Goal: Task Accomplishment & Management: Manage account settings

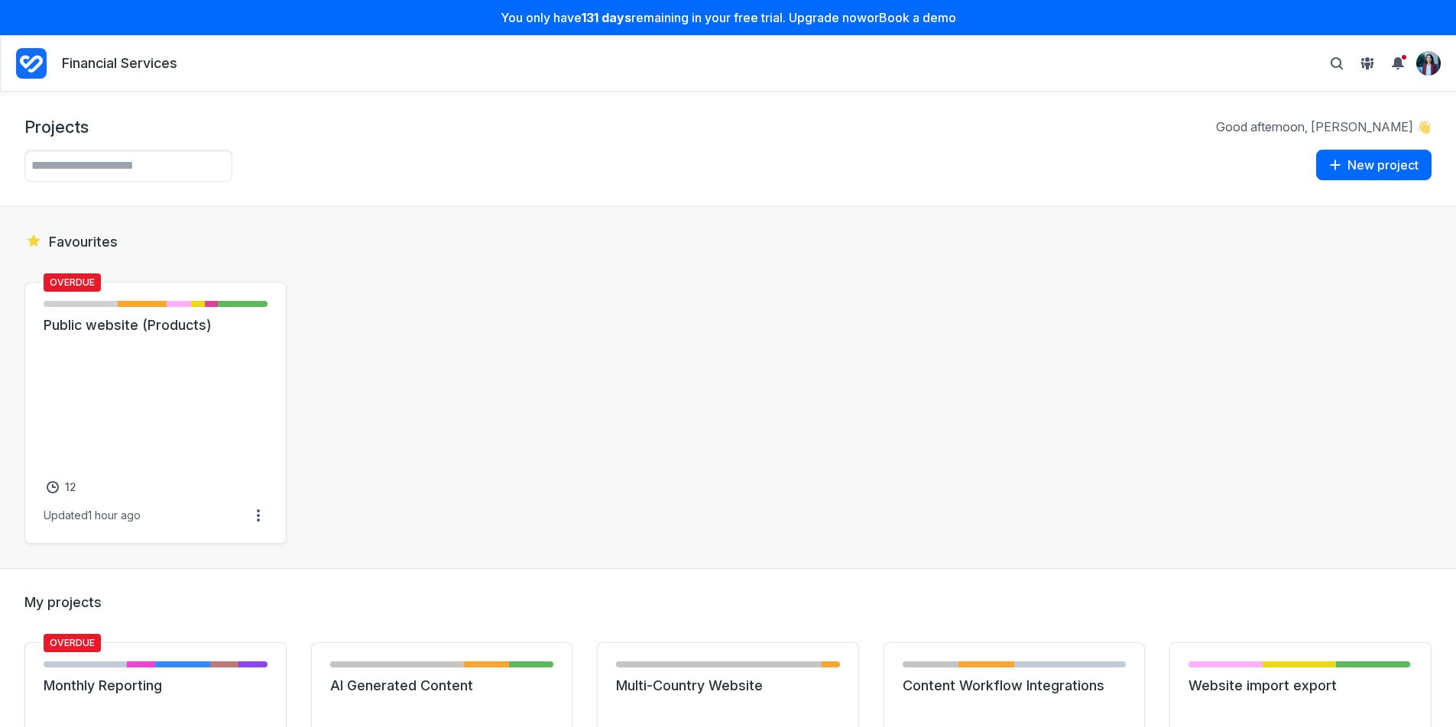
click at [387, 217] on section "Favourites Overdue Not started - 6 items ( 33% ) Initial brief - 4 items ( 22% …" at bounding box center [728, 388] width 1456 height 362
click at [1100, 64] on icon "Toggle search bar" at bounding box center [1336, 63] width 12 height 12
type input "*****"
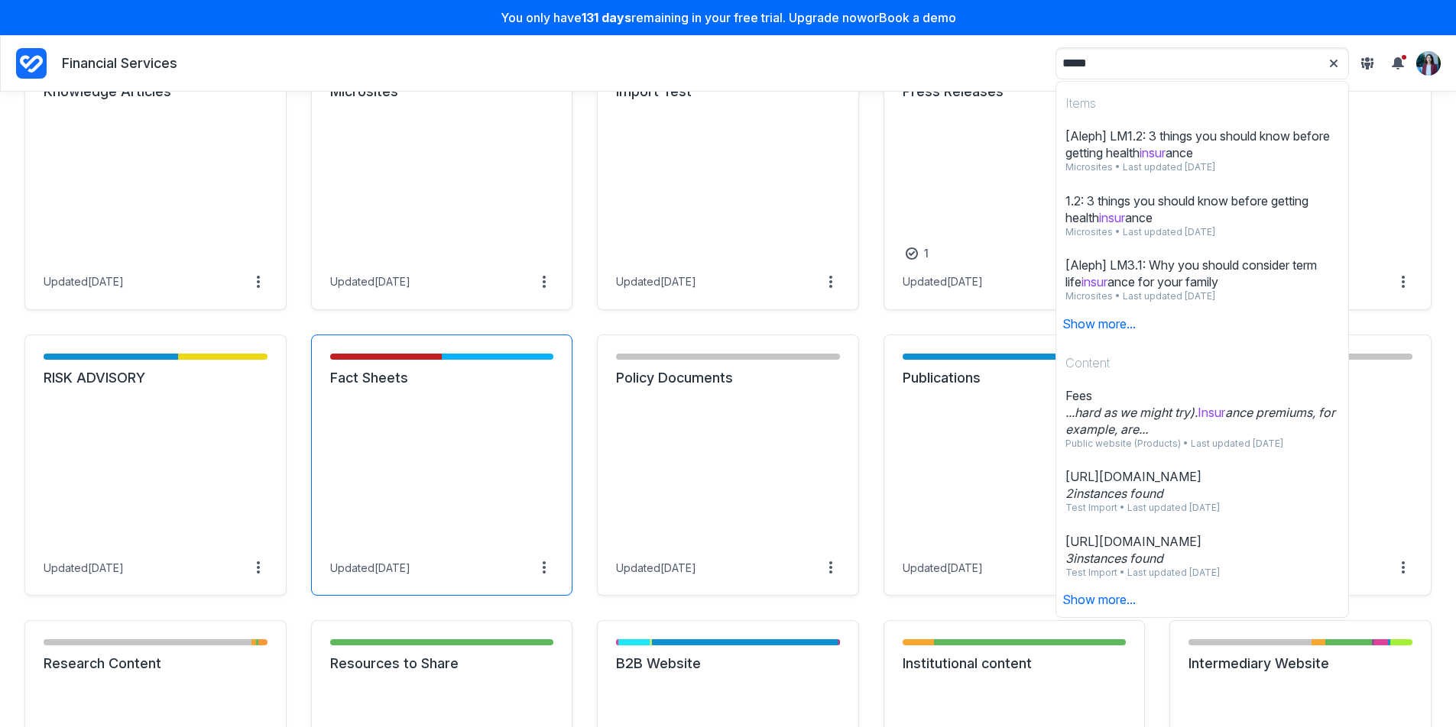
scroll to position [882, 0]
drag, startPoint x: 357, startPoint y: 378, endPoint x: 380, endPoint y: 388, distance: 25.0
click at [358, 378] on link "Fact Sheets" at bounding box center [442, 377] width 224 height 18
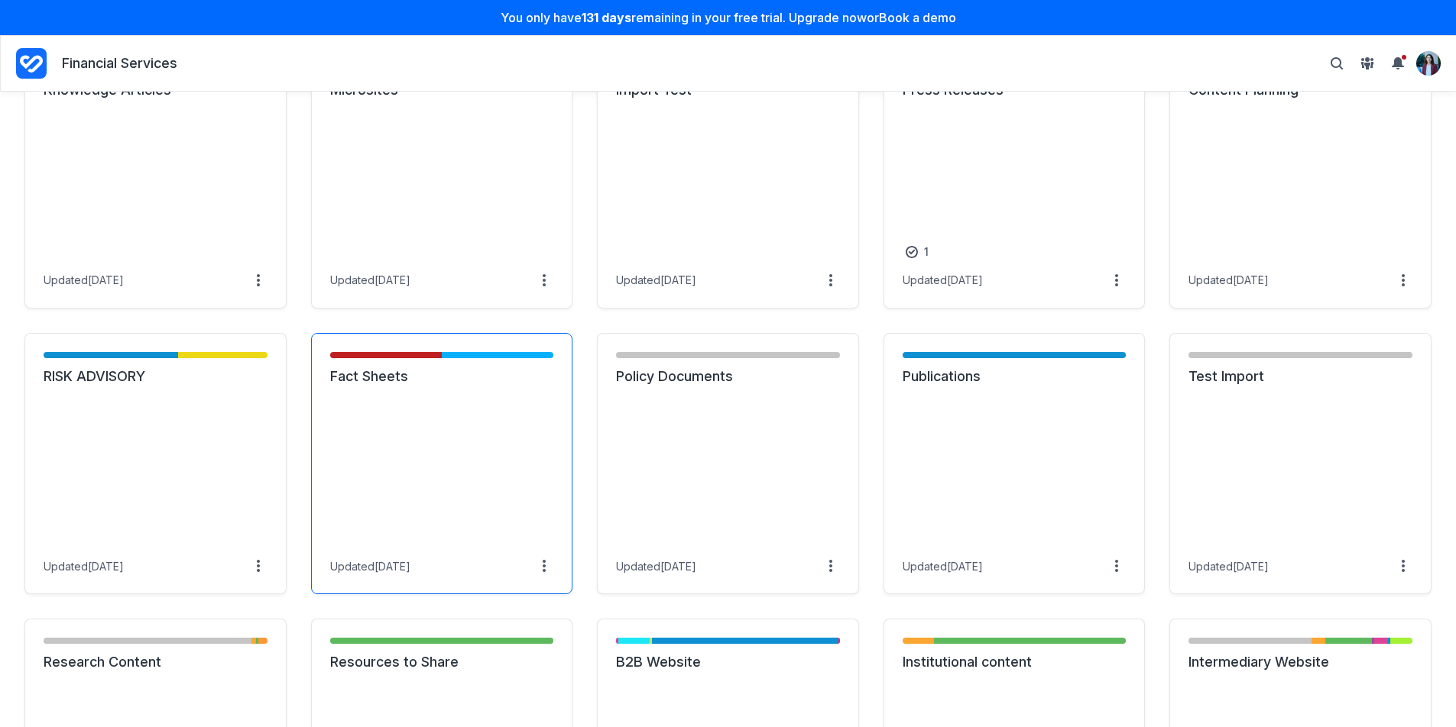
click at [460, 386] on link "Fact Sheets" at bounding box center [442, 377] width 224 height 18
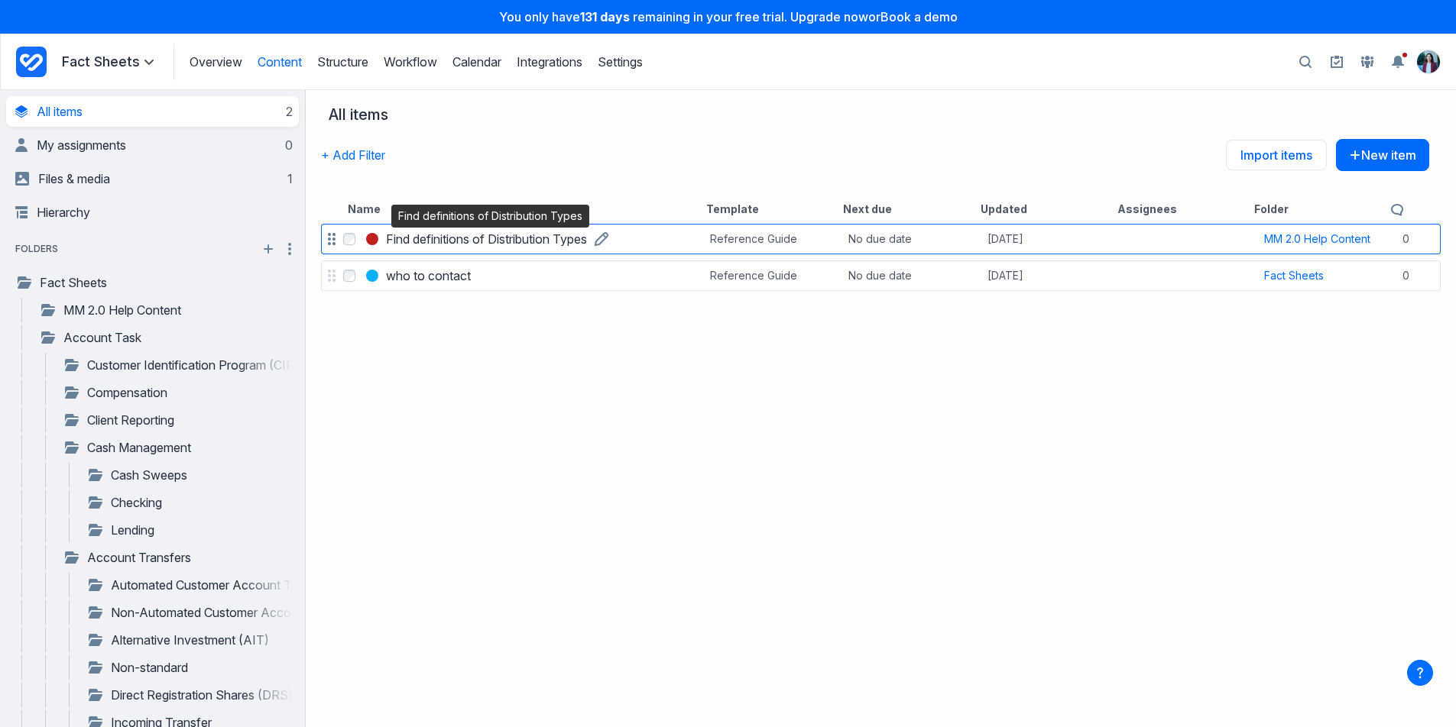
click at [439, 242] on h3 "Find definitions of Distribution Types" at bounding box center [486, 239] width 201 height 18
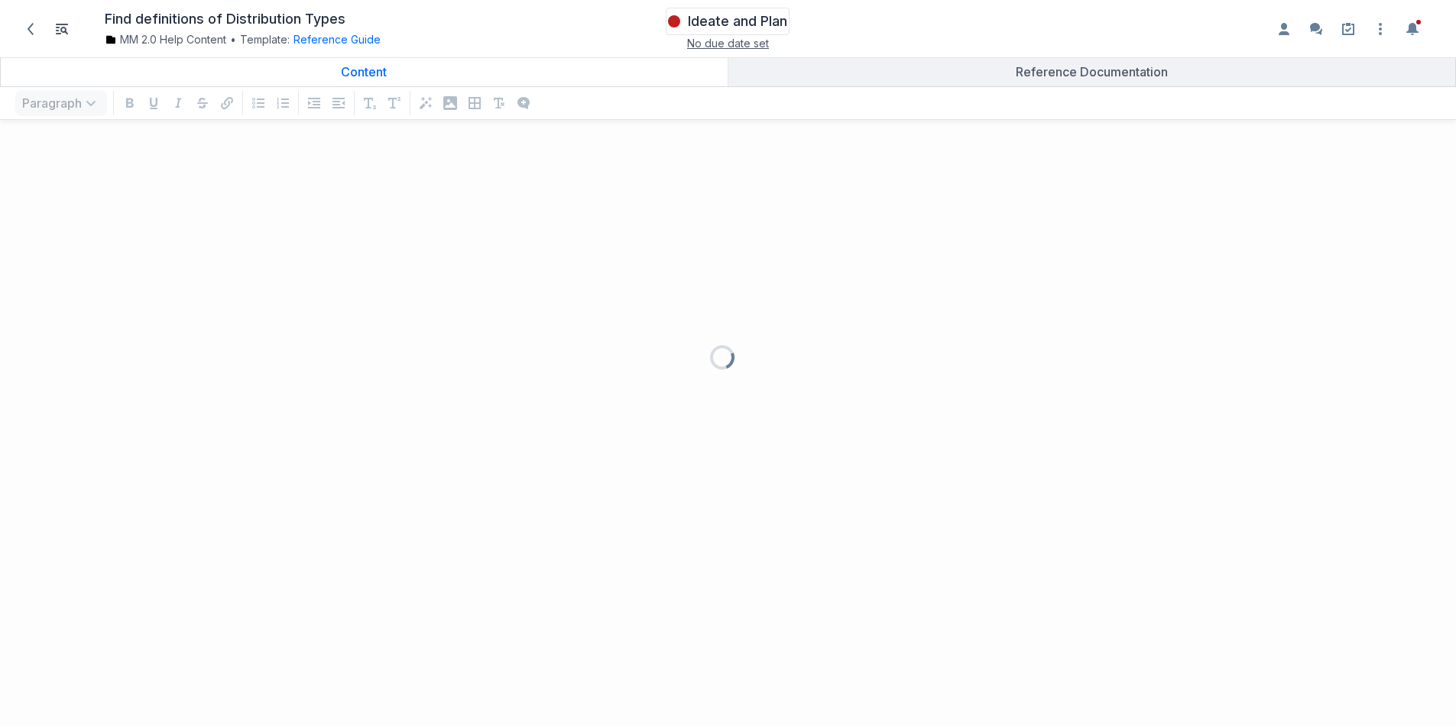
scroll to position [565, 1433]
click at [712, 25] on span "Ideate and Plan" at bounding box center [737, 21] width 99 height 18
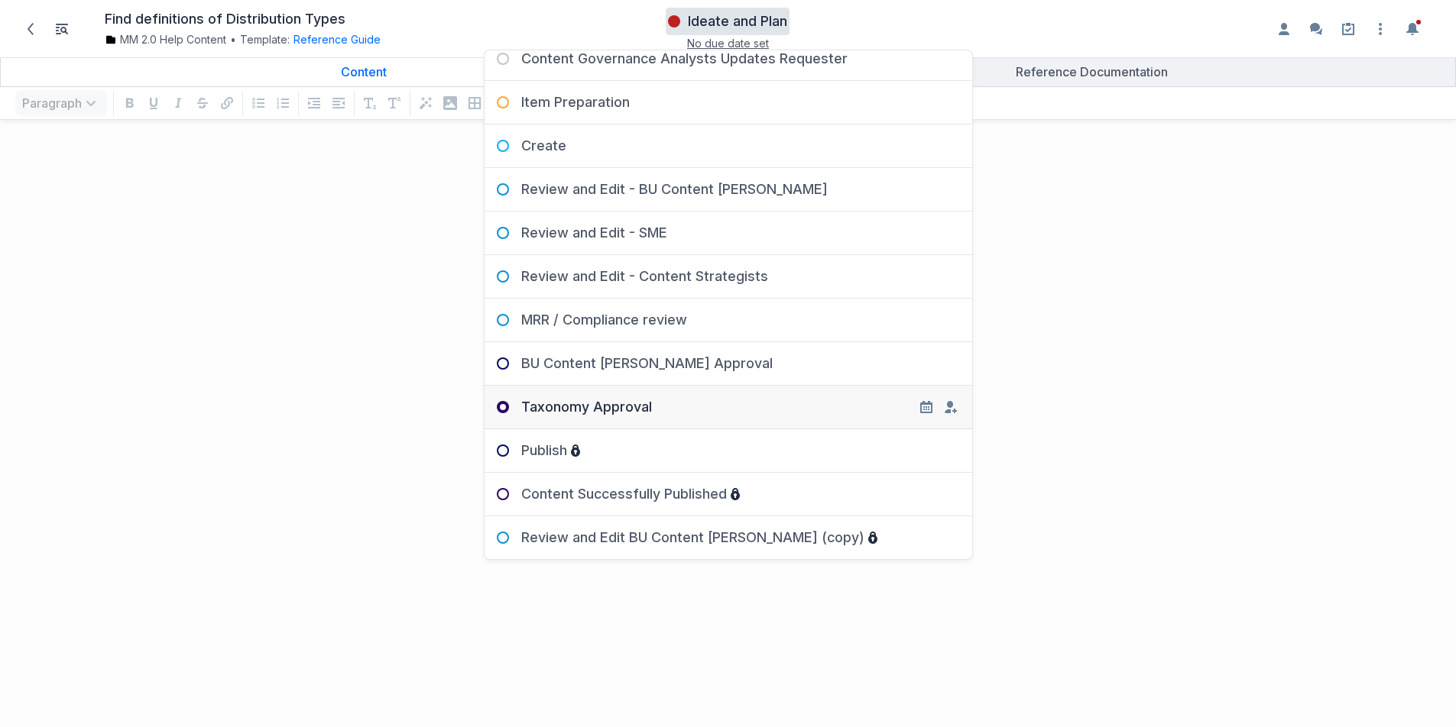
scroll to position [344, 0]
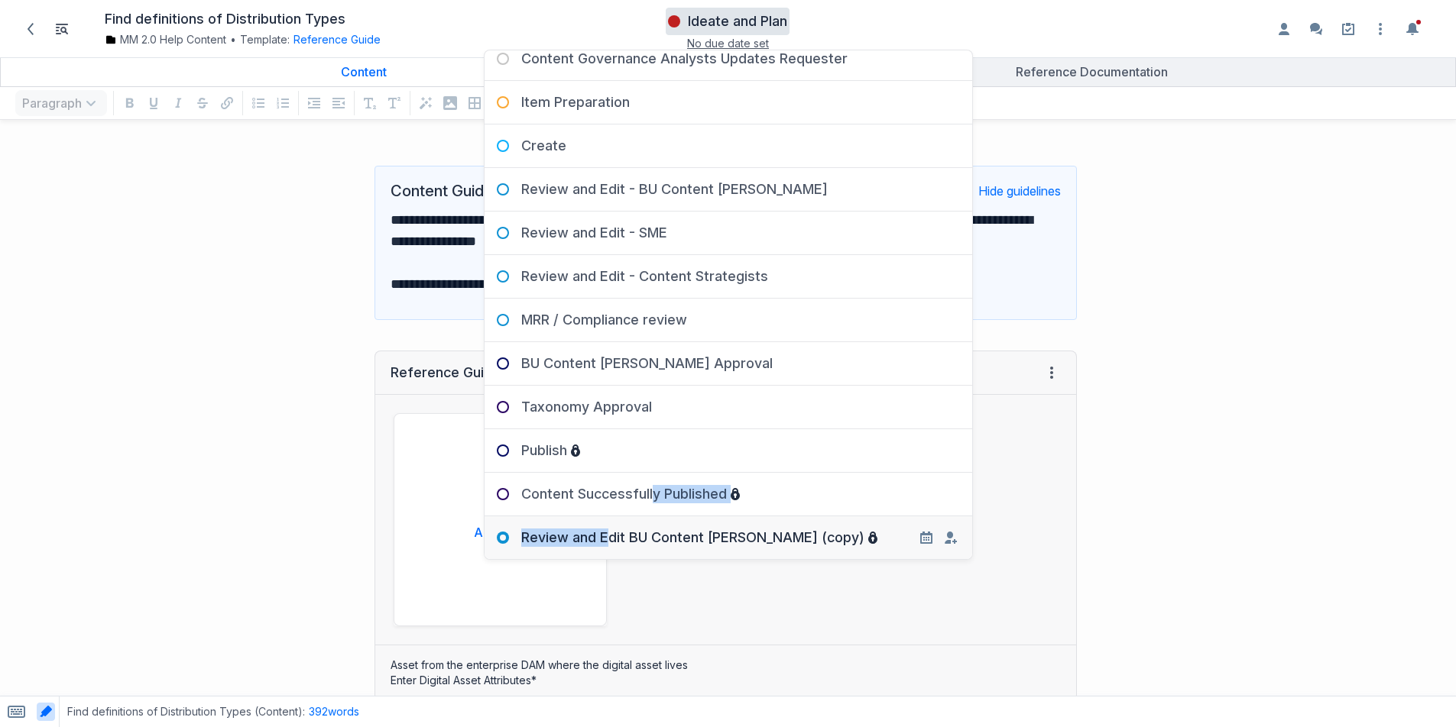
drag, startPoint x: 603, startPoint y: 533, endPoint x: 649, endPoint y: 491, distance: 62.8
click at [649, 491] on div "New Content Idea Submitted Requestor (BU Content Steward) submits content idea …" at bounding box center [727, 304] width 487 height 509
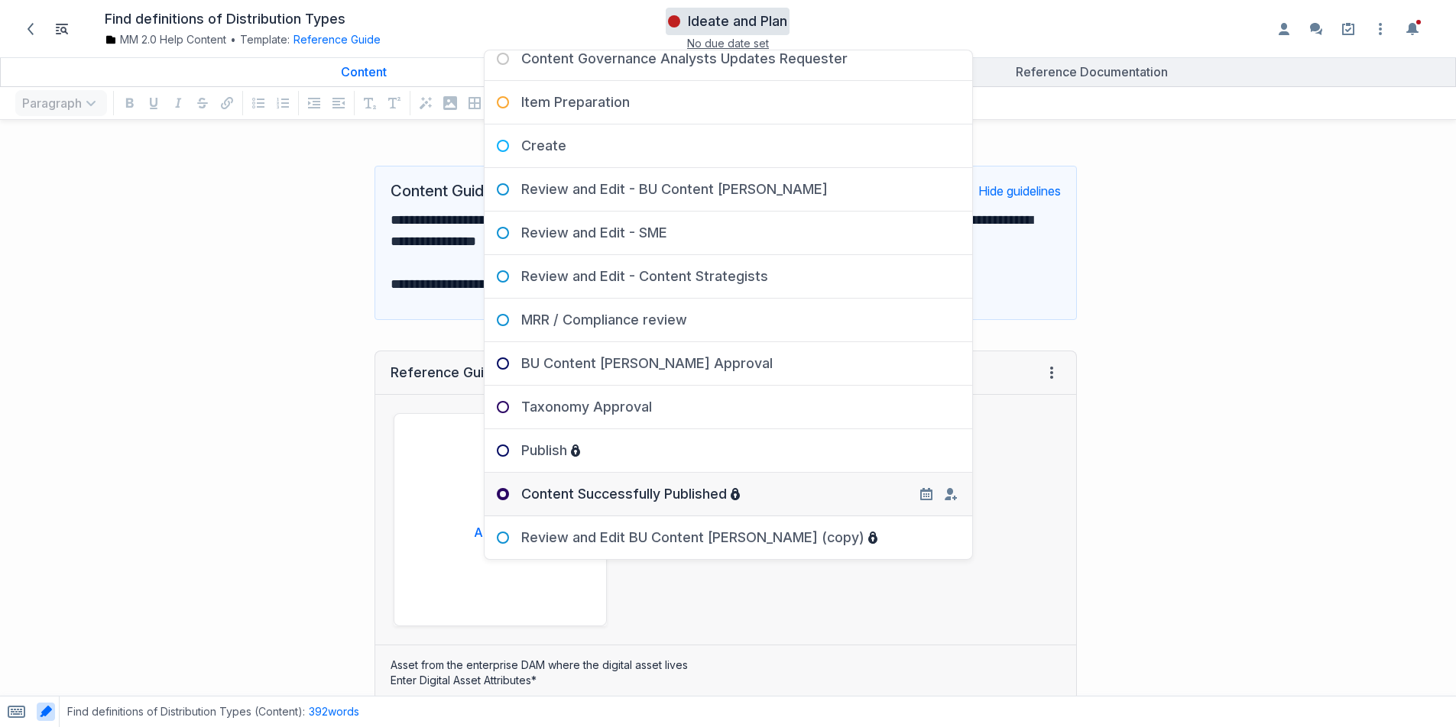
click at [632, 494] on div "Content Successfully Published" at bounding box center [611, 494] width 255 height 18
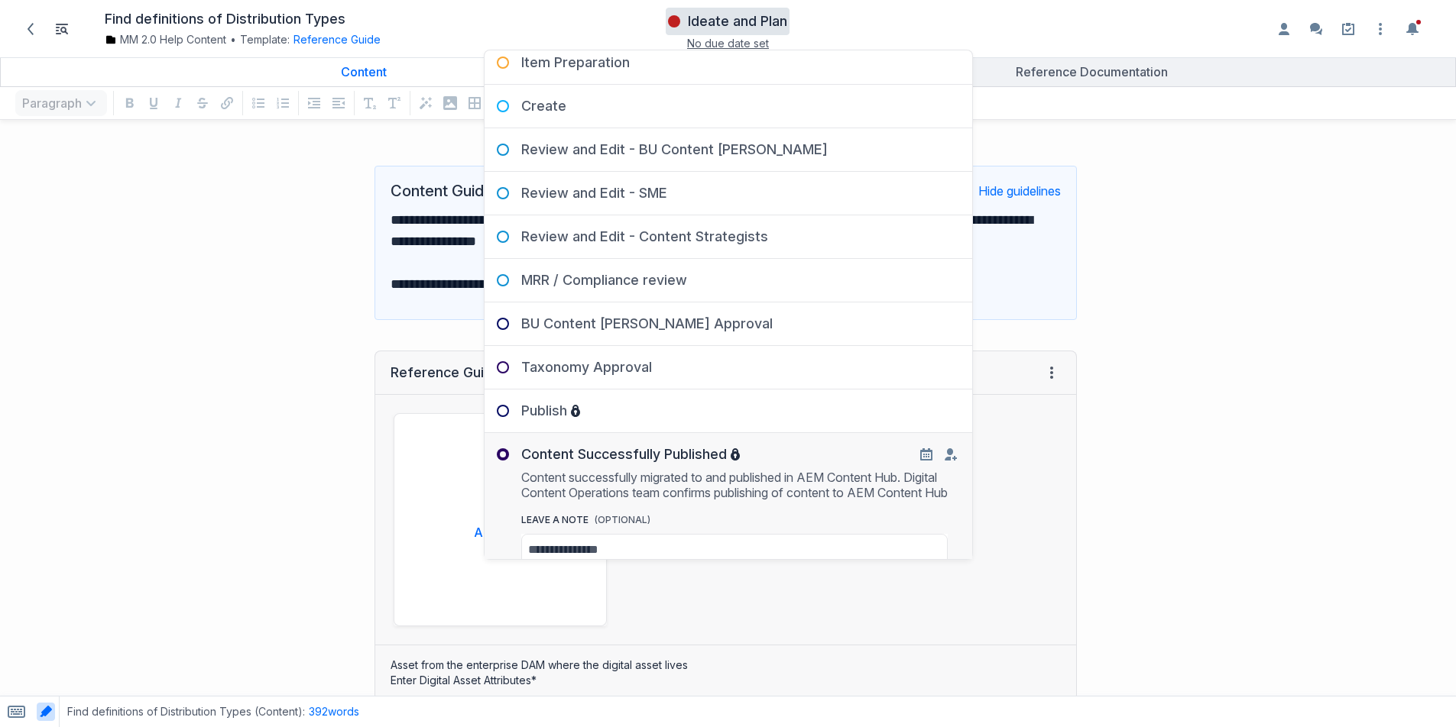
scroll to position [500, 0]
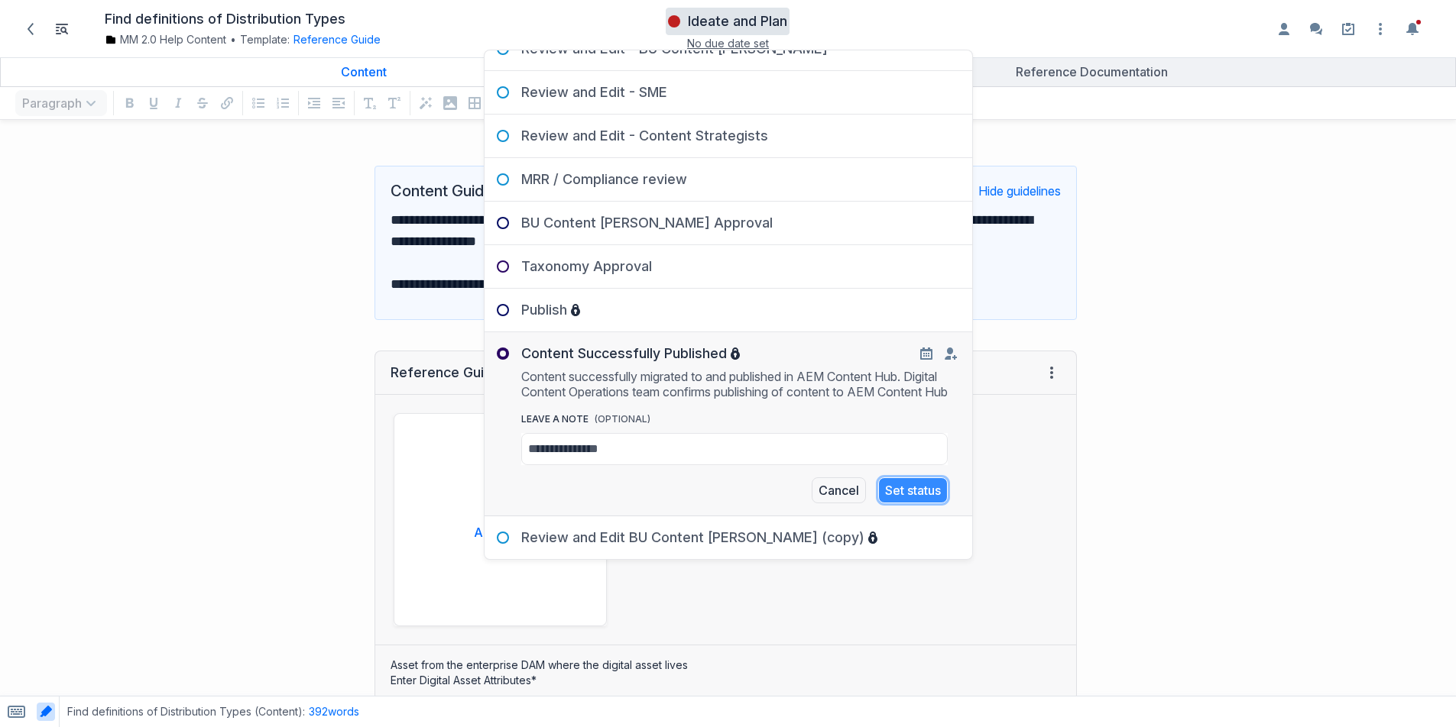
click at [886, 491] on button "Set status" at bounding box center [913, 491] width 70 height 26
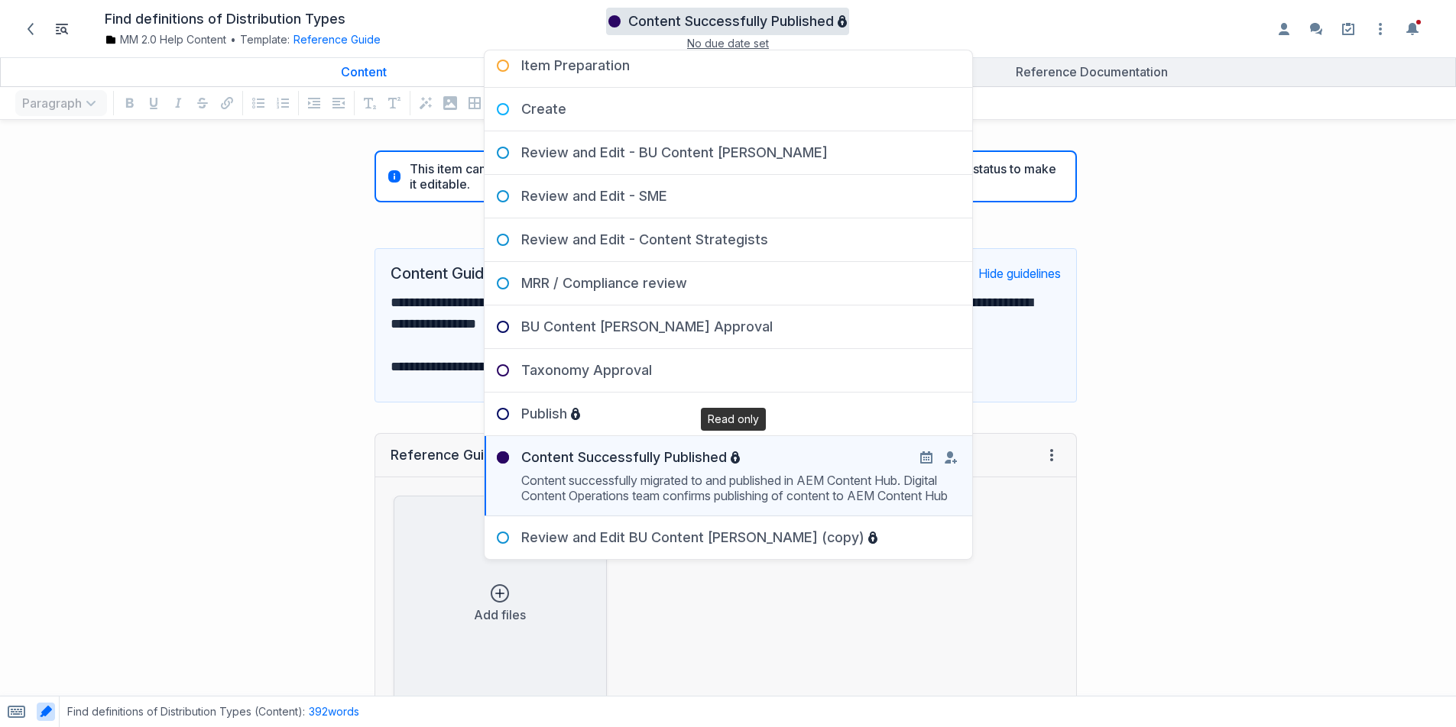
scroll to position [283, 0]
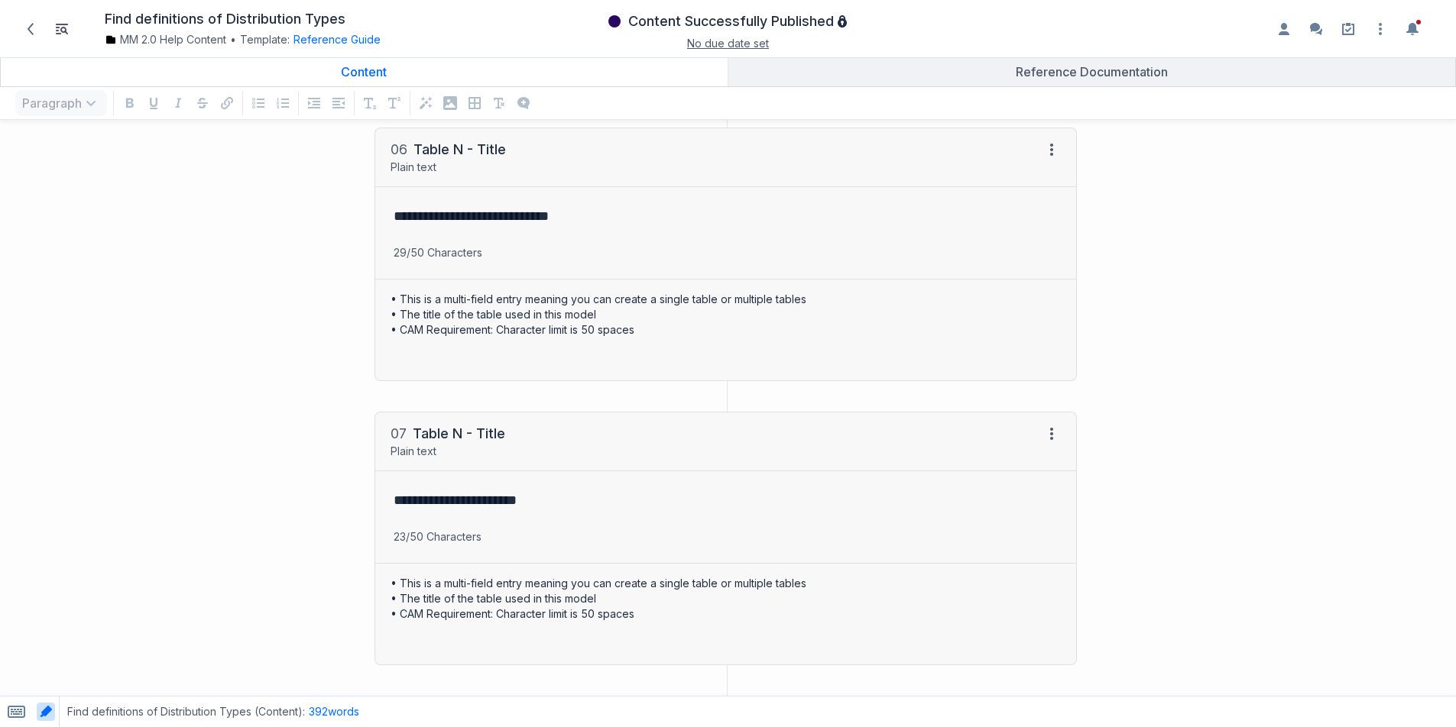
scroll to position [4010, 0]
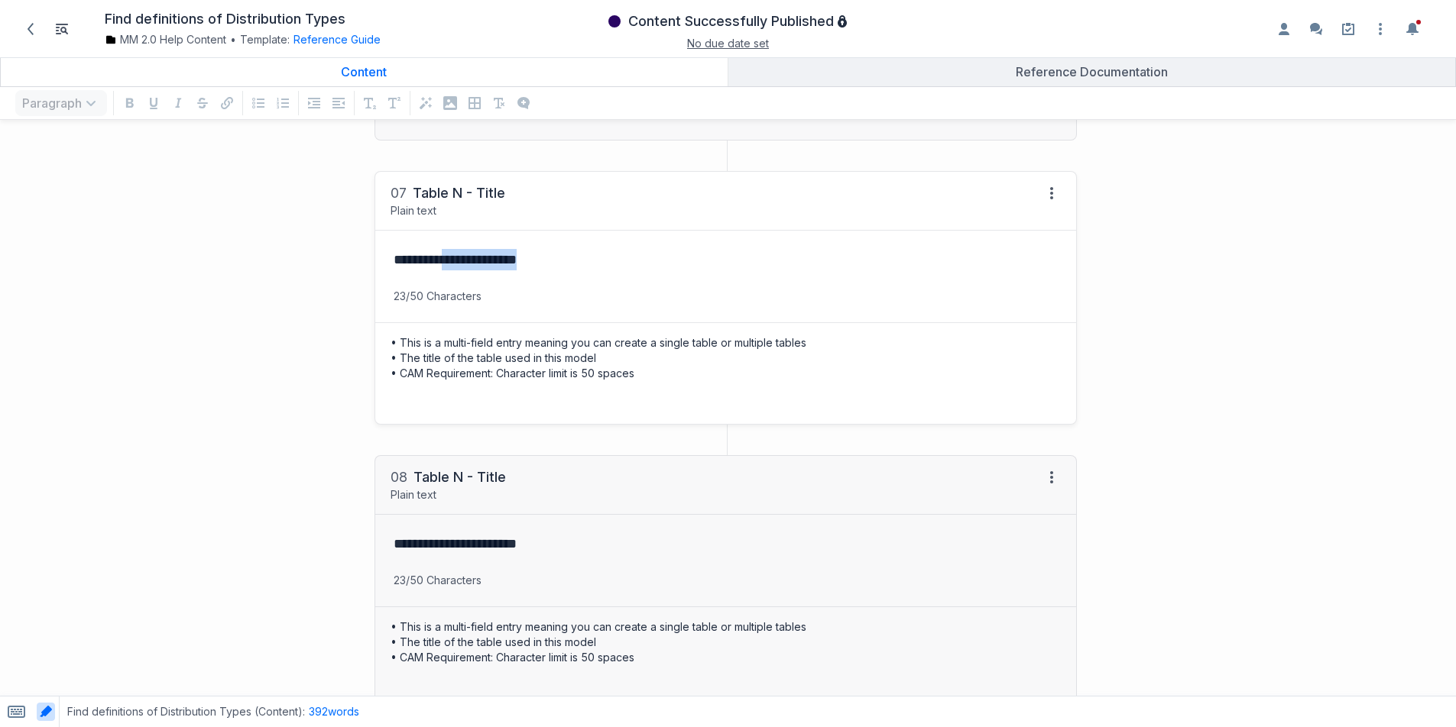
drag, startPoint x: 449, startPoint y: 251, endPoint x: 591, endPoint y: 274, distance: 144.8
click at [594, 270] on p "**********" at bounding box center [722, 259] width 659 height 21
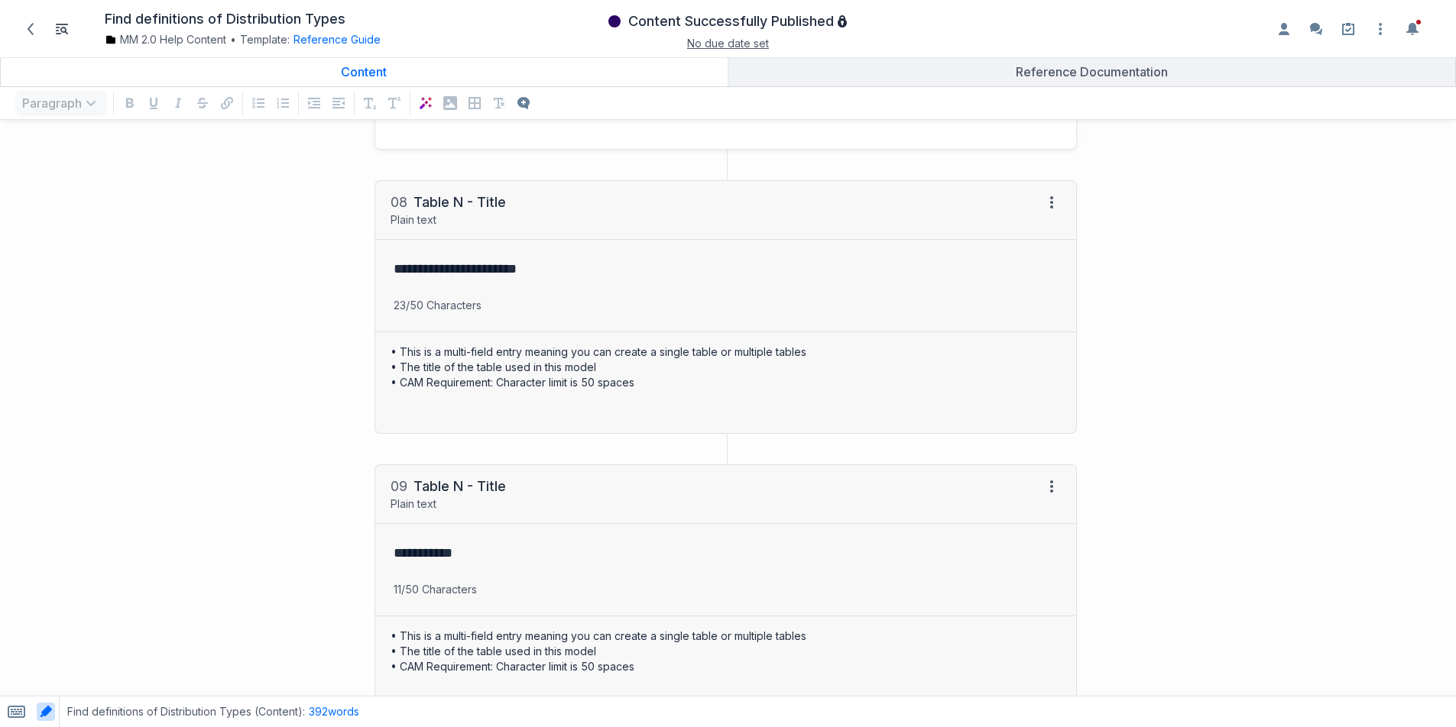
scroll to position [4299, 0]
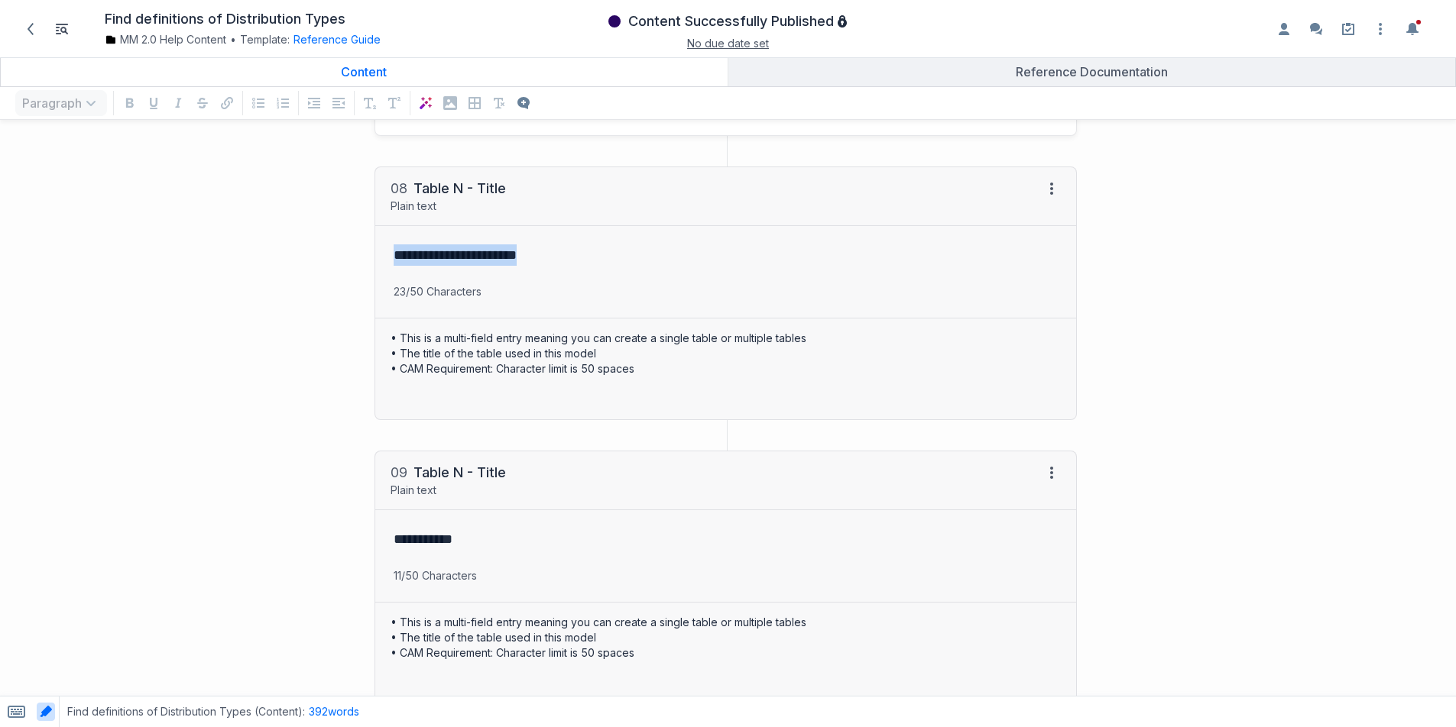
drag, startPoint x: 585, startPoint y: 263, endPoint x: 349, endPoint y: 254, distance: 235.5
click at [350, 254] on div "**********" at bounding box center [546, 293] width 1077 height 284
click at [358, 229] on icon "Add a comment to selected text" at bounding box center [357, 229] width 12 height 12
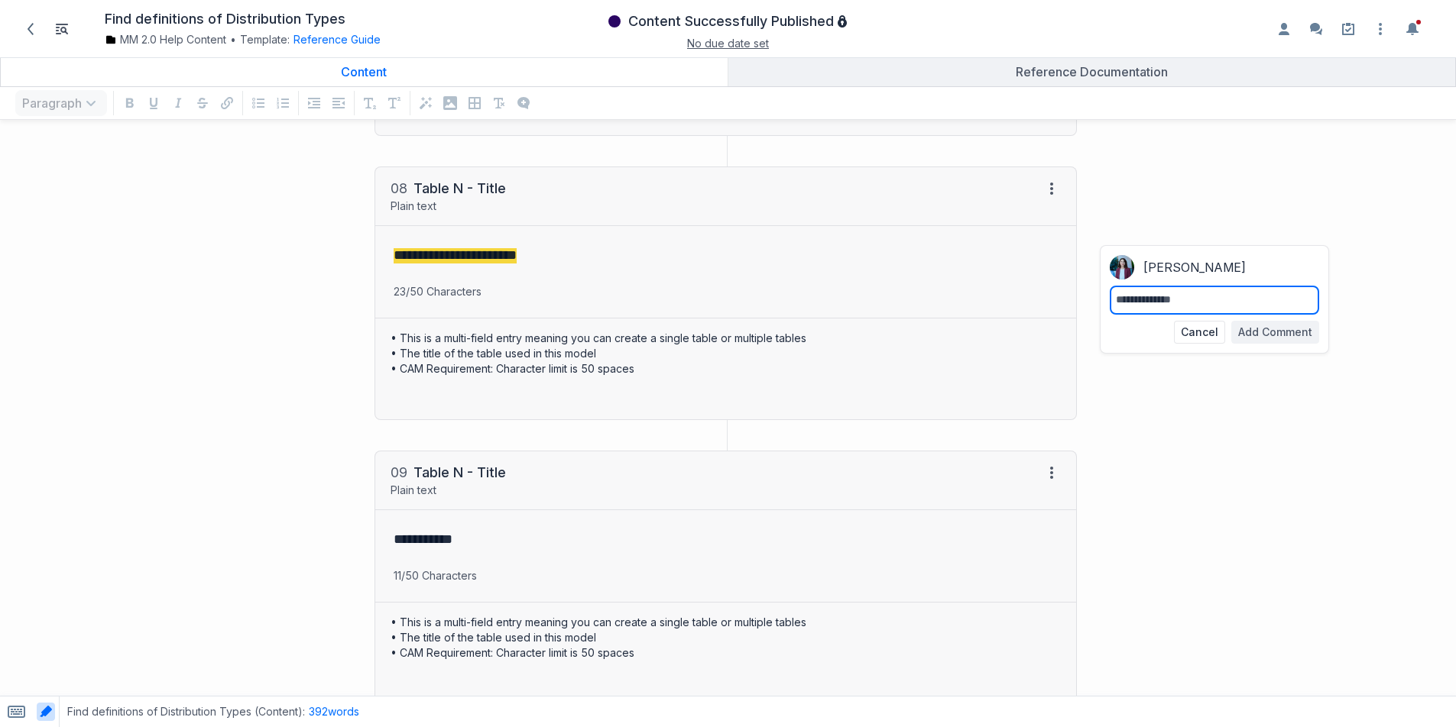
click at [141, 352] on div "**********" at bounding box center [546, 293] width 1077 height 284
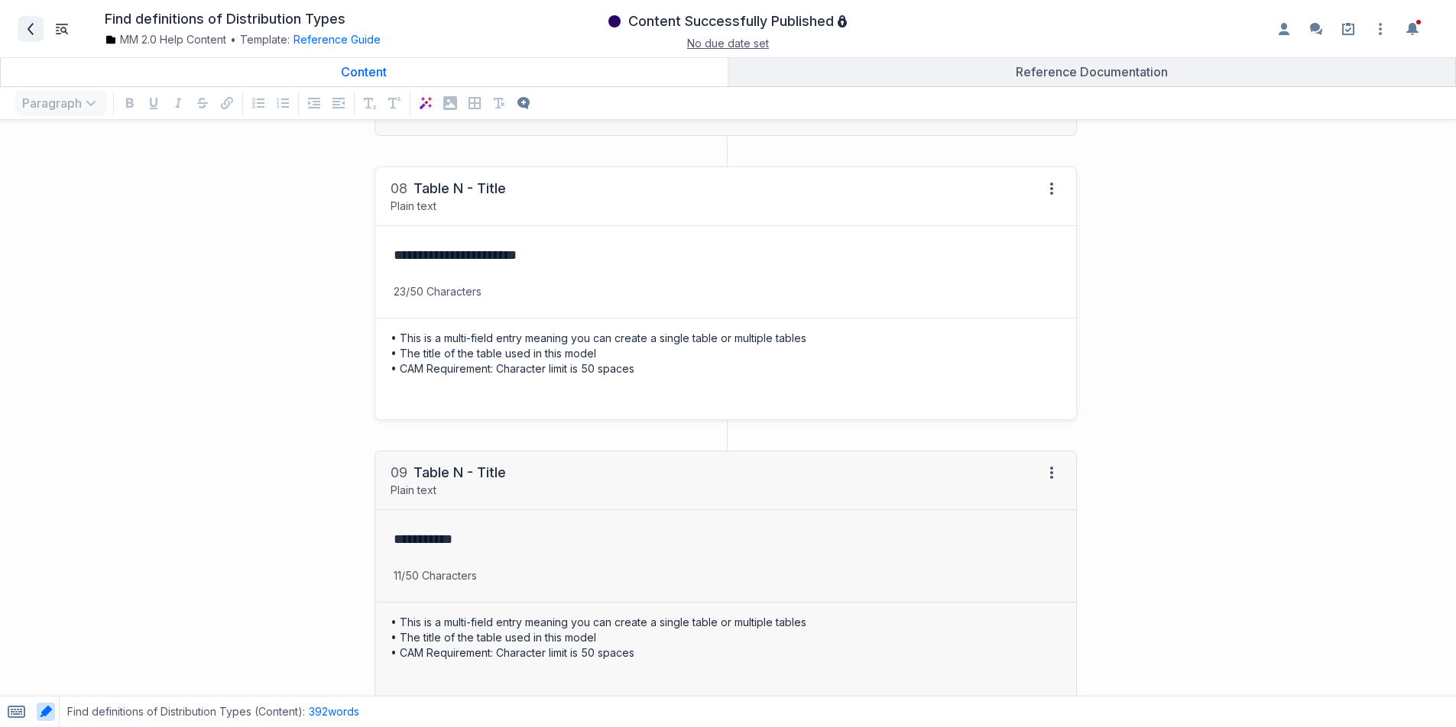
click at [25, 29] on icon at bounding box center [30, 29] width 12 height 12
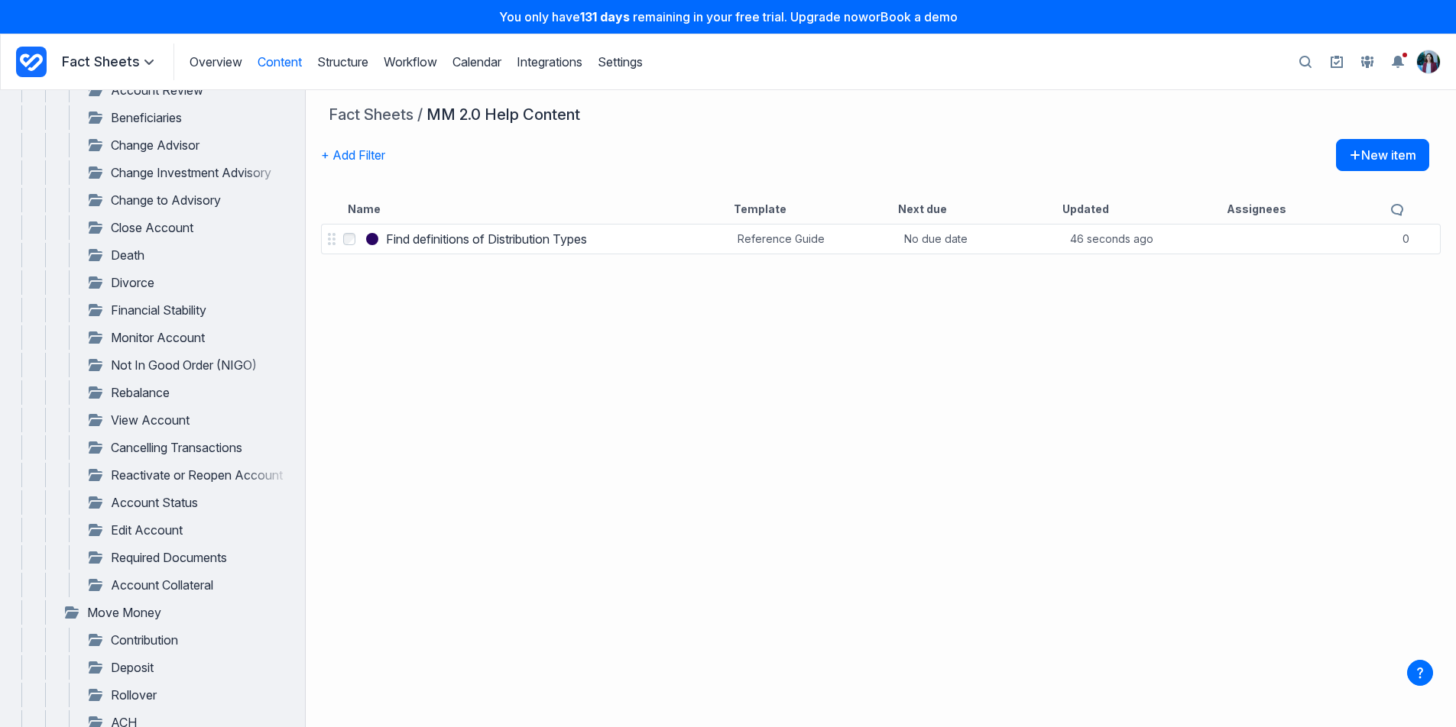
scroll to position [824, 0]
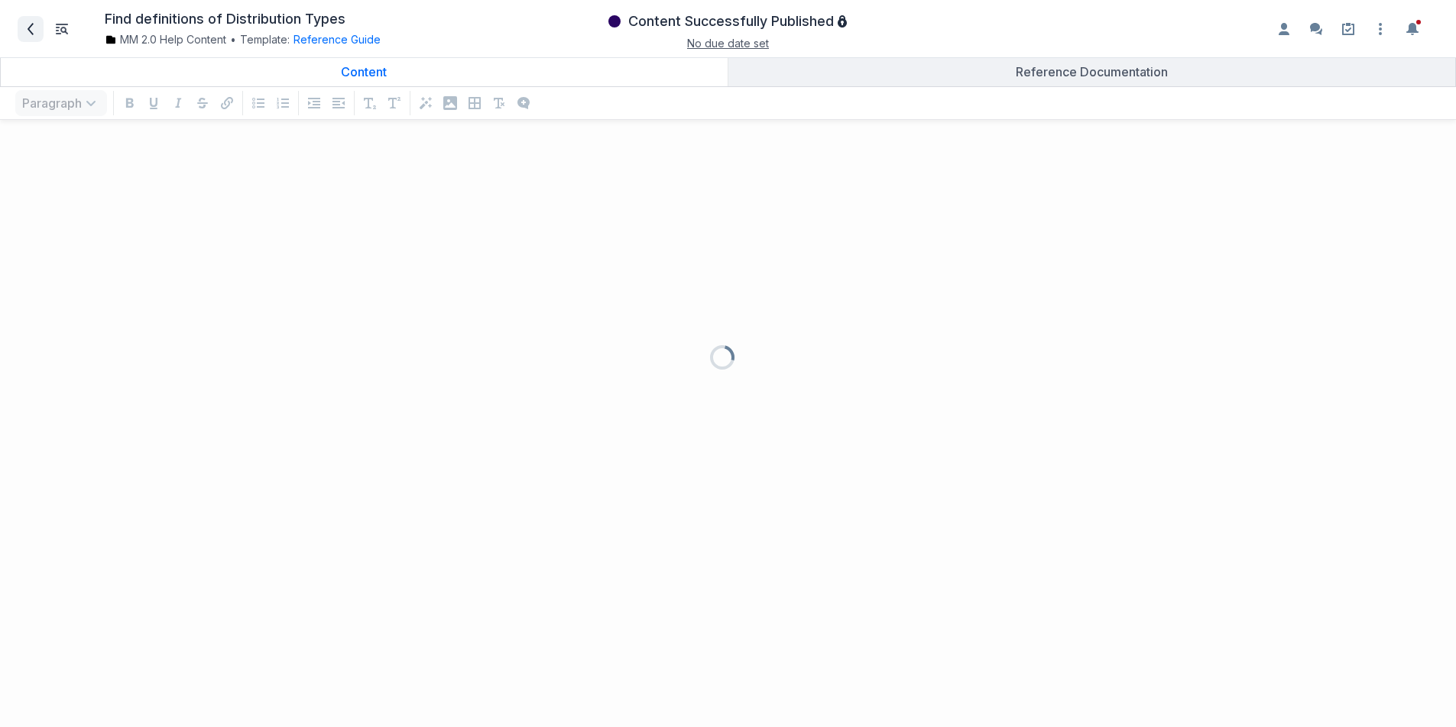
scroll to position [565, 1433]
click at [33, 27] on icon at bounding box center [30, 29] width 12 height 12
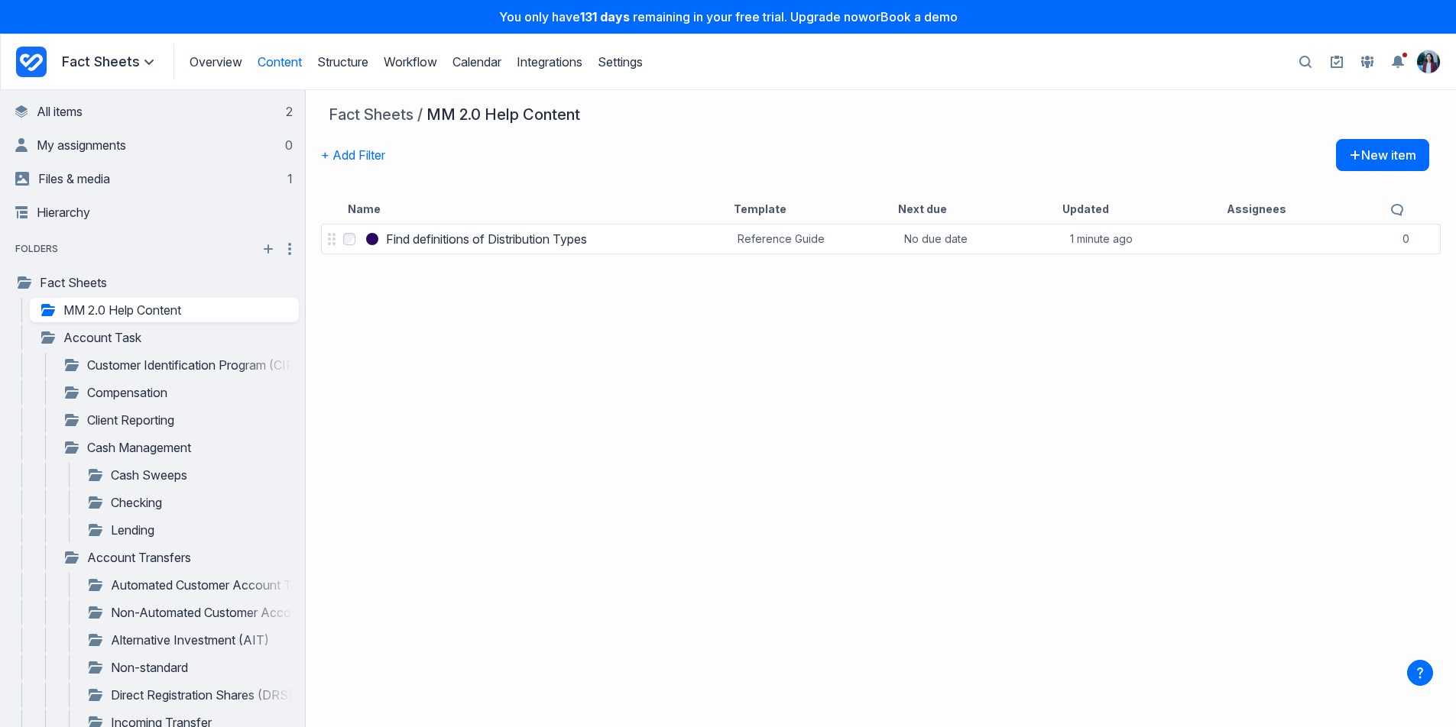
click at [37, 53] on icon "Project Dashboard" at bounding box center [31, 62] width 31 height 31
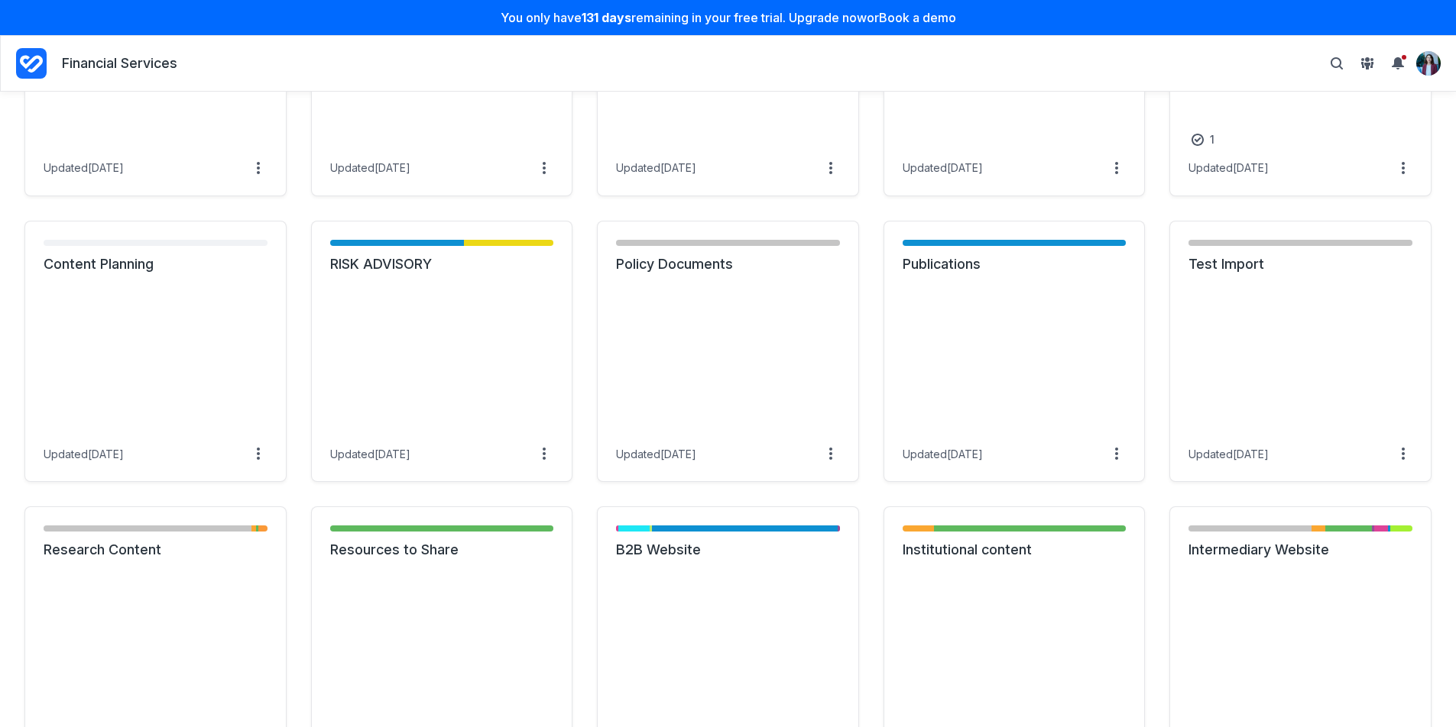
scroll to position [1738, 0]
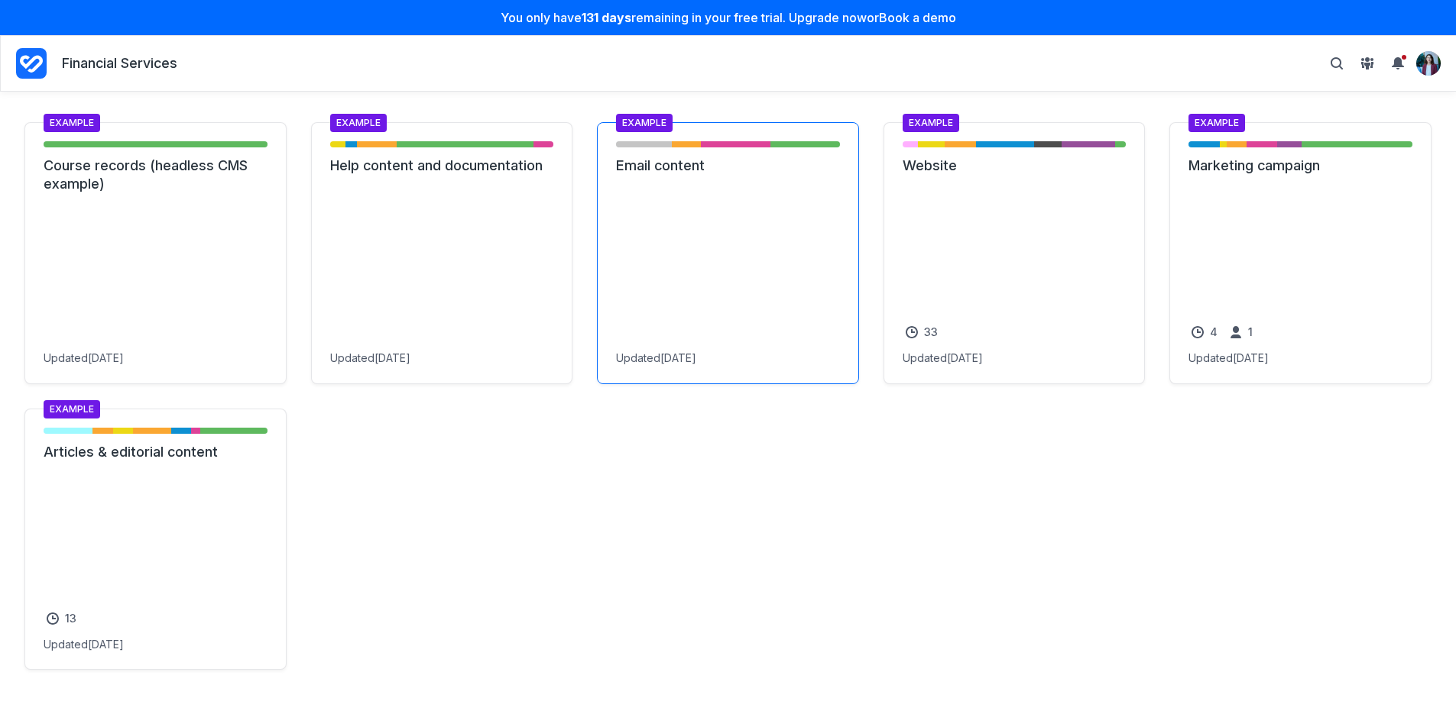
click at [724, 175] on link "Email content" at bounding box center [728, 166] width 224 height 18
click at [727, 107] on section "Example projects Example Live - 32 items ( 100% ) Course records (headless CMS …" at bounding box center [728, 372] width 1456 height 646
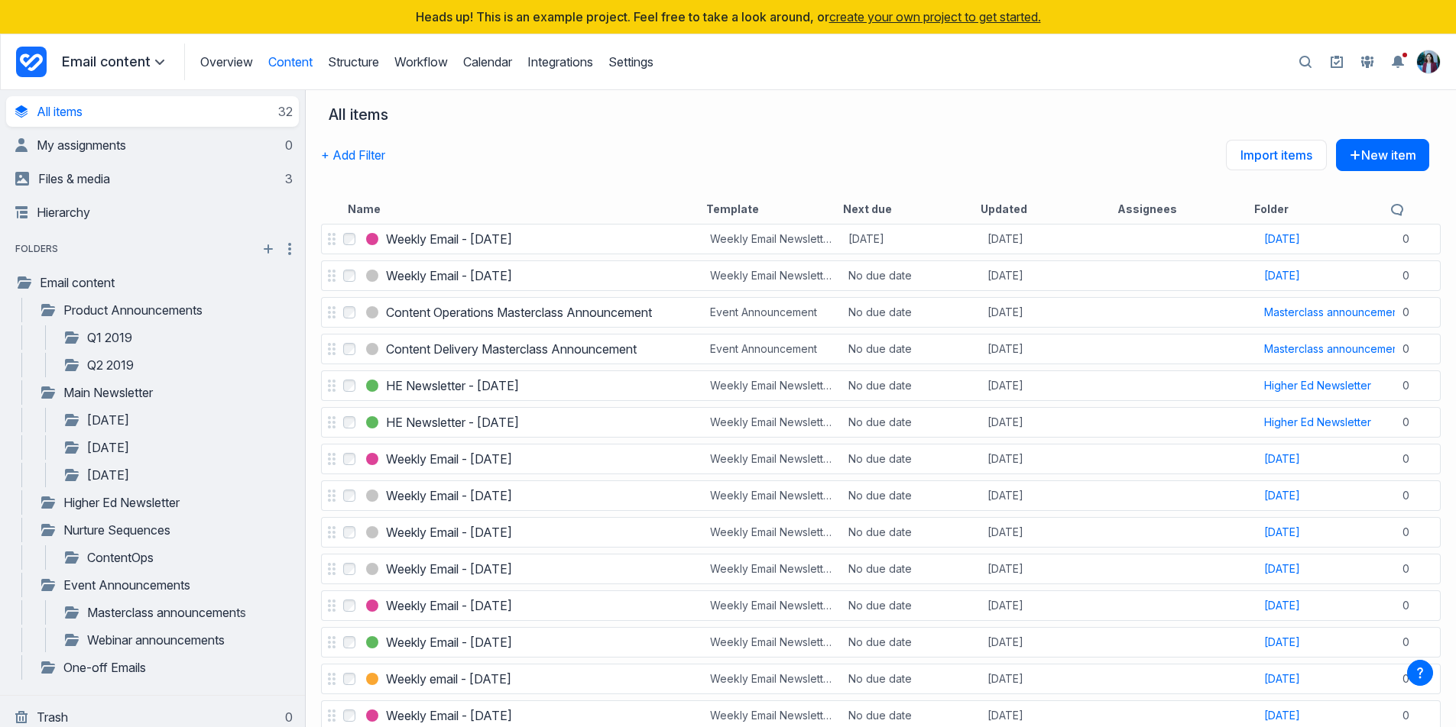
click at [743, 156] on div "+ Add Filter Import items New item" at bounding box center [875, 166] width 1108 height 55
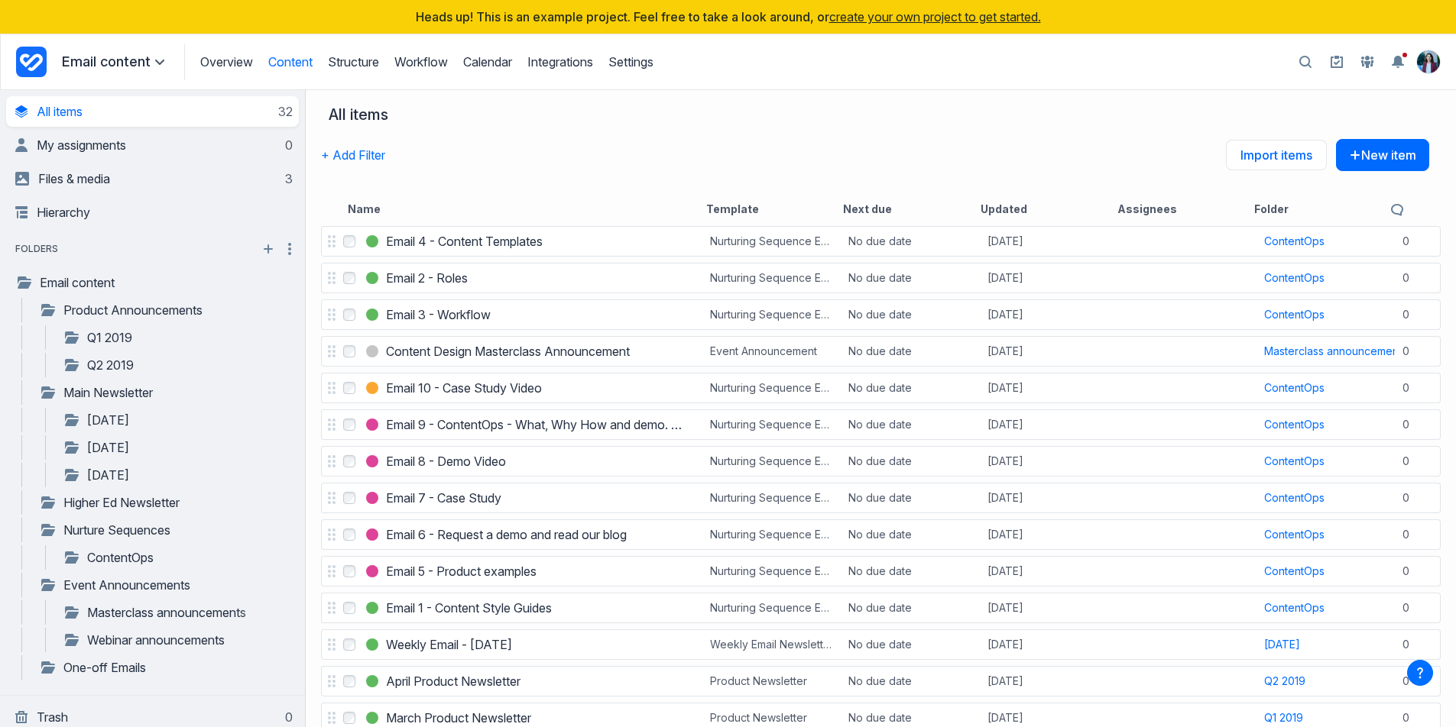
scroll to position [713, 0]
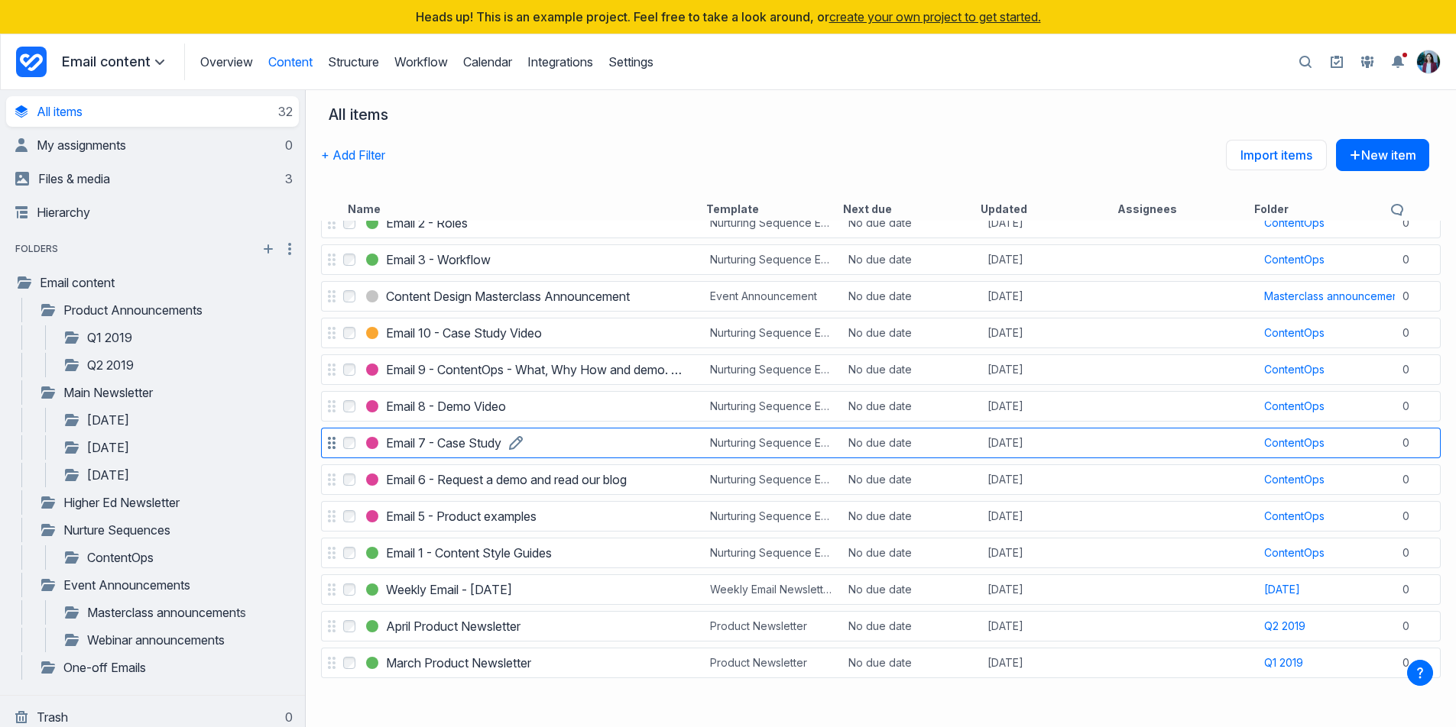
click at [455, 443] on h3 "Email 7 - Case Study" at bounding box center [443, 443] width 115 height 18
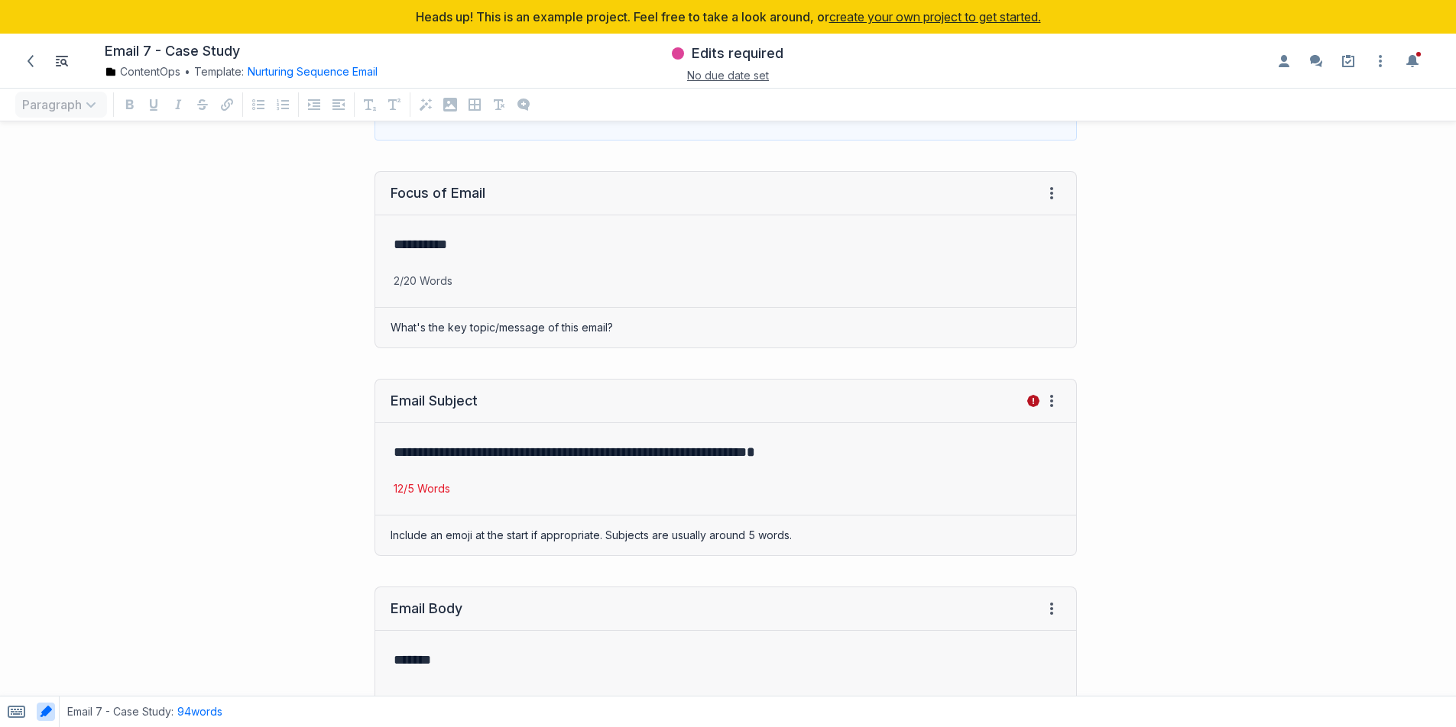
scroll to position [190, 0]
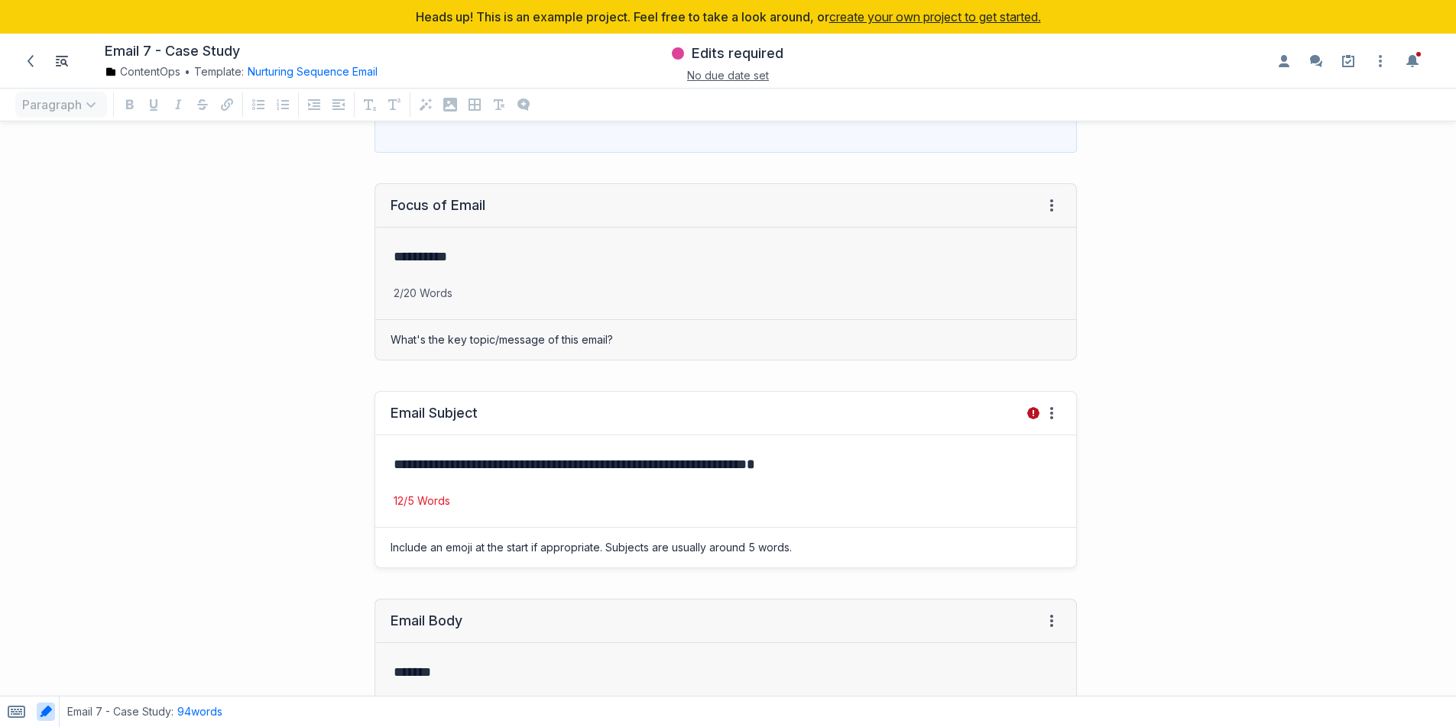
drag, startPoint x: 399, startPoint y: 211, endPoint x: 497, endPoint y: 413, distance: 224.2
click at [512, 225] on div "Focus of Email View HTML View history" at bounding box center [725, 206] width 701 height 44
drag, startPoint x: 437, startPoint y: 415, endPoint x: 516, endPoint y: 455, distance: 88.2
click at [517, 431] on div "Email Subject View HTML View history" at bounding box center [725, 414] width 701 height 44
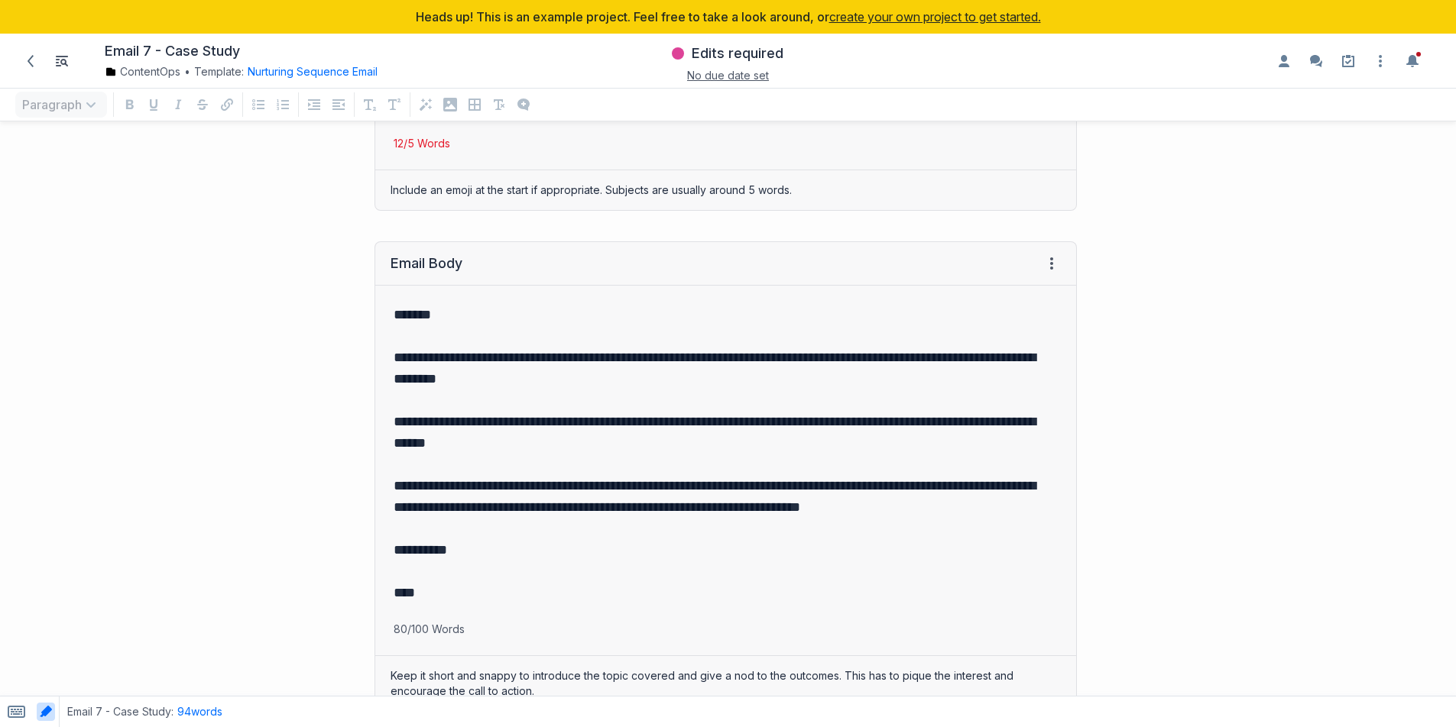
scroll to position [812, 0]
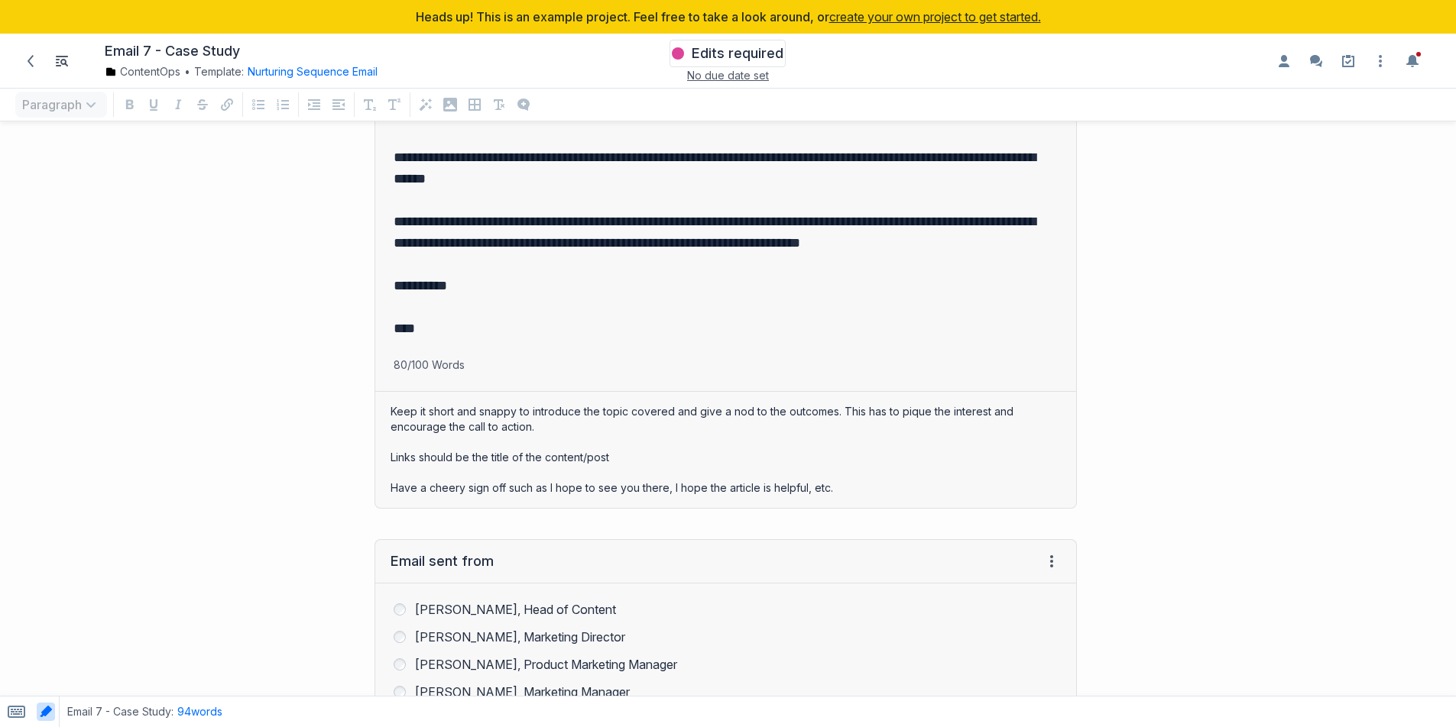
click at [722, 59] on span "Edits required" at bounding box center [737, 53] width 92 height 18
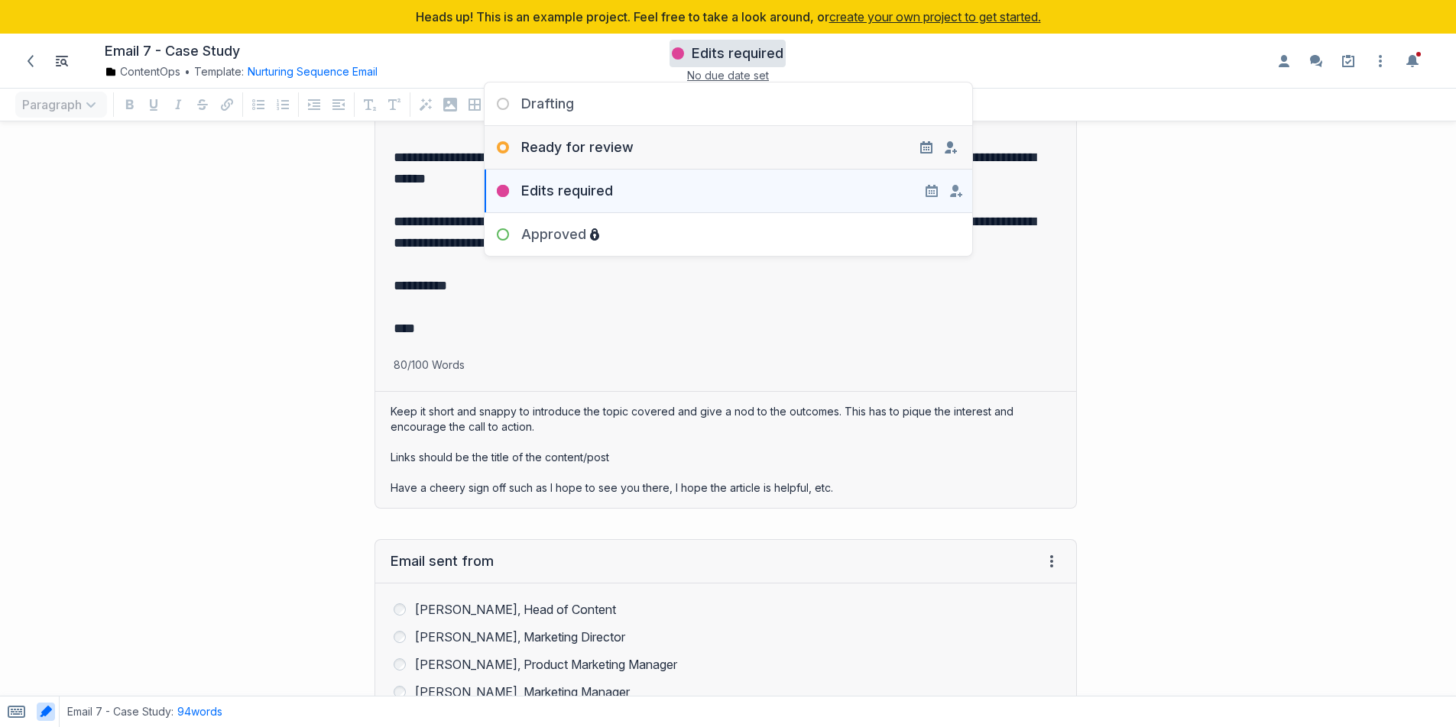
click at [823, 145] on div "Ready for review" at bounding box center [727, 141] width 487 height 31
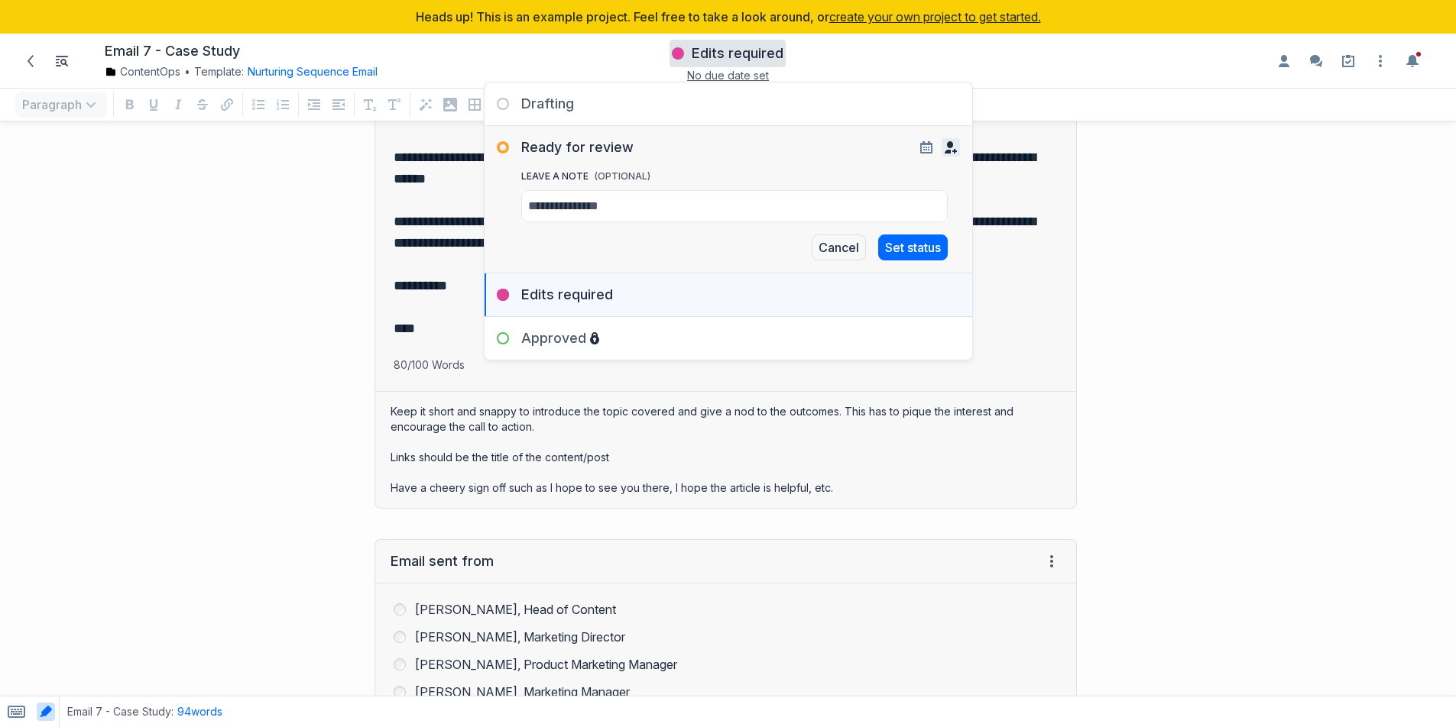
click at [945, 147] on icon "button" at bounding box center [950, 147] width 12 height 12
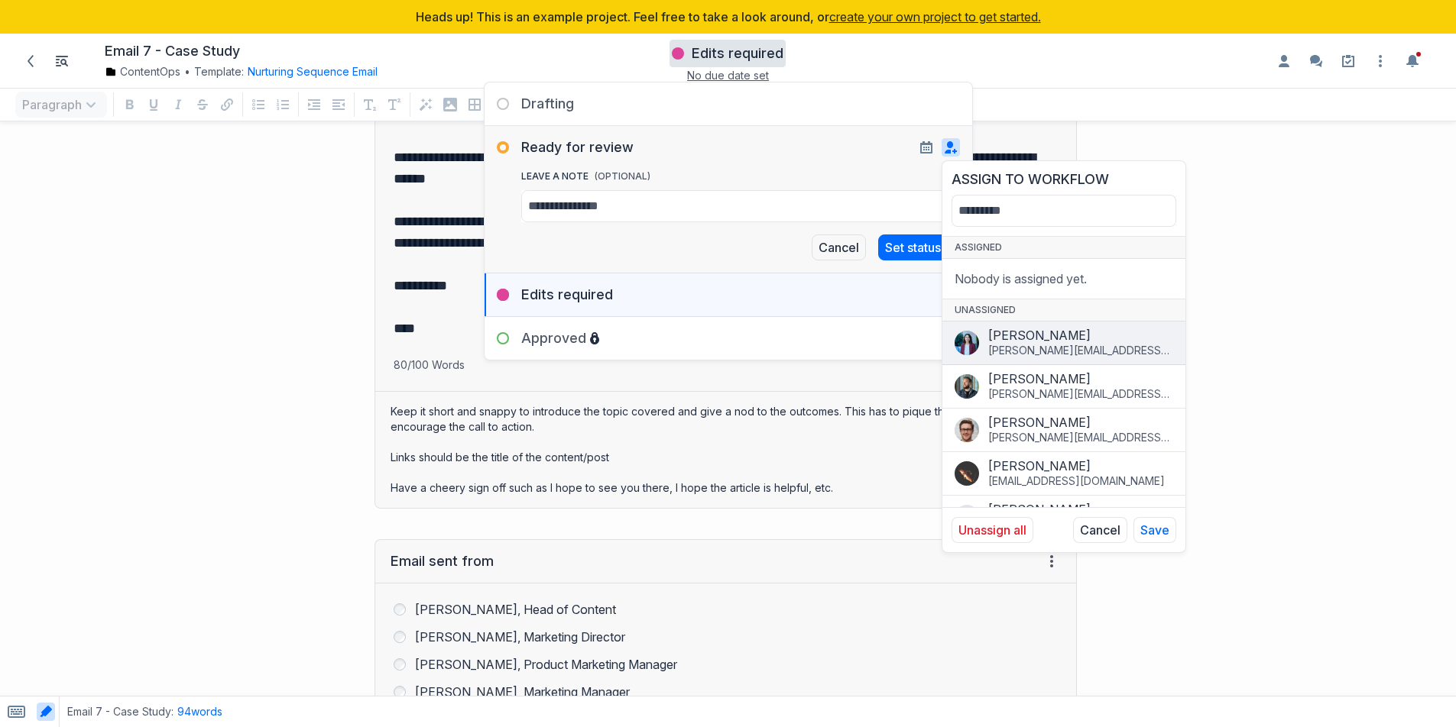
click at [1008, 336] on div "Cristina Iordachescu" at bounding box center [1080, 335] width 185 height 15
click at [1144, 516] on div "Unassign all Cancel Save" at bounding box center [1063, 529] width 243 height 45
click at [925, 149] on icon "button" at bounding box center [926, 149] width 6 height 4
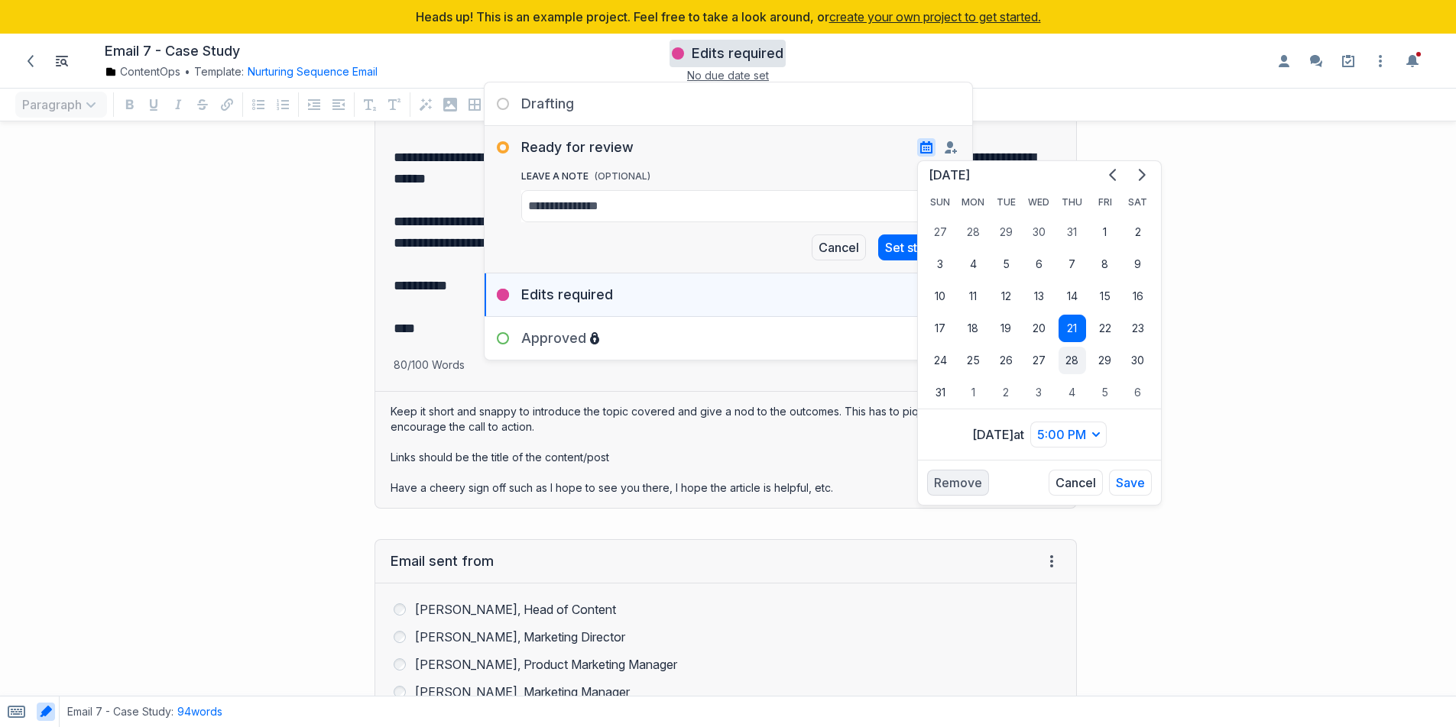
click at [1060, 357] on button "28" at bounding box center [1072, 361] width 28 height 28
drag, startPoint x: 1132, startPoint y: 495, endPoint x: 1012, endPoint y: 280, distance: 246.6
click at [1132, 494] on button "Save" at bounding box center [1130, 483] width 43 height 26
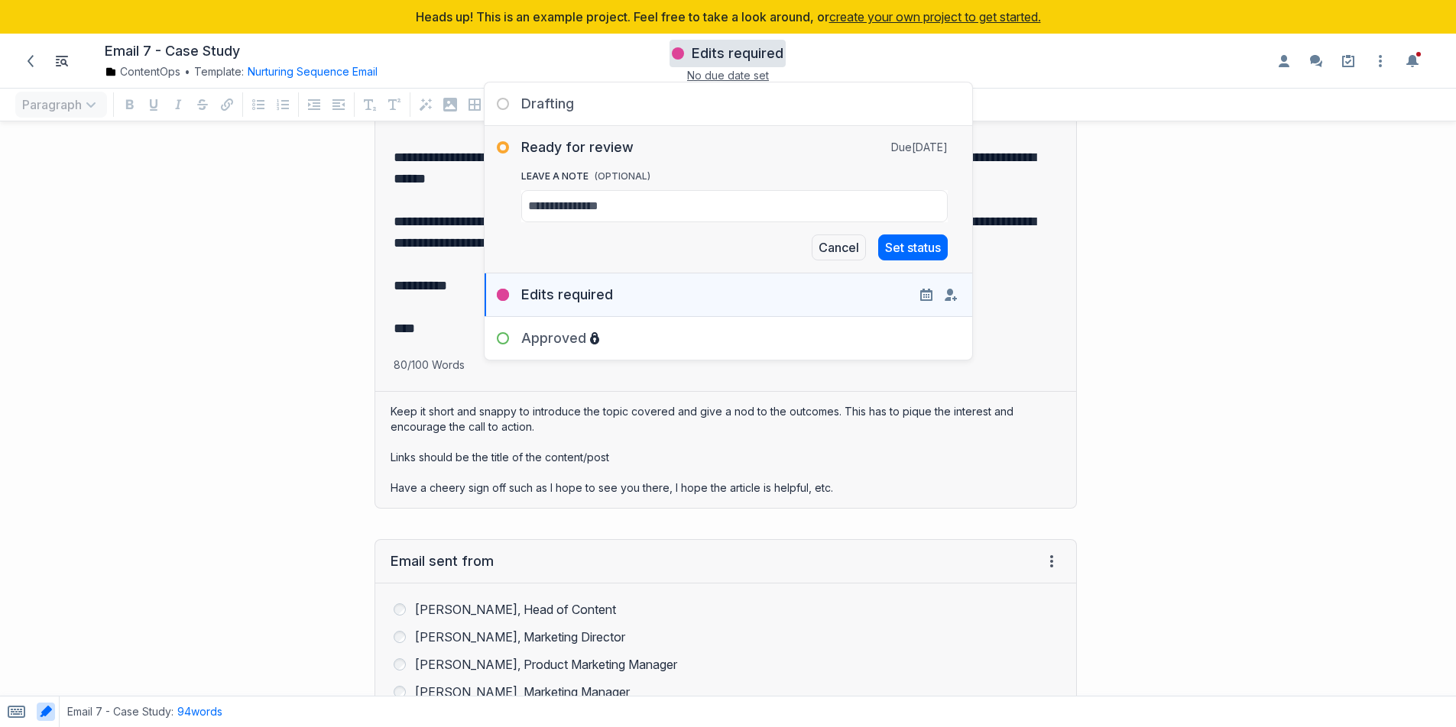
click at [642, 289] on div "Edits required" at bounding box center [727, 289] width 487 height 31
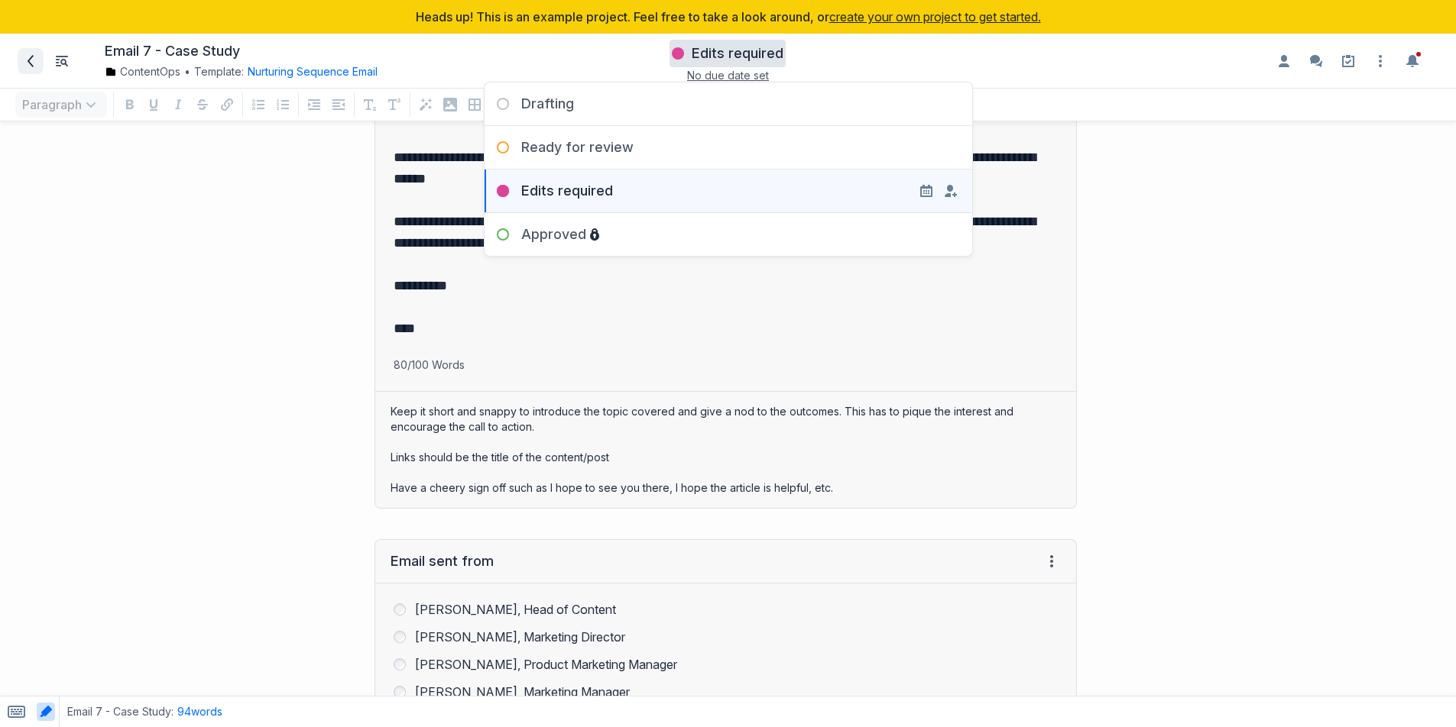
click at [28, 63] on icon at bounding box center [30, 61] width 12 height 12
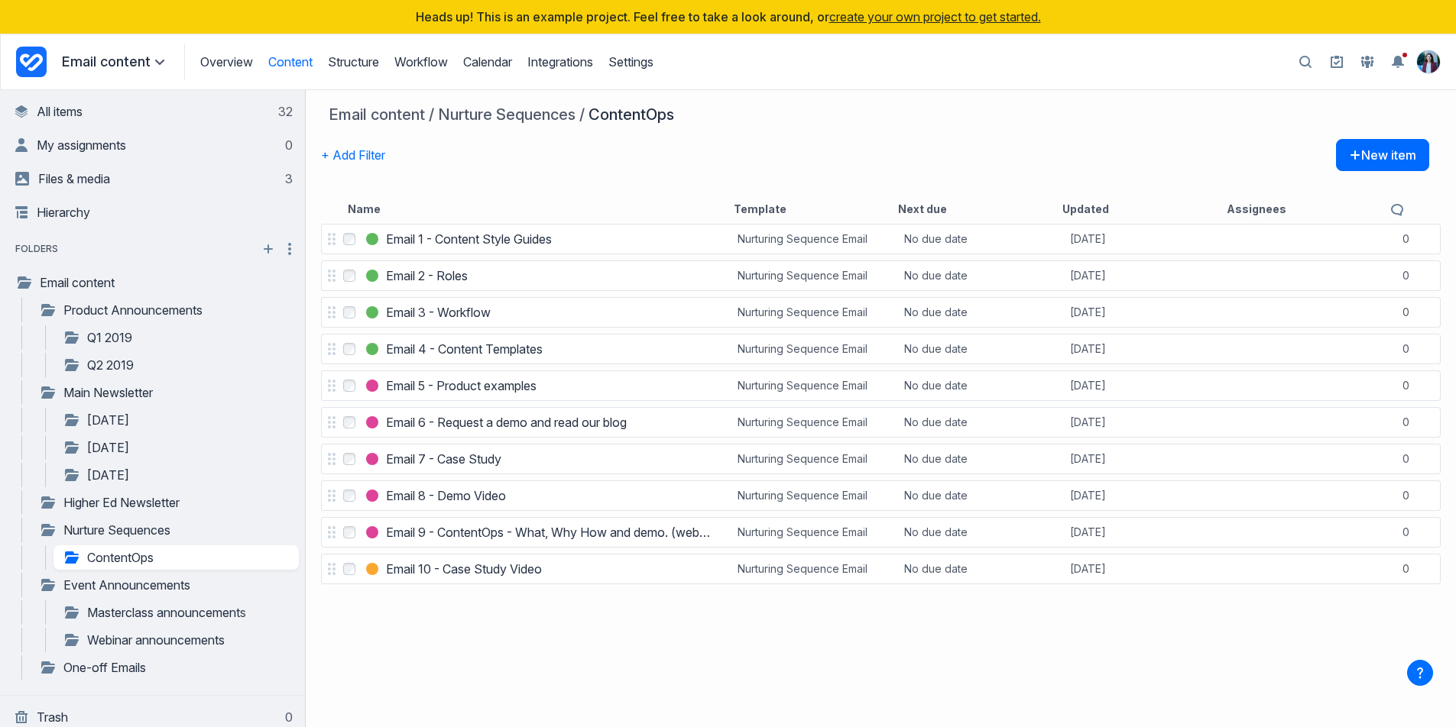
click at [372, 49] on div "Overview Content Structure Workflow Calendar Integrations Settings Structure Wo…" at bounding box center [418, 62] width 469 height 37
click at [371, 60] on link "Structure" at bounding box center [353, 61] width 51 height 15
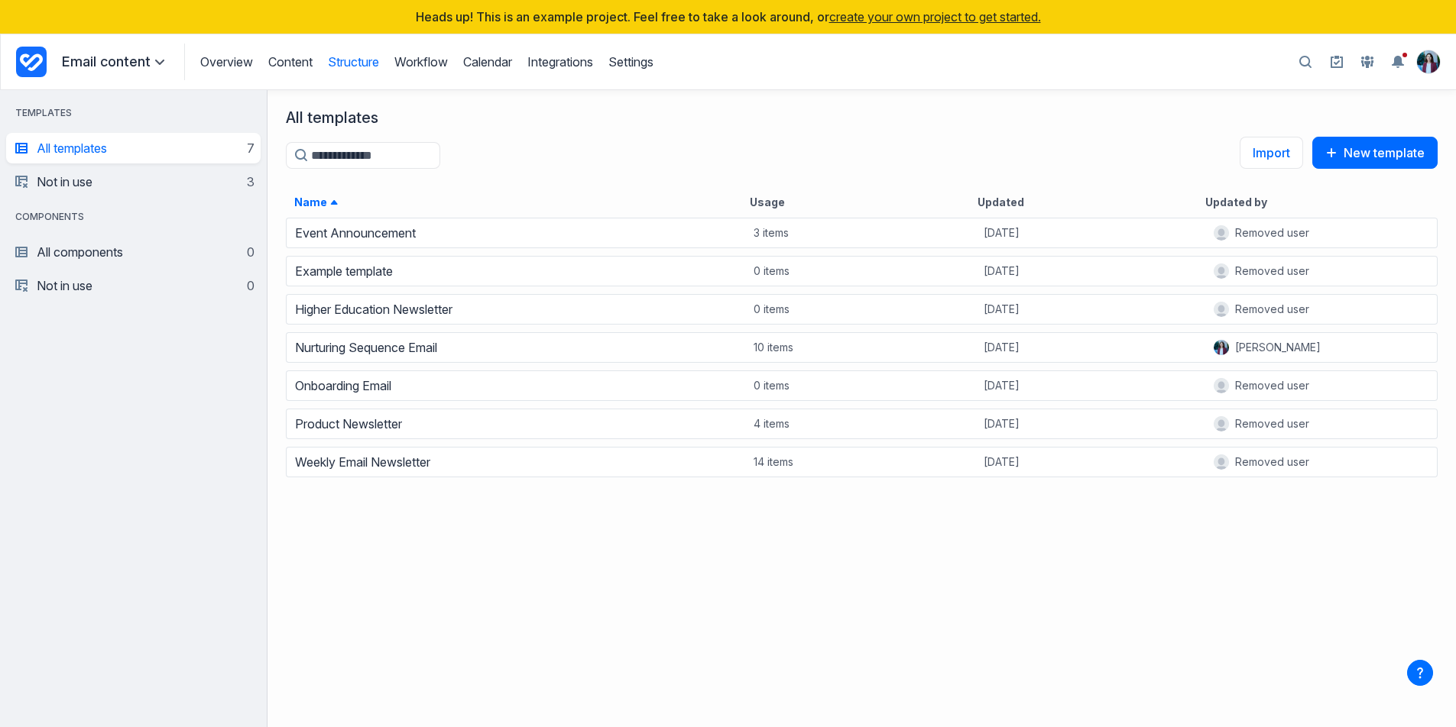
scroll to position [500, 1177]
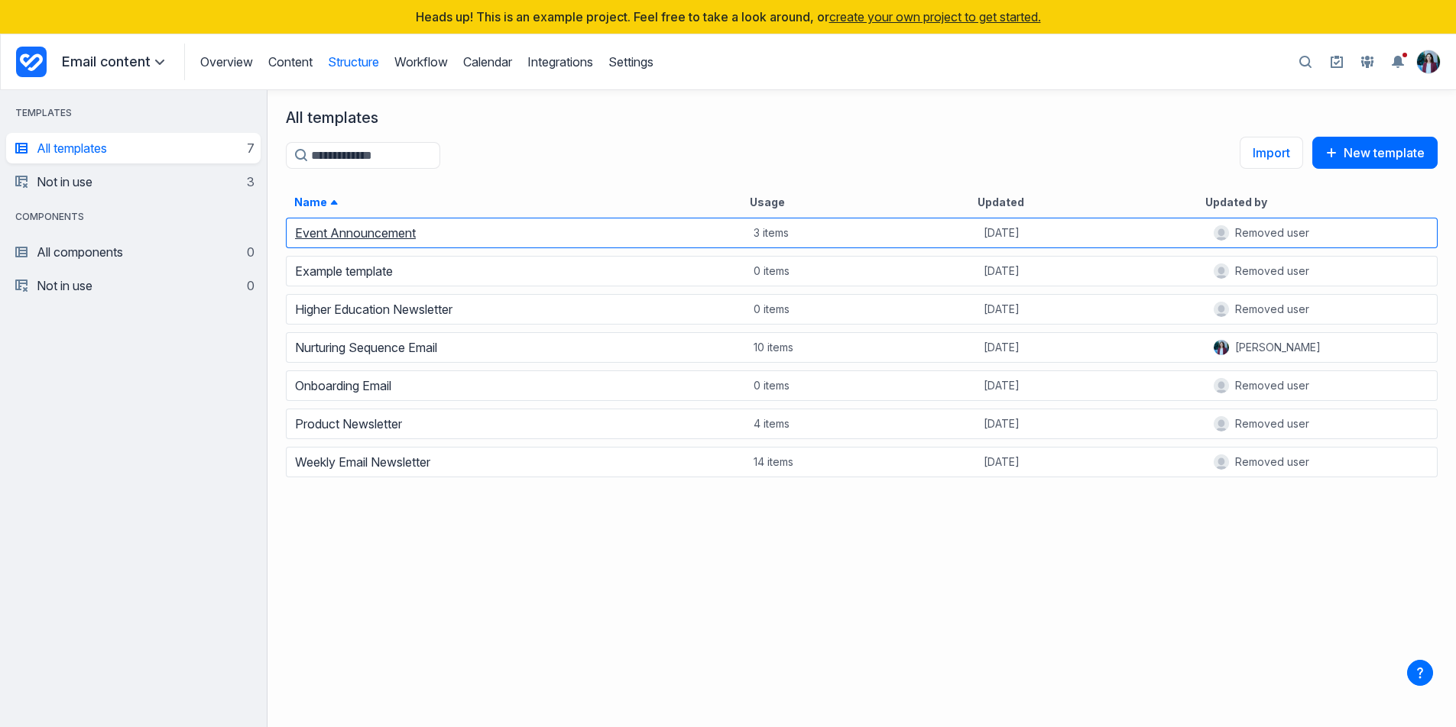
click at [377, 231] on link "Event Announcement" at bounding box center [355, 232] width 121 height 15
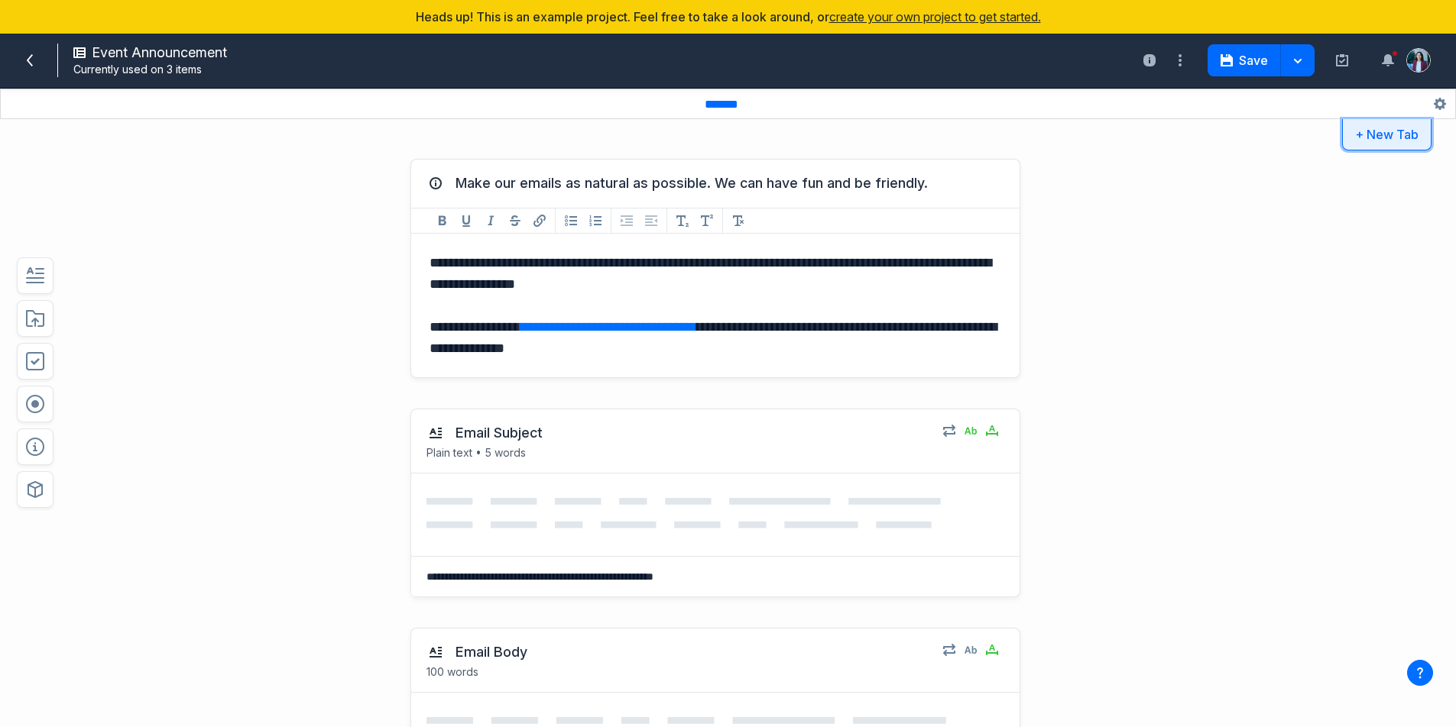
click at [1378, 128] on button "+ New Tab" at bounding box center [1386, 134] width 89 height 31
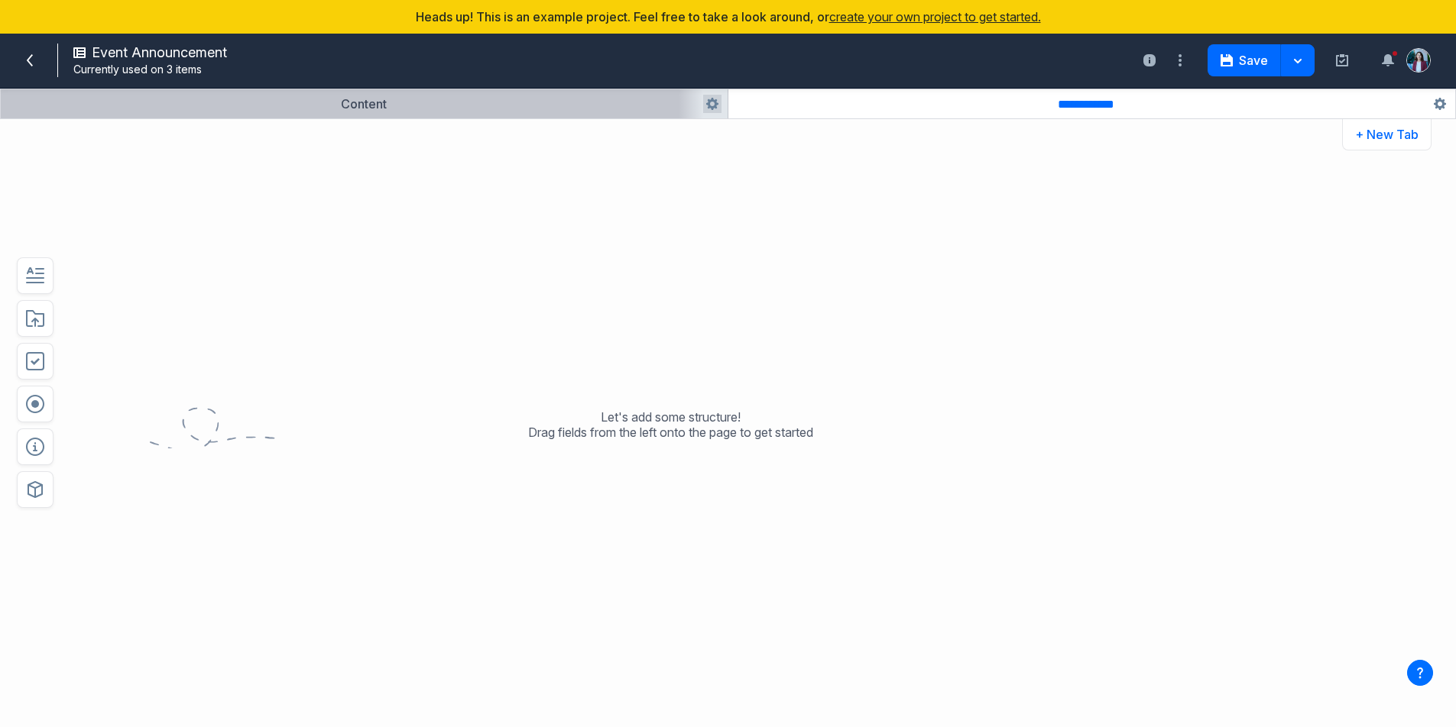
click at [373, 104] on button "button" at bounding box center [364, 103] width 727 height 29
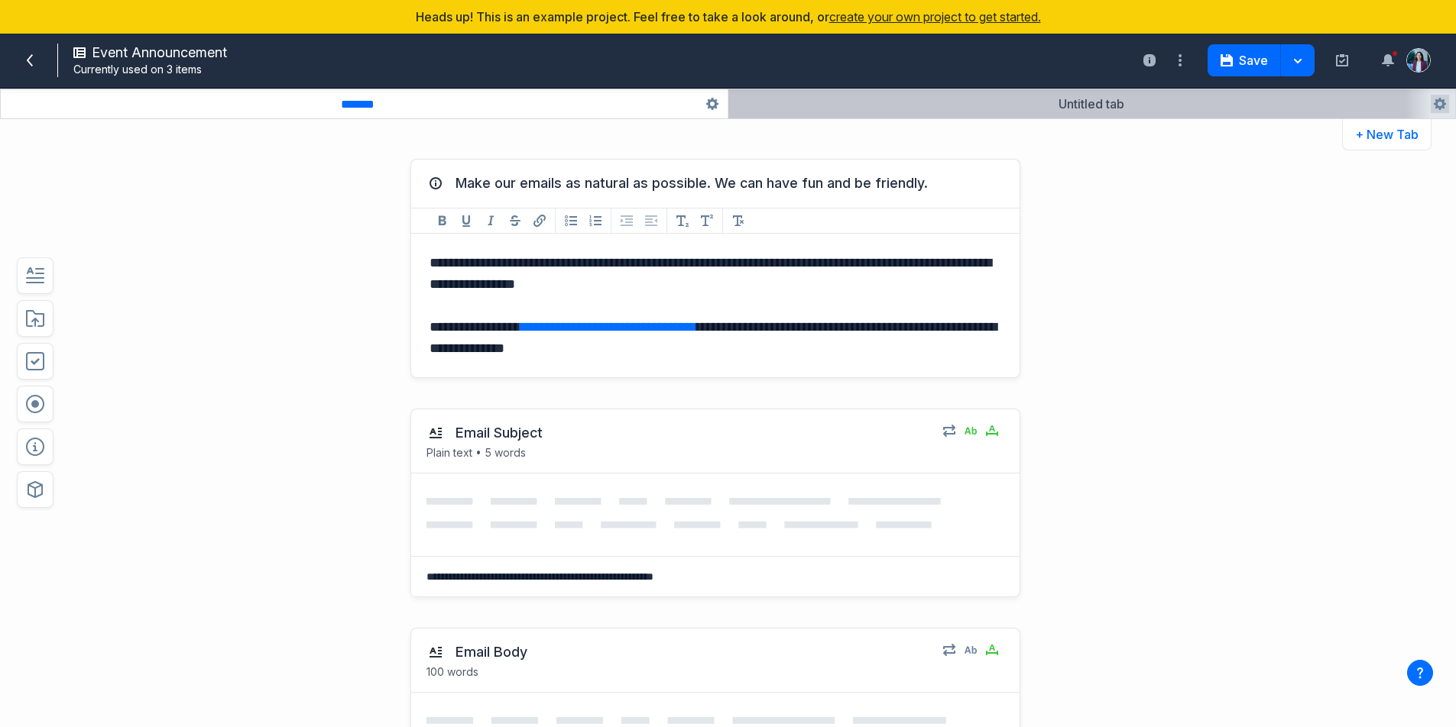
click at [1146, 97] on button "button" at bounding box center [1091, 103] width 727 height 29
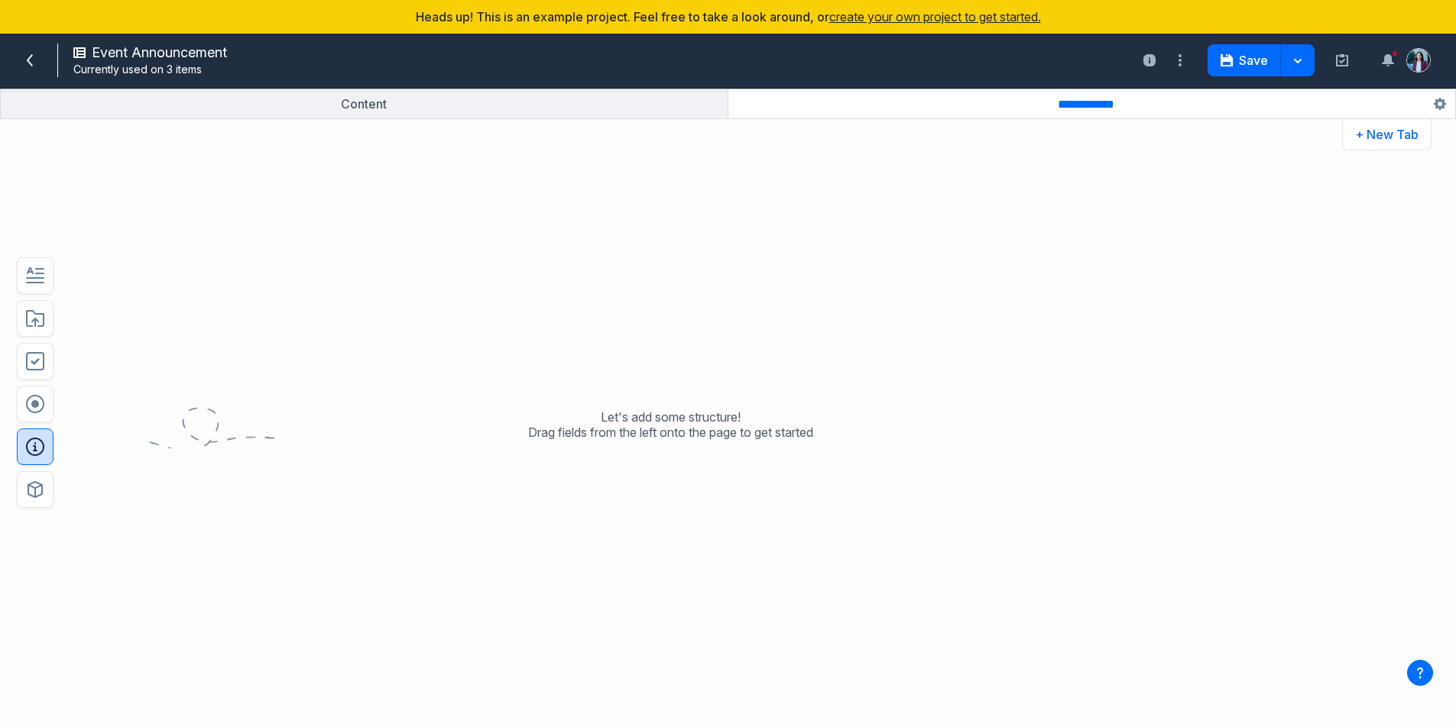
click at [39, 449] on icon "button" at bounding box center [35, 447] width 18 height 18
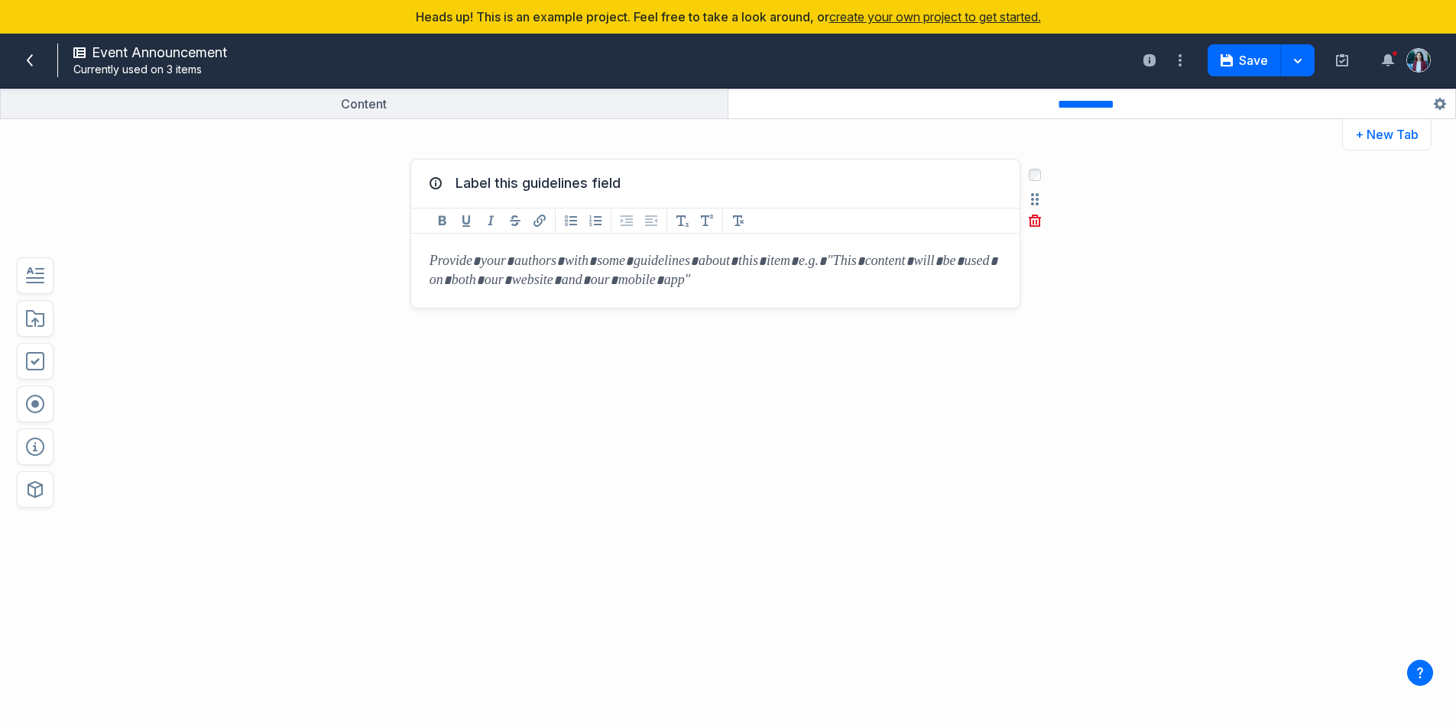
drag, startPoint x: 523, startPoint y: 288, endPoint x: 461, endPoint y: 273, distance: 63.7
click at [461, 273] on div at bounding box center [715, 271] width 608 height 74
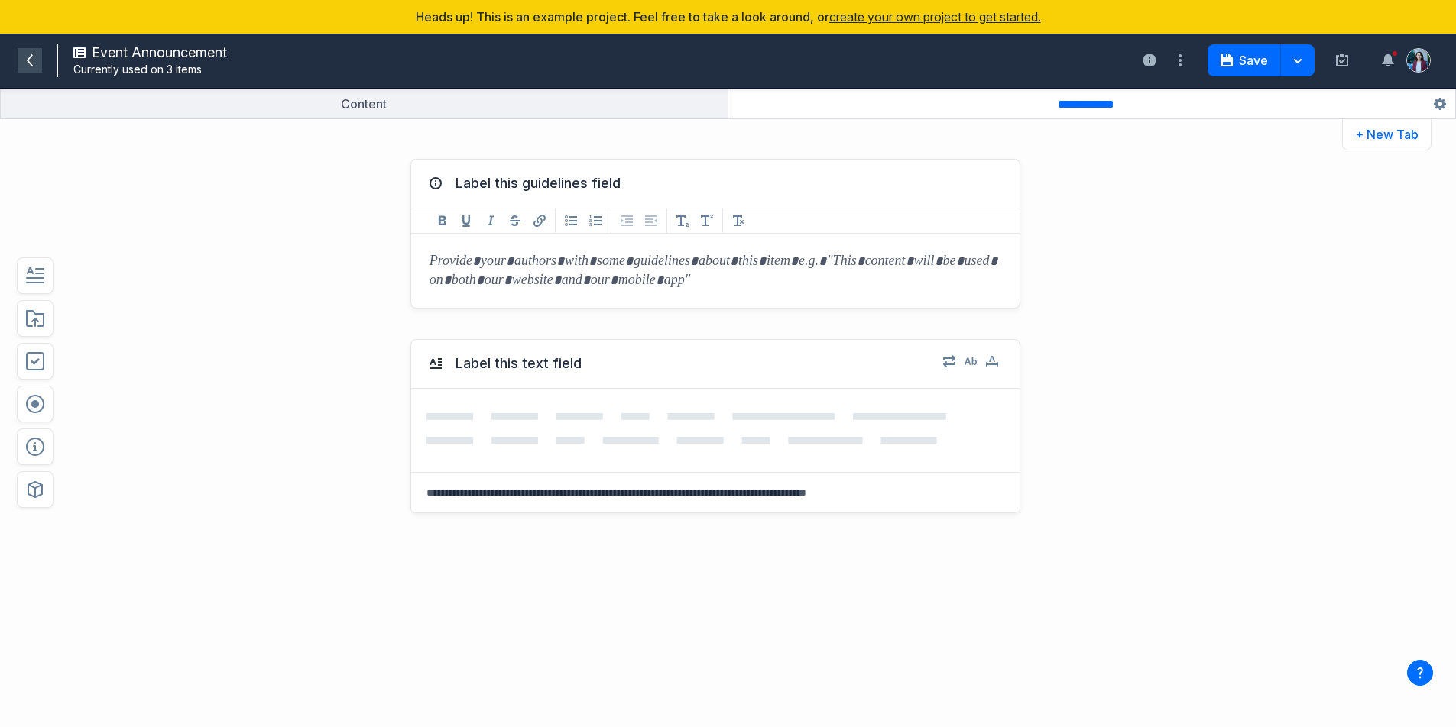
click at [29, 57] on icon at bounding box center [30, 60] width 6 height 12
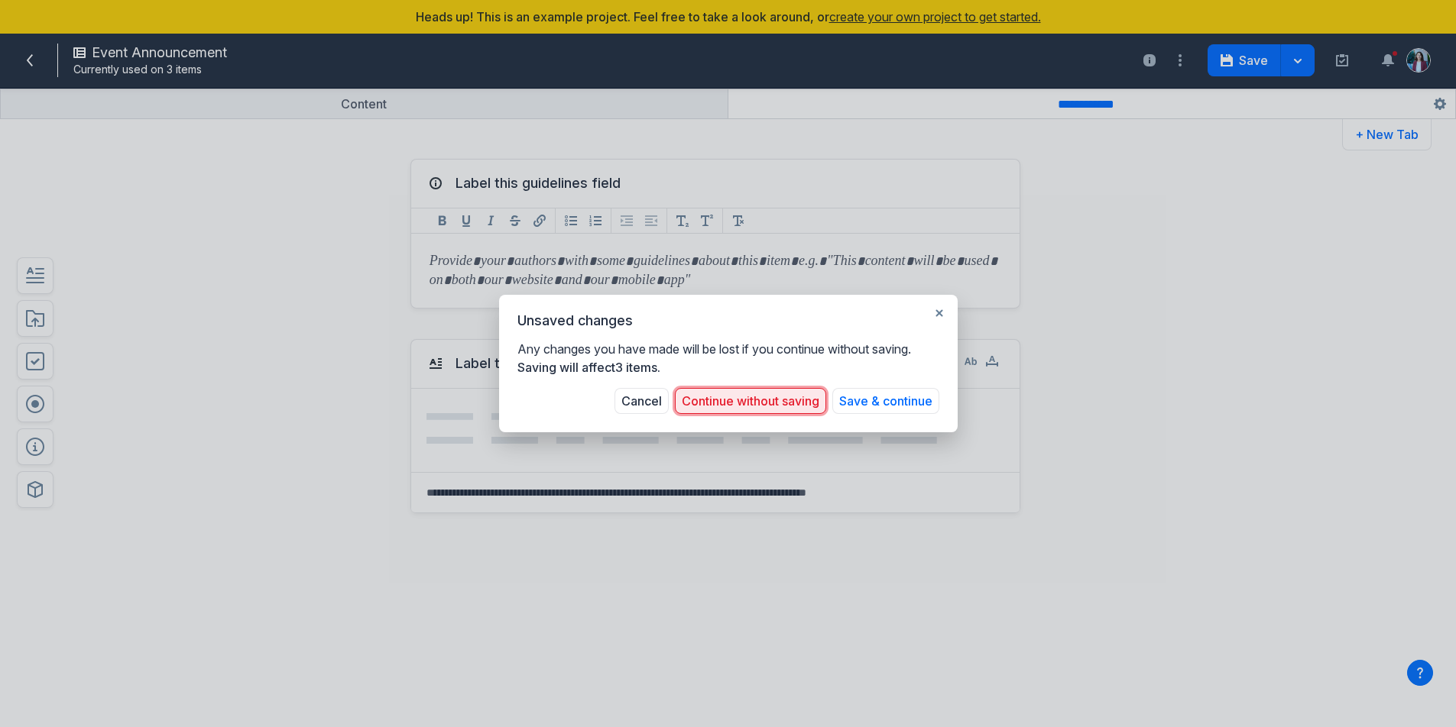
click at [763, 403] on button "Continue without saving" at bounding box center [750, 401] width 151 height 26
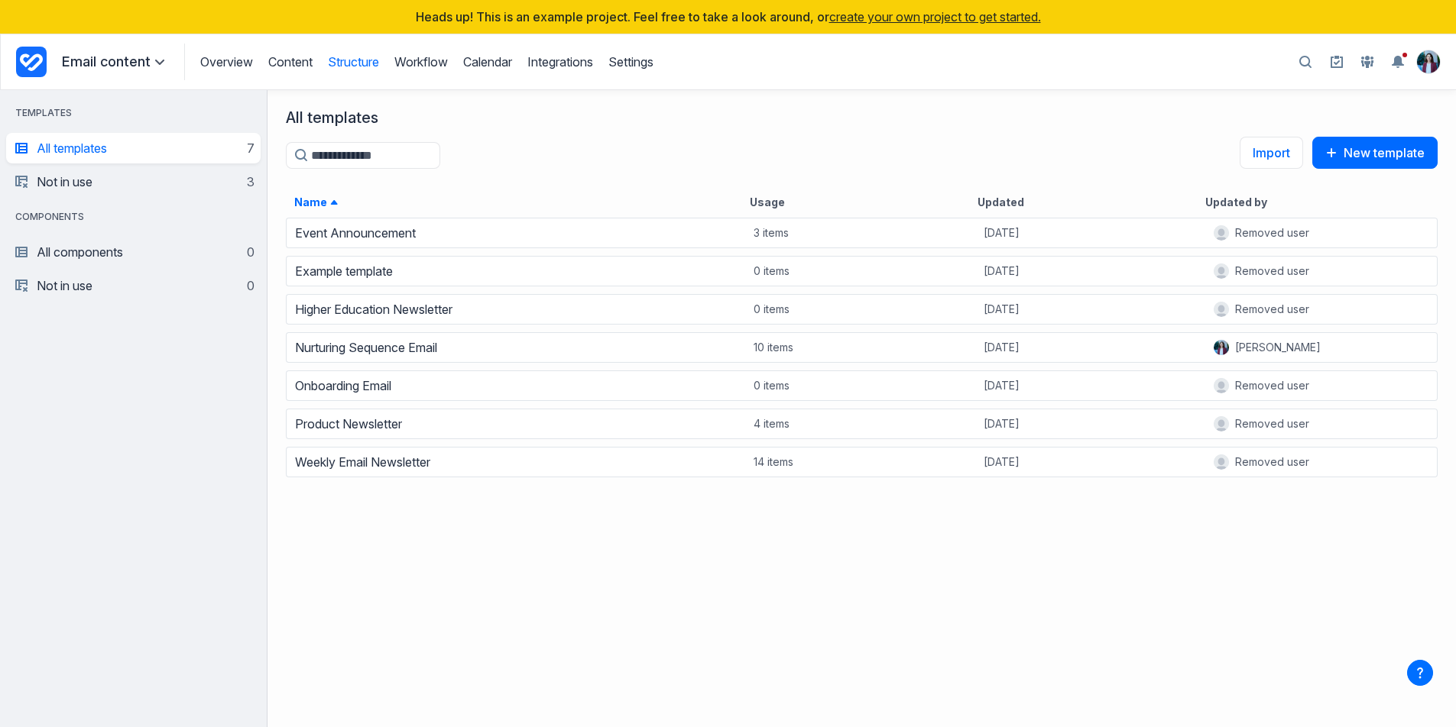
scroll to position [500, 1177]
click at [1430, 63] on img "View profile menu" at bounding box center [1428, 61] width 23 height 23
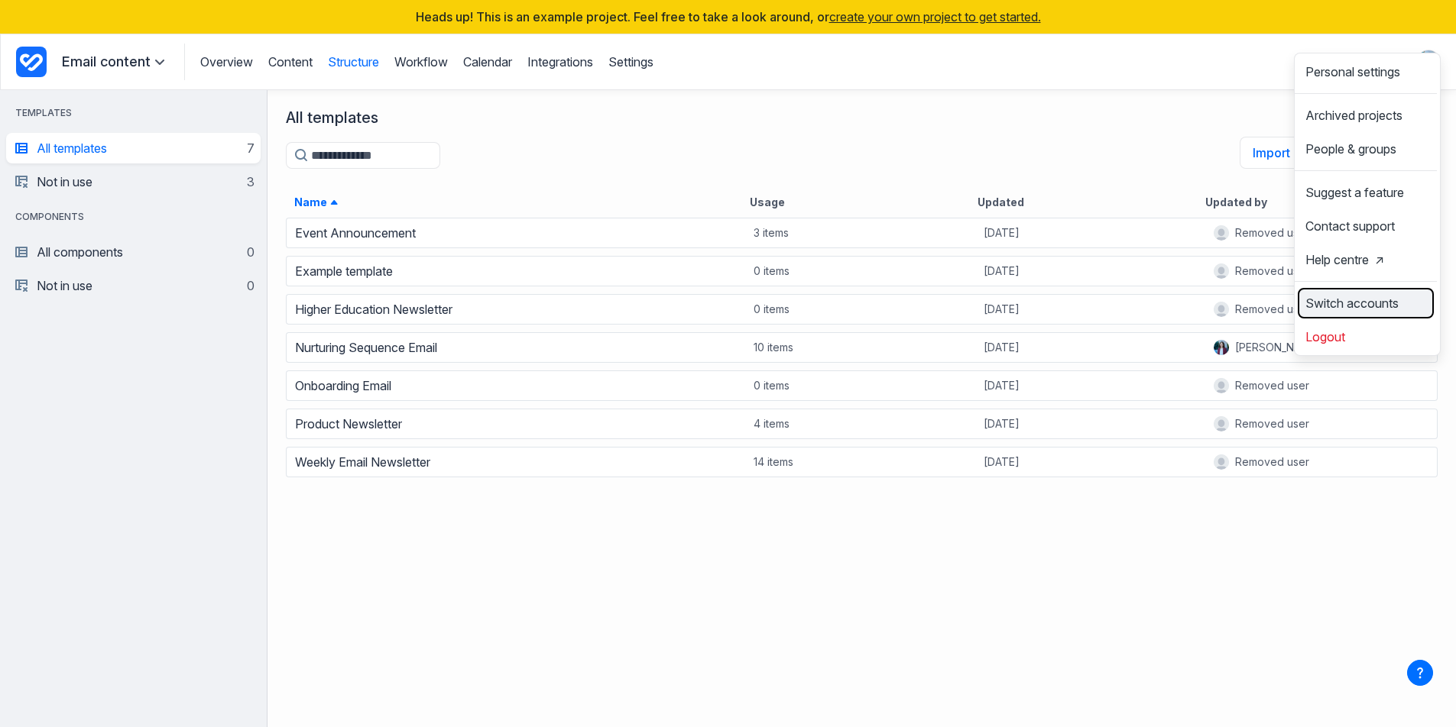
click at [1359, 312] on link "Switch accounts" at bounding box center [1365, 303] width 133 height 24
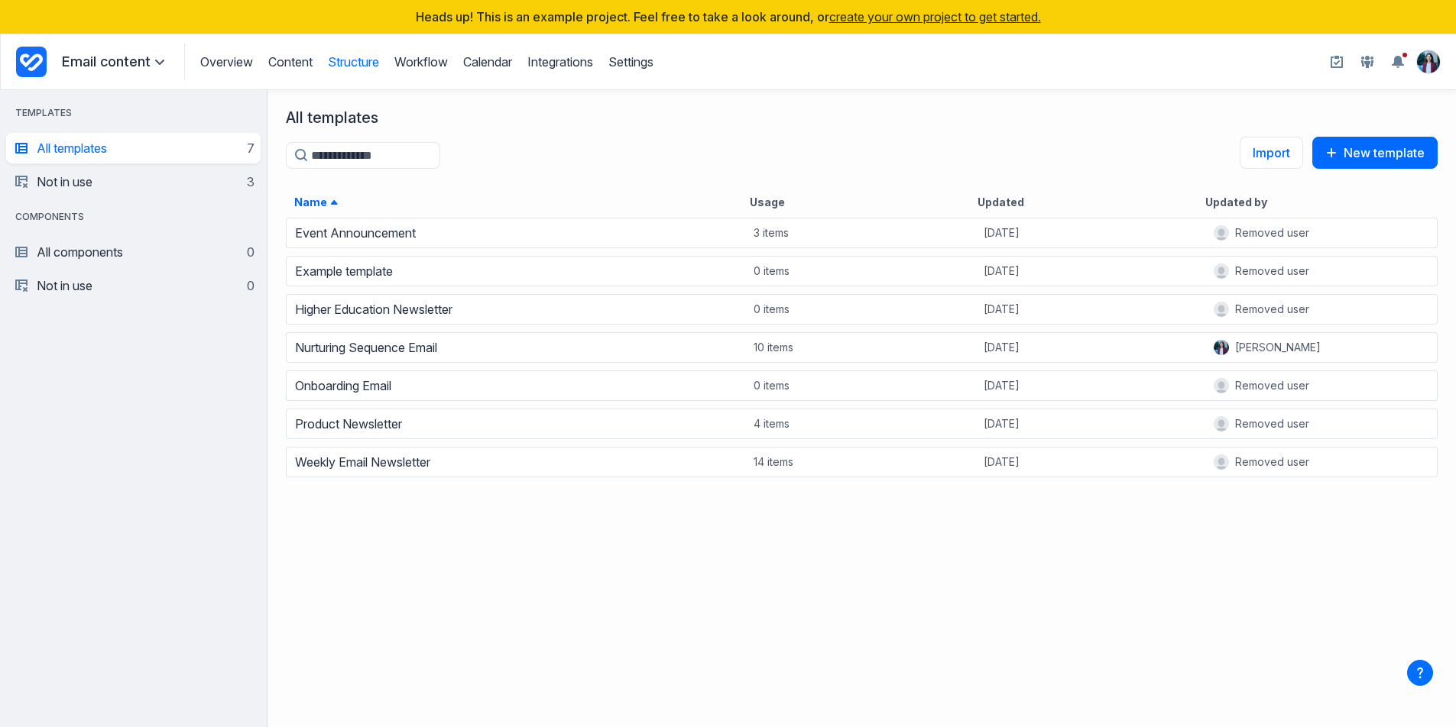
scroll to position [500, 1177]
click at [1429, 54] on img "View profile menu" at bounding box center [1428, 61] width 23 height 23
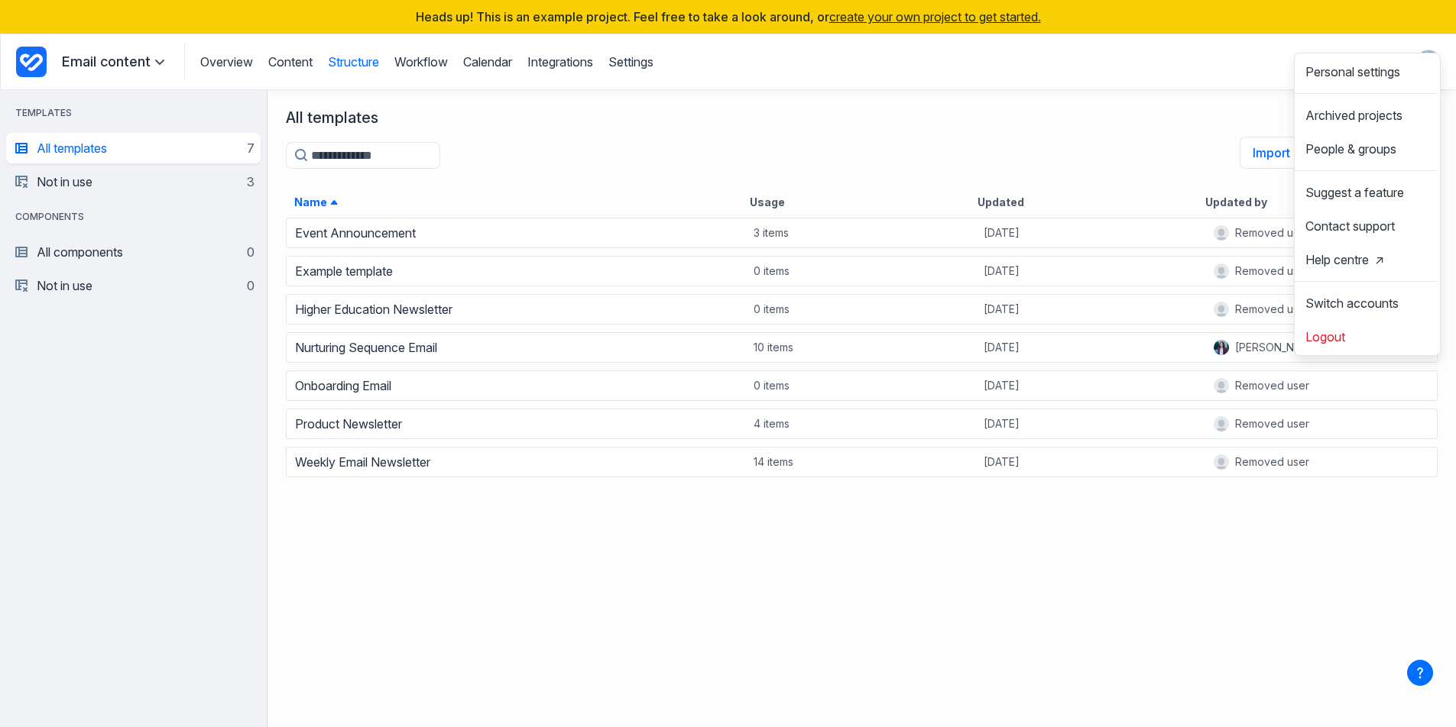
click at [834, 90] on div "All templates Templates search Import New template Name Usage Updated Updated by" at bounding box center [861, 152] width 1188 height 124
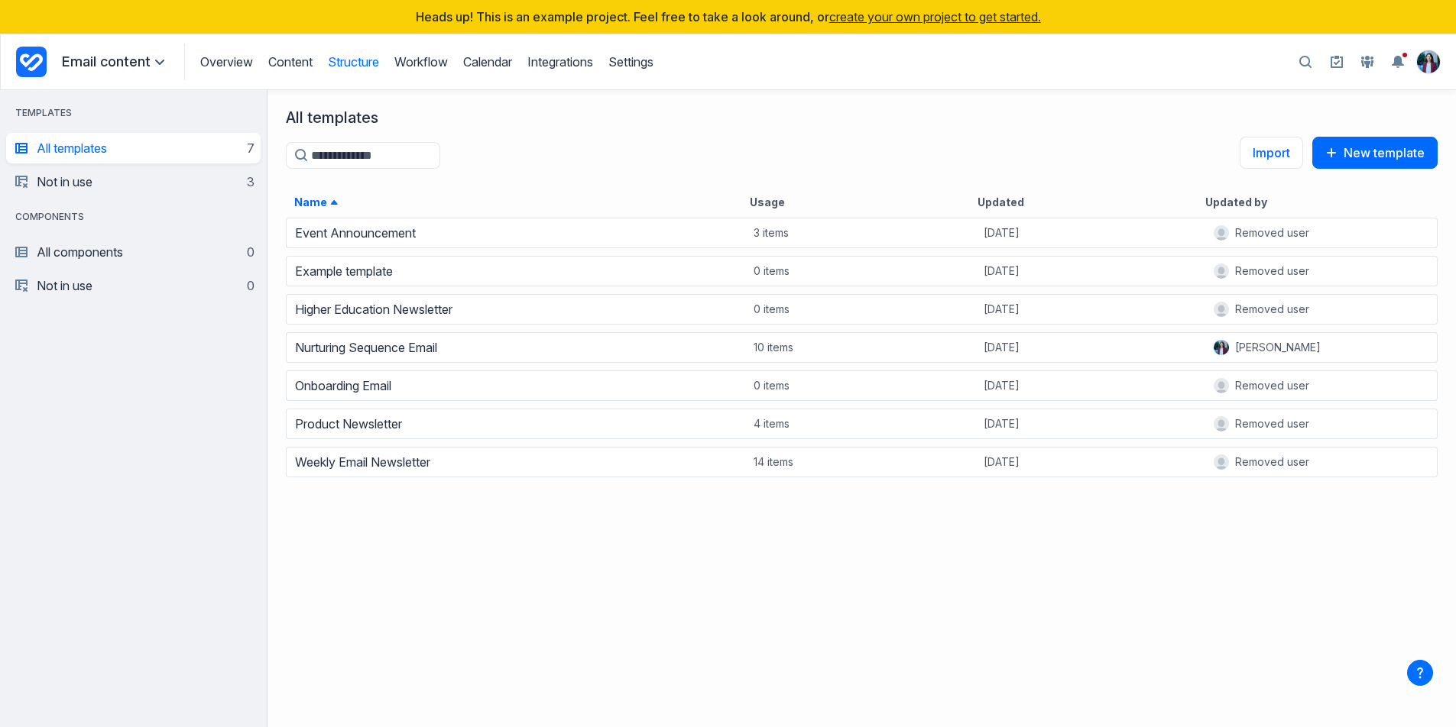
click at [36, 63] on icon "Project Dashboard" at bounding box center [31, 62] width 23 height 18
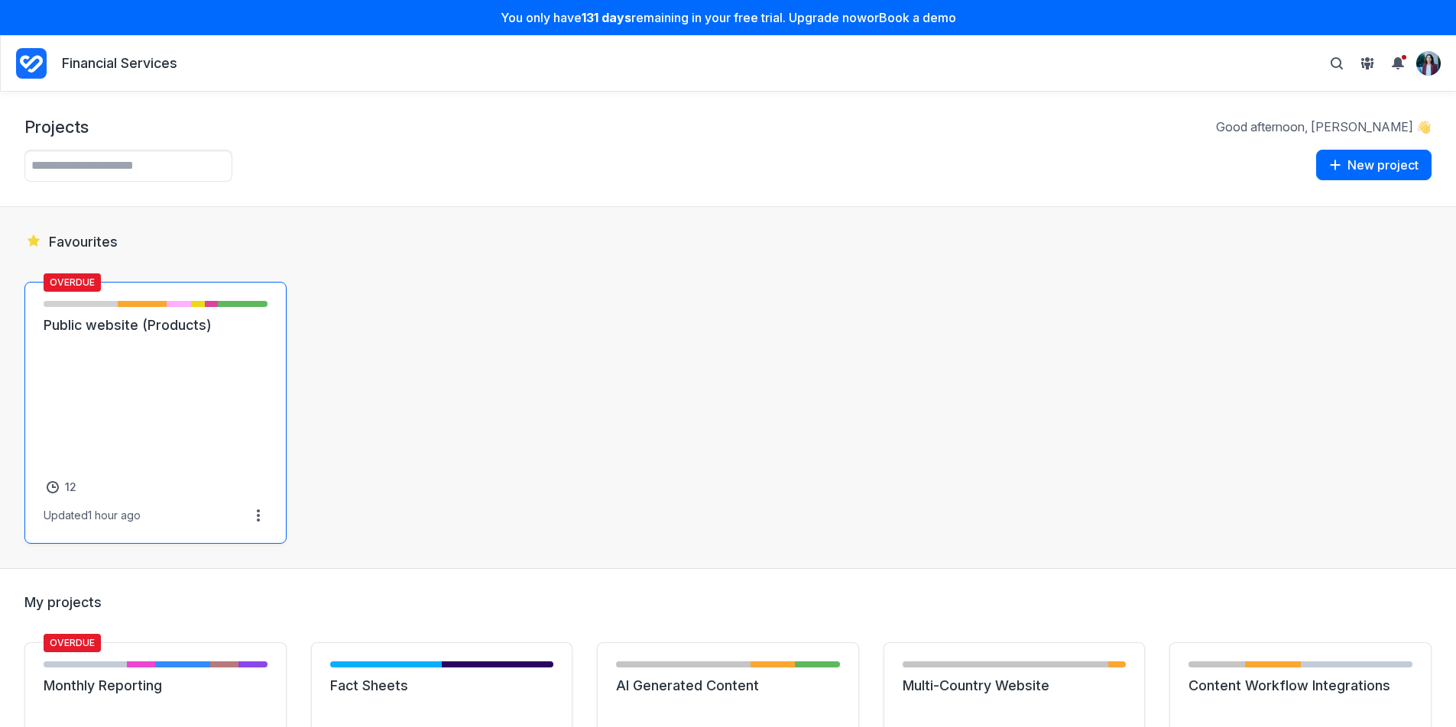
click at [142, 335] on link "Public website (Products)" at bounding box center [156, 325] width 224 height 18
click at [93, 335] on link "Public website (Products)" at bounding box center [156, 325] width 224 height 18
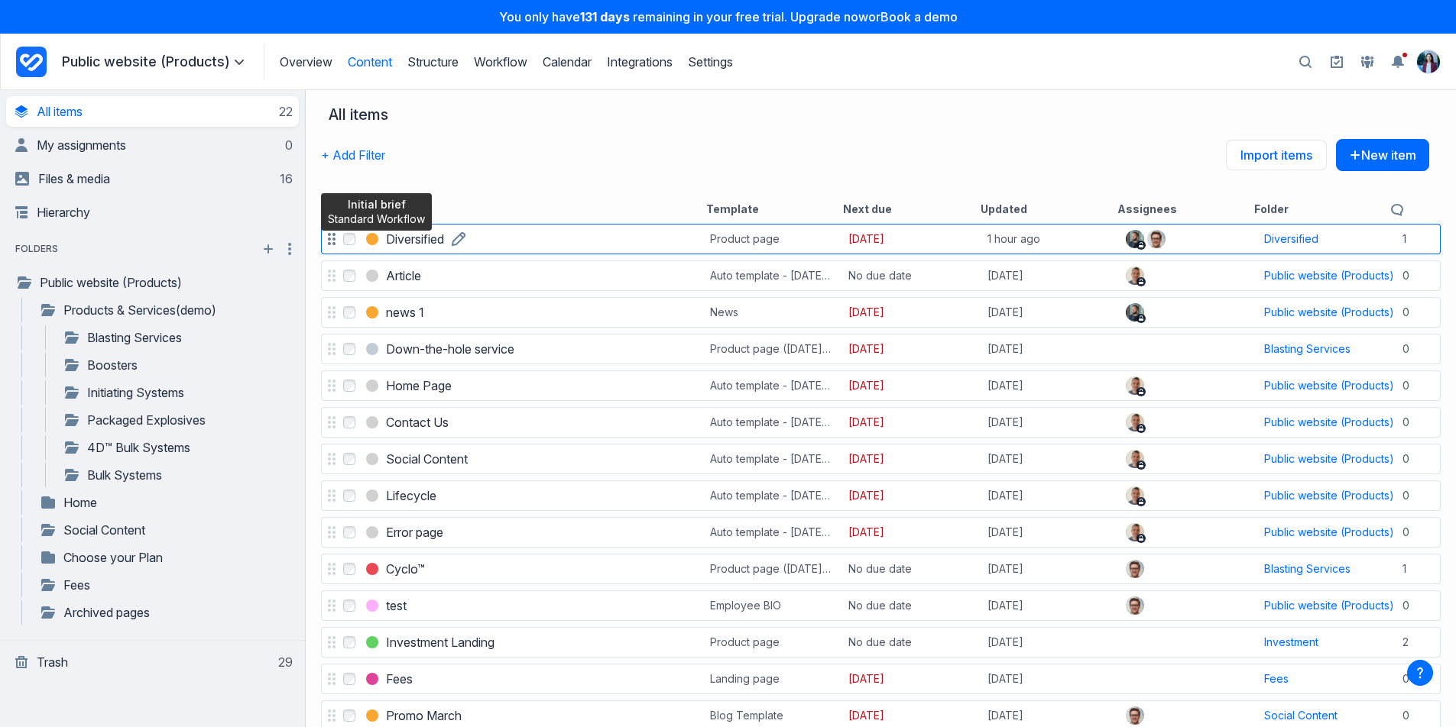
click at [414, 242] on h3 "Diversified" at bounding box center [415, 239] width 58 height 18
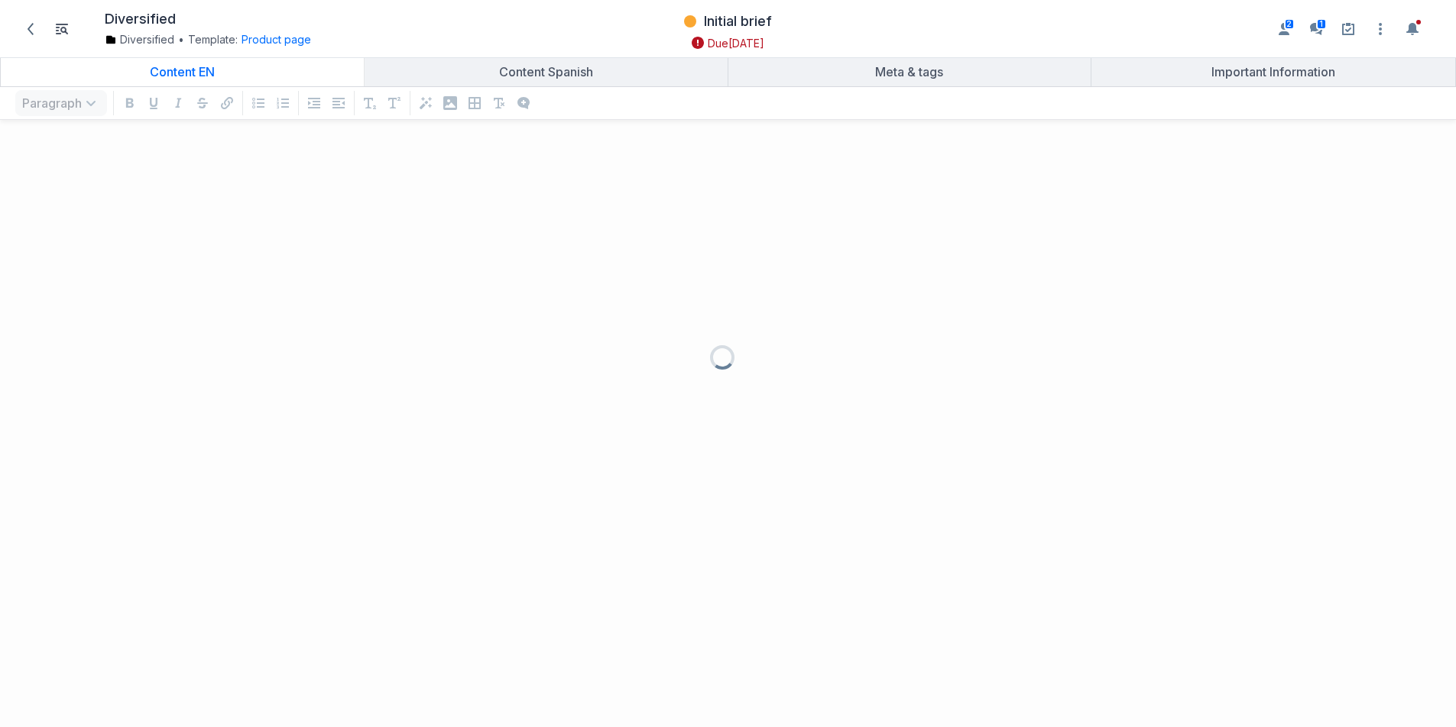
scroll to position [565, 1433]
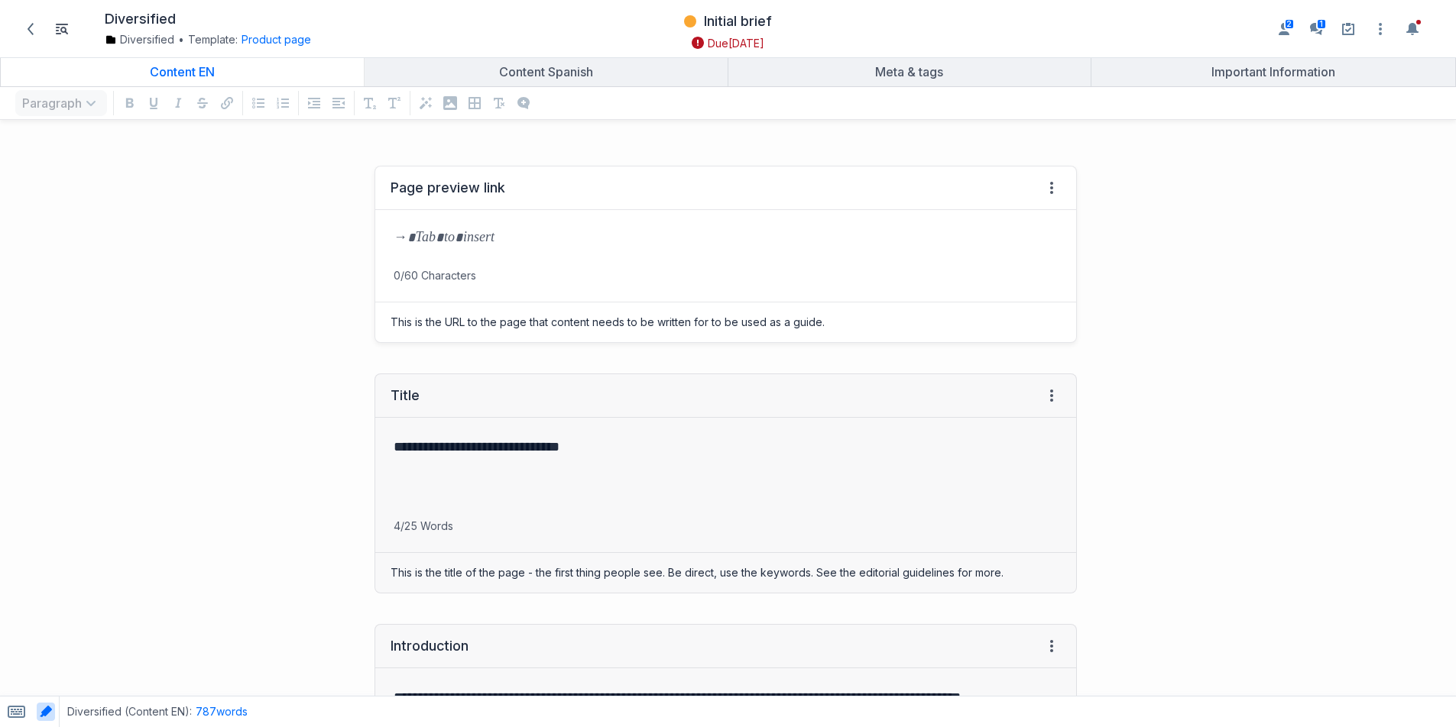
click at [578, 248] on p "grid" at bounding box center [725, 238] width 664 height 21
click at [607, 251] on div "grid" at bounding box center [725, 239] width 701 height 58
click at [727, 14] on span "Initial brief" at bounding box center [738, 21] width 68 height 18
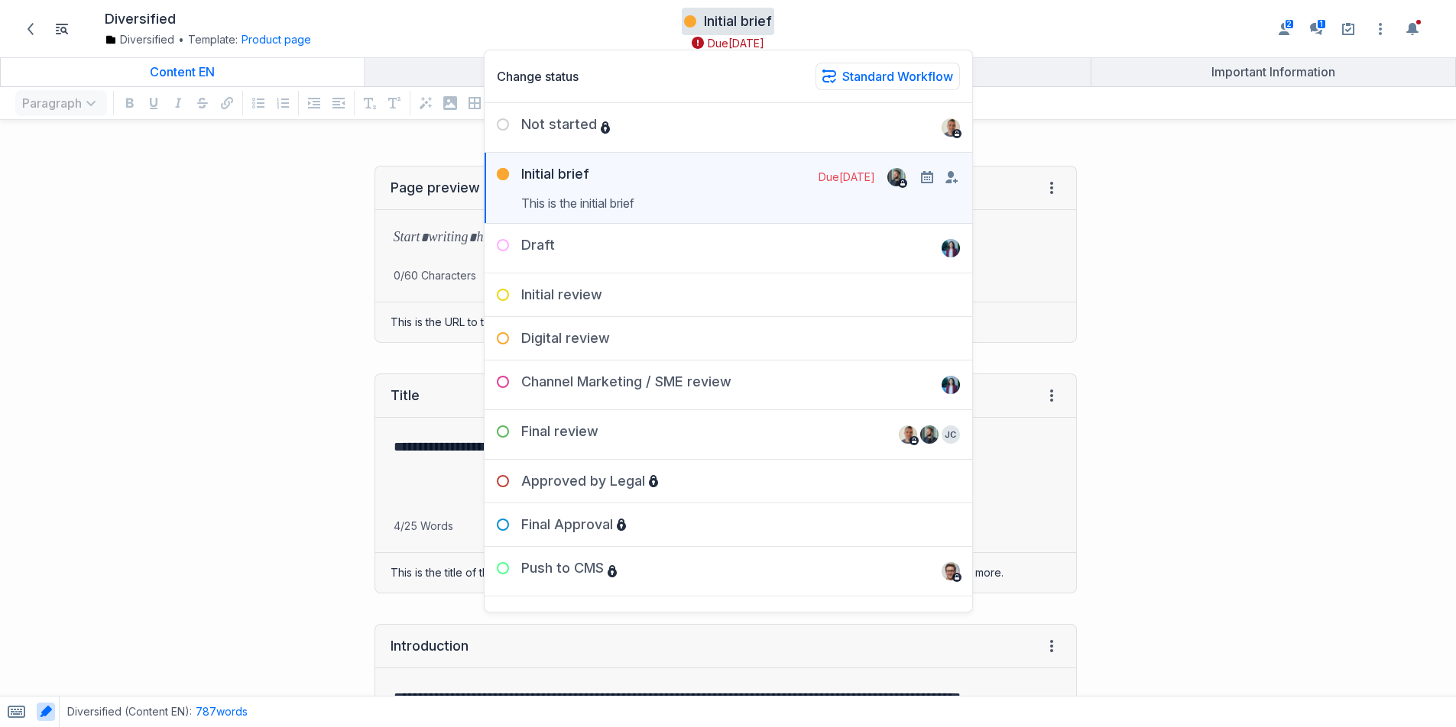
click at [357, 165] on div "Page preview link View HTML View history → Tab to insert Enter a prompt Submit …" at bounding box center [546, 255] width 1077 height 208
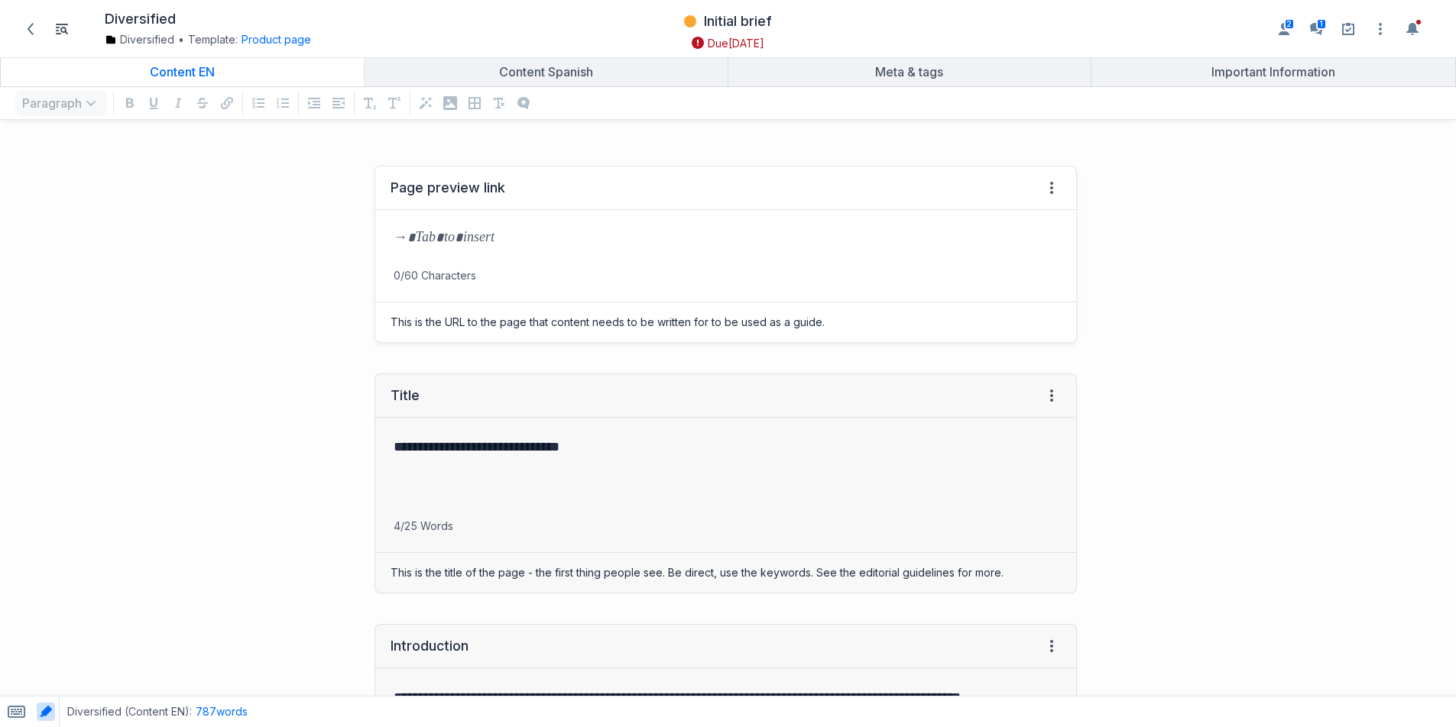
click at [449, 247] on p "grid" at bounding box center [725, 238] width 664 height 21
click at [732, 24] on span "Initial brief" at bounding box center [738, 21] width 68 height 18
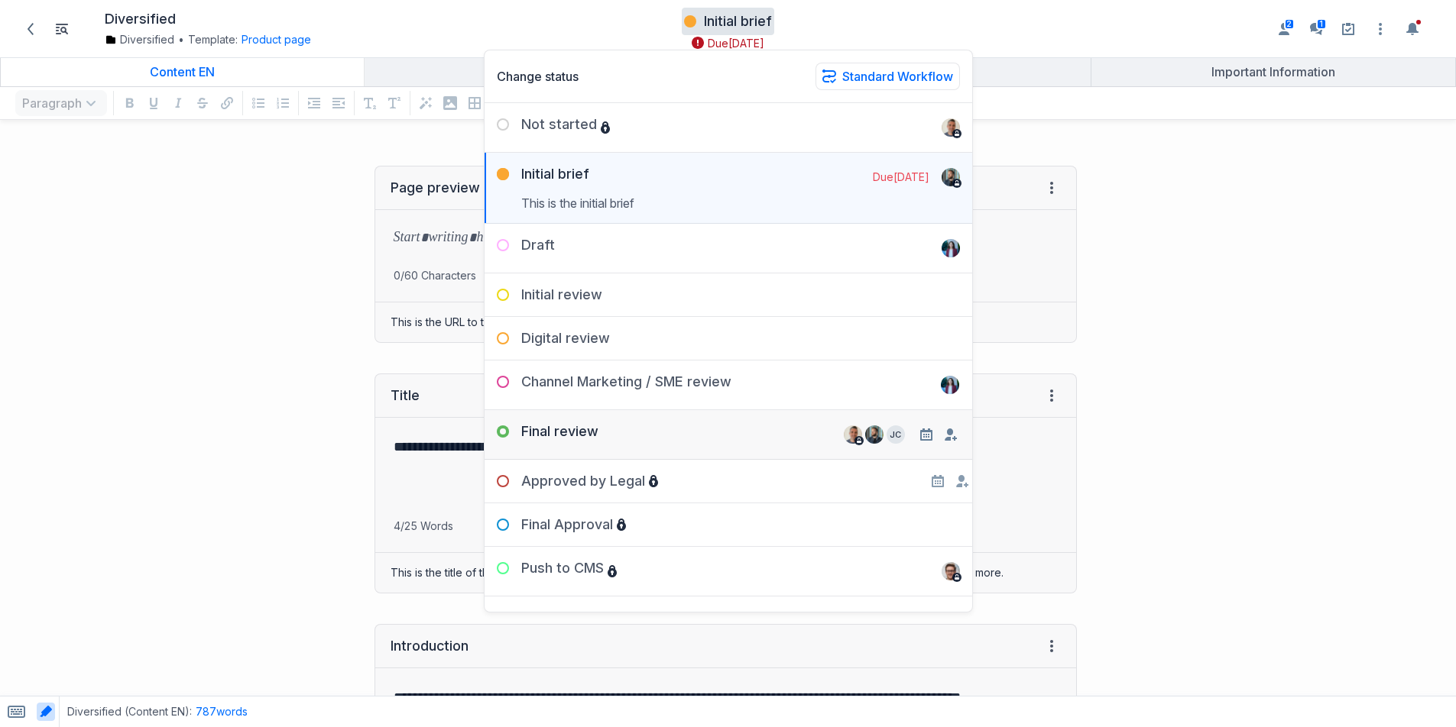
click at [614, 422] on div "Final review Remove JC Remove" at bounding box center [727, 428] width 487 height 37
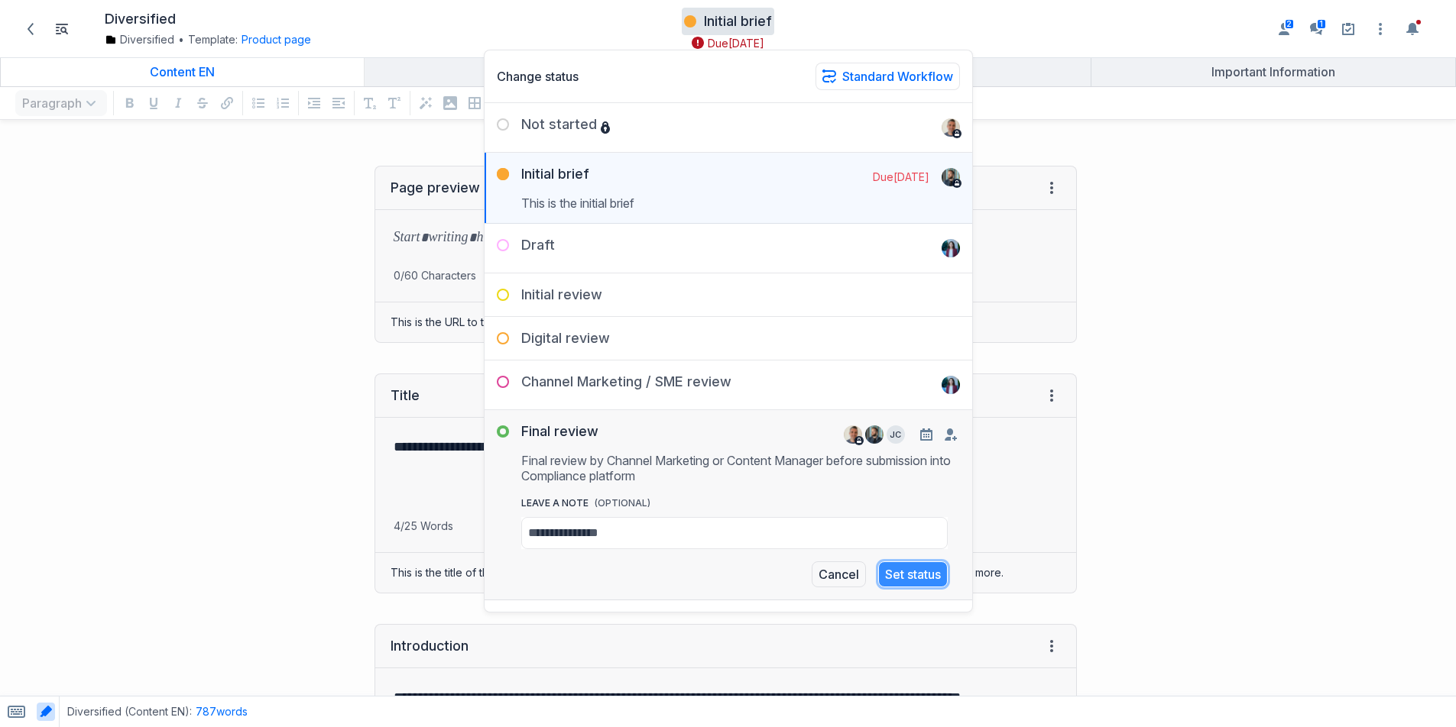
click at [905, 577] on button "Set status" at bounding box center [913, 575] width 70 height 26
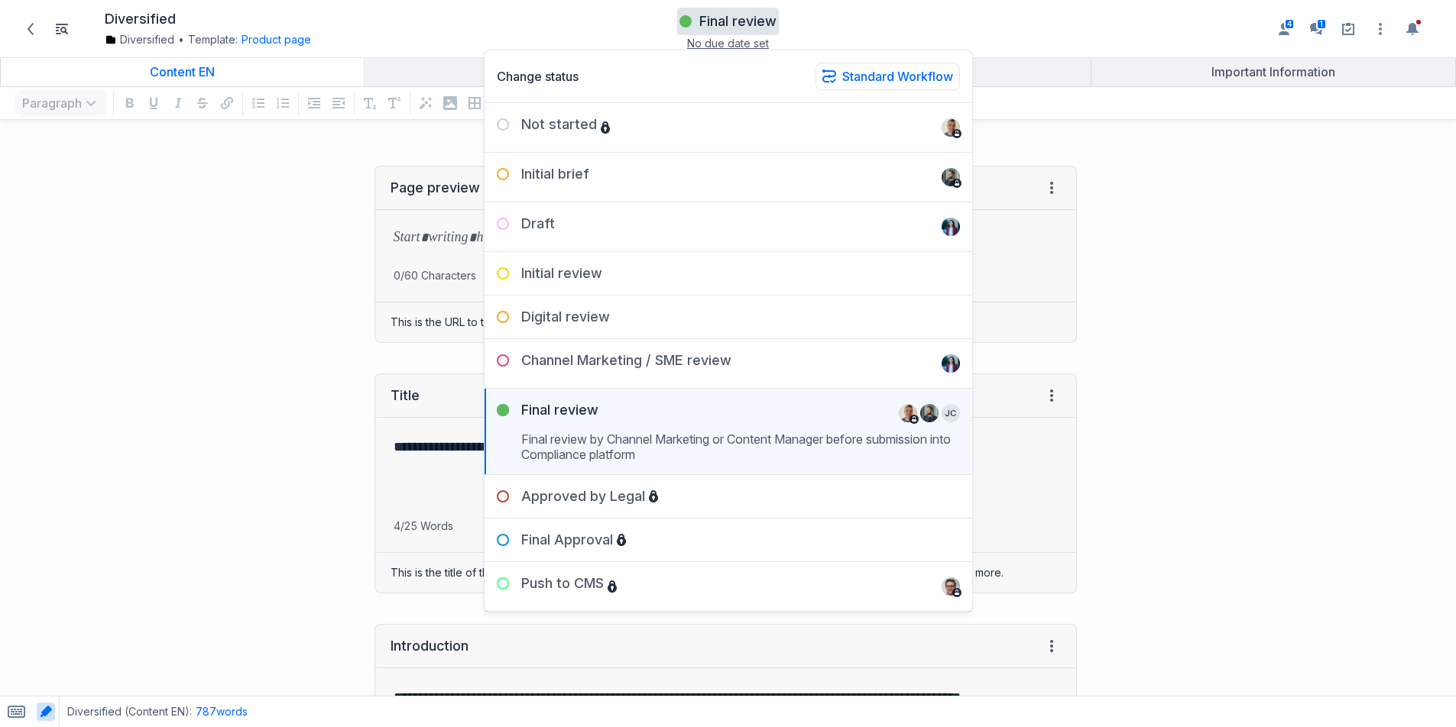
click at [329, 290] on div "Page preview link View HTML View history → Tab to insert Enter a prompt Submit …" at bounding box center [546, 255] width 1077 height 208
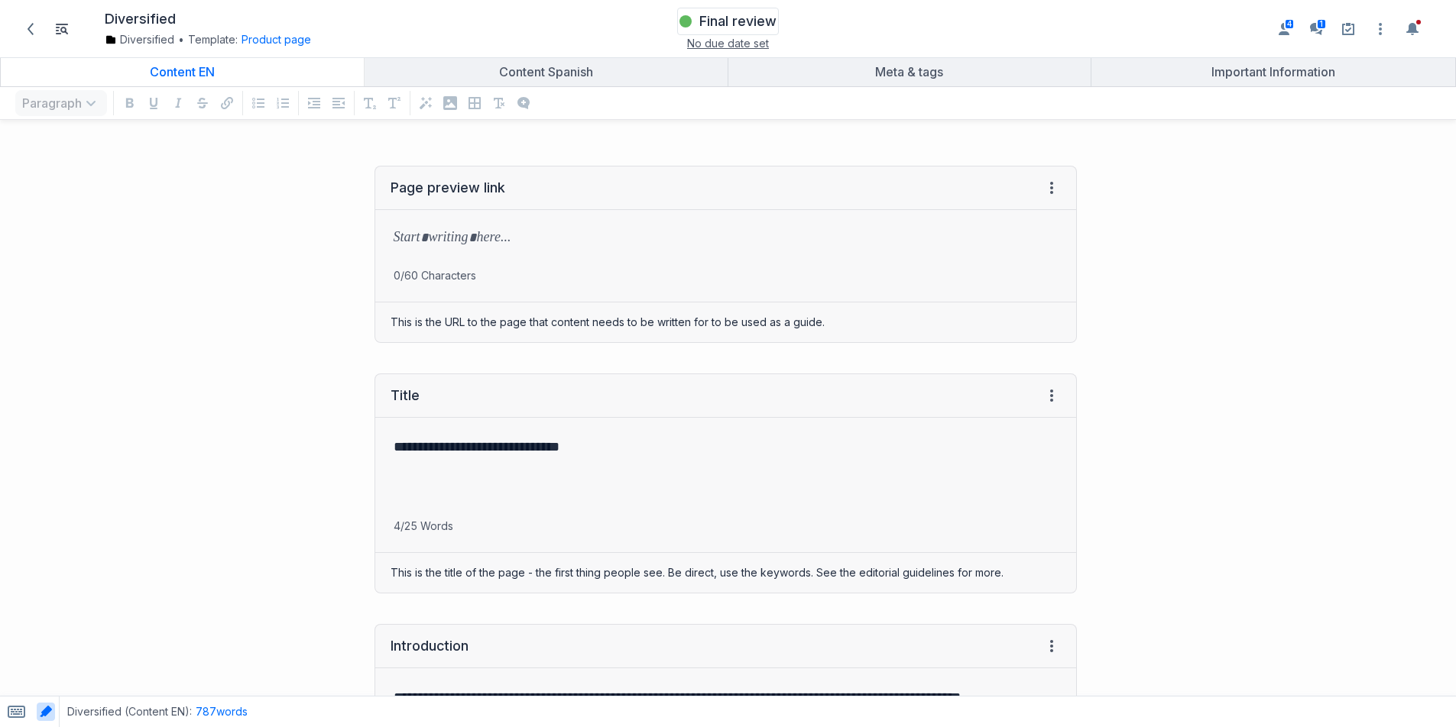
click at [743, 11] on div "Final review" at bounding box center [727, 21] width 97 height 23
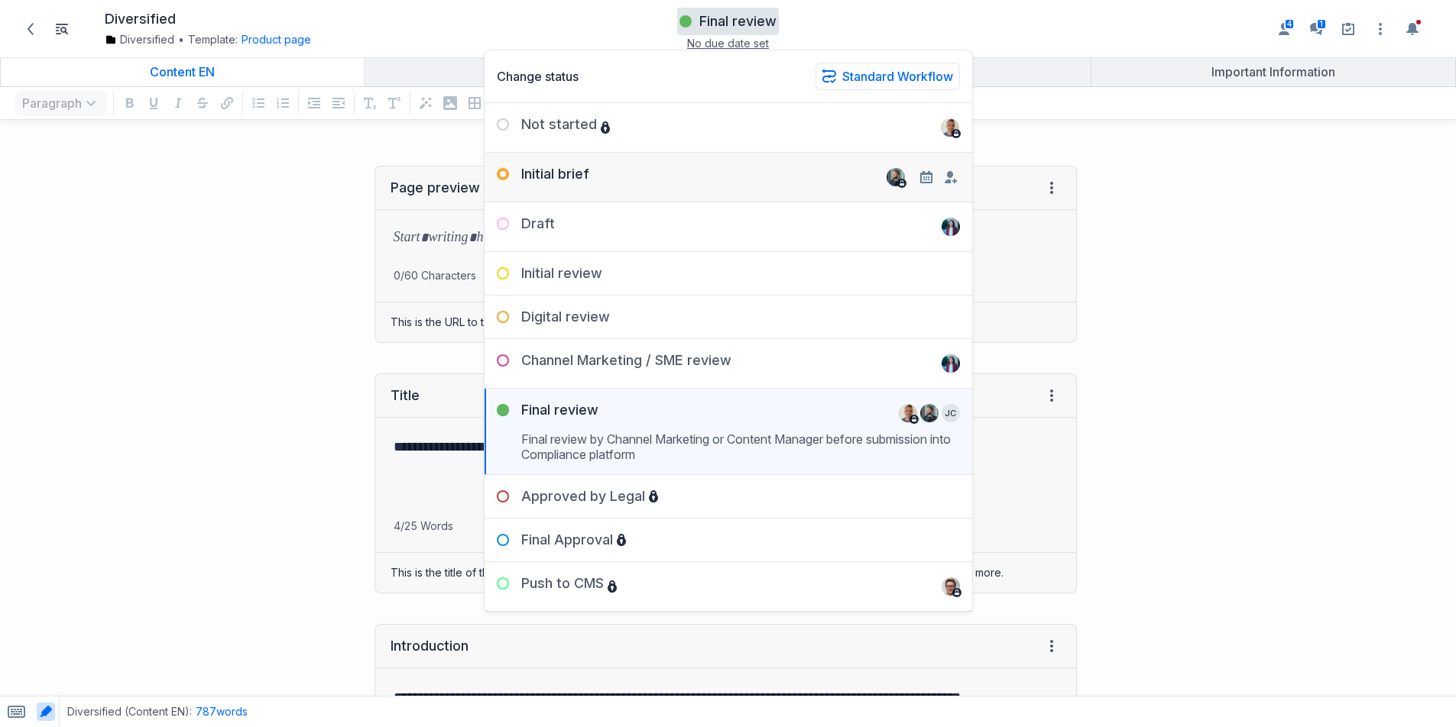
click at [647, 170] on div "Initial brief" at bounding box center [727, 171] width 487 height 37
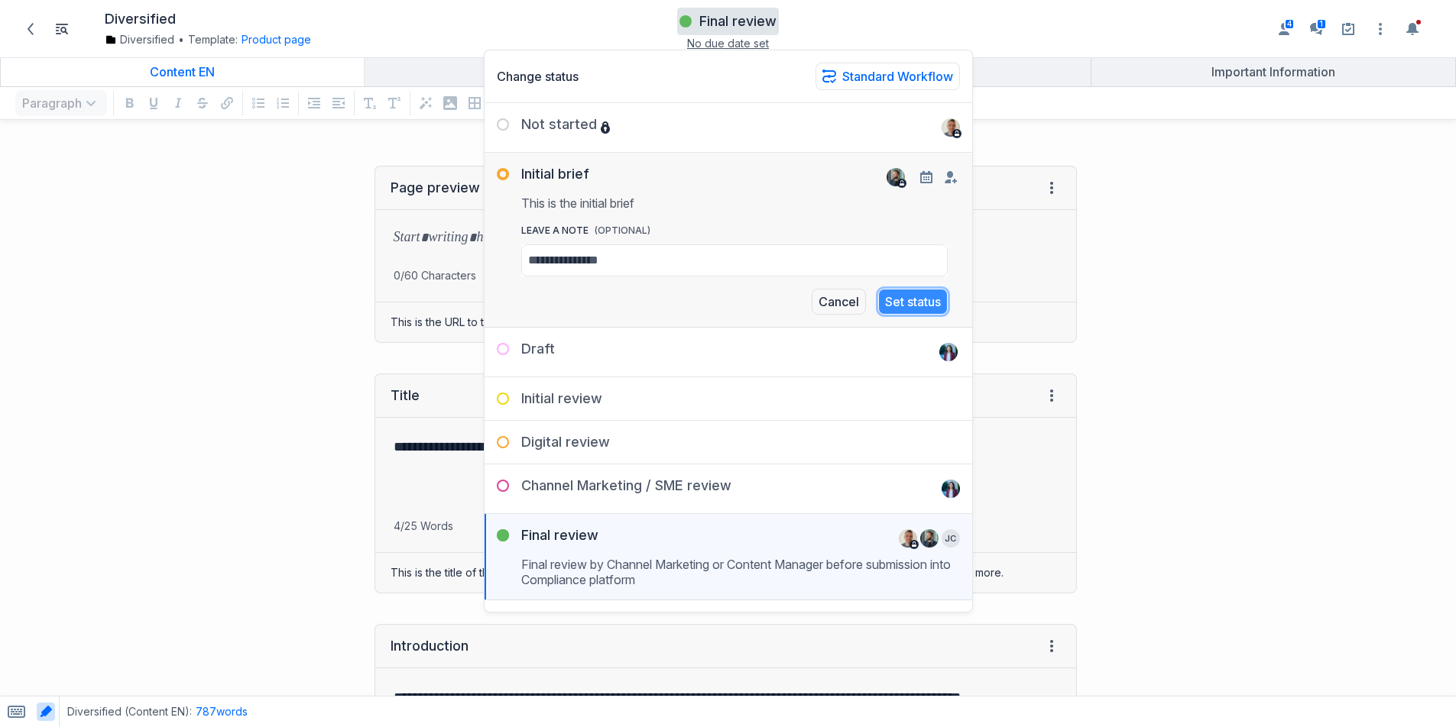
click at [892, 306] on button "Set status" at bounding box center [913, 302] width 70 height 26
click at [393, 237] on p "grid" at bounding box center [725, 238] width 664 height 21
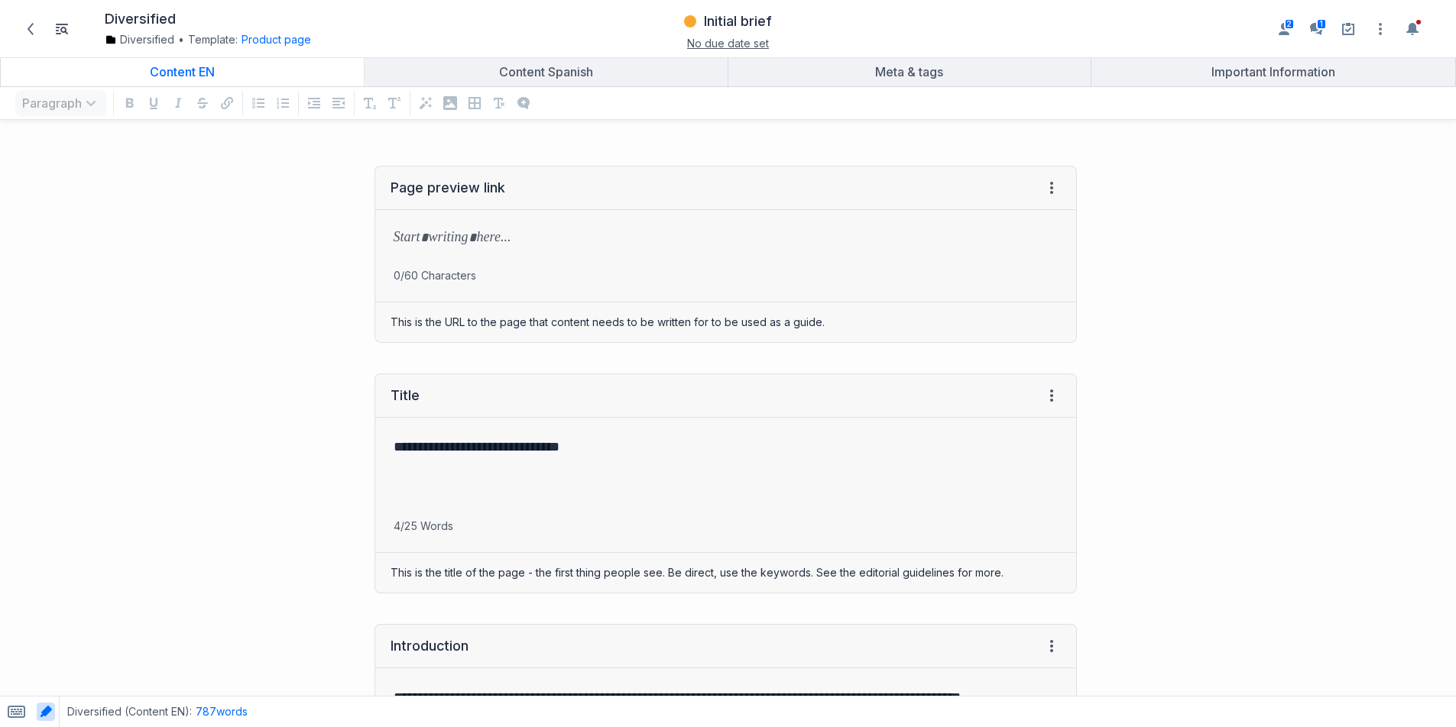
click at [423, 102] on div "Disabled AI format" at bounding box center [425, 103] width 24 height 24
click at [498, 238] on p "grid" at bounding box center [725, 238] width 664 height 21
click at [423, 94] on button "AI format" at bounding box center [425, 103] width 18 height 18
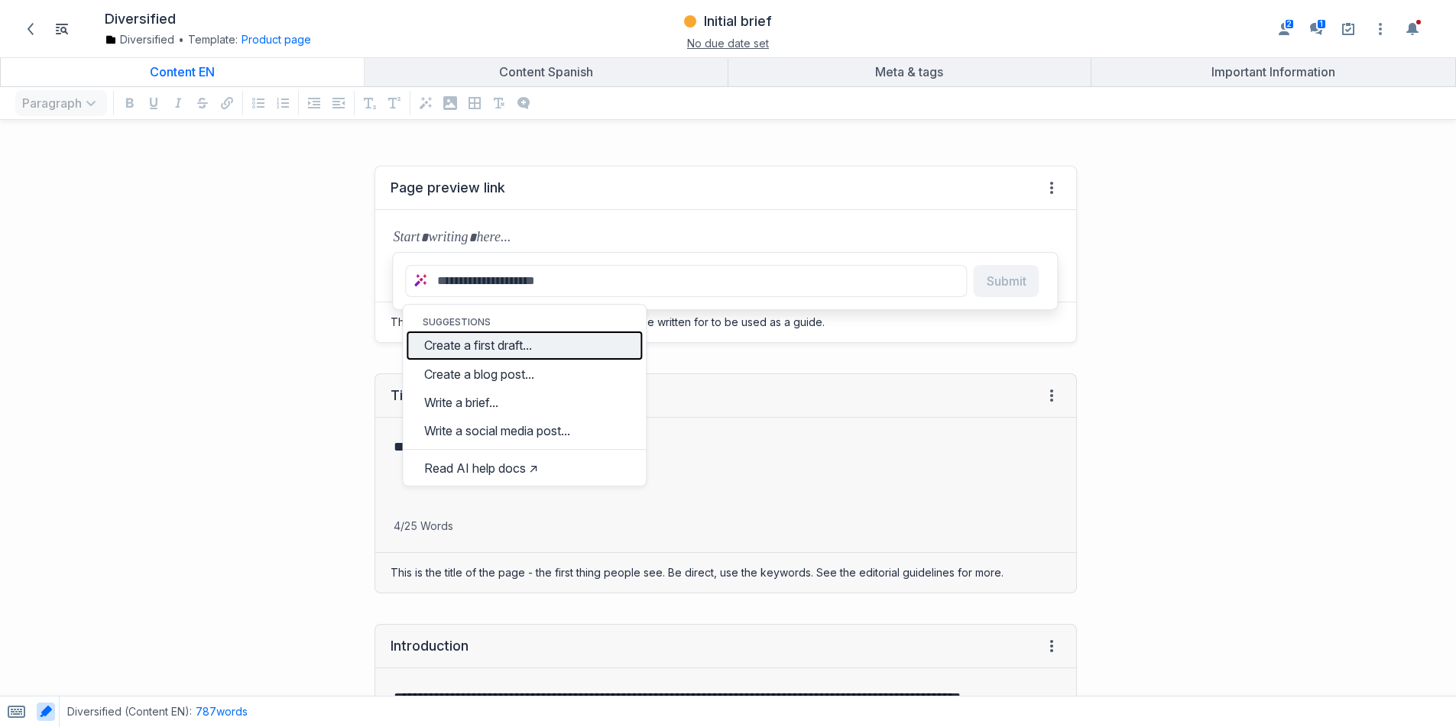
click at [507, 348] on button "Create a first draft..." at bounding box center [524, 346] width 235 height 28
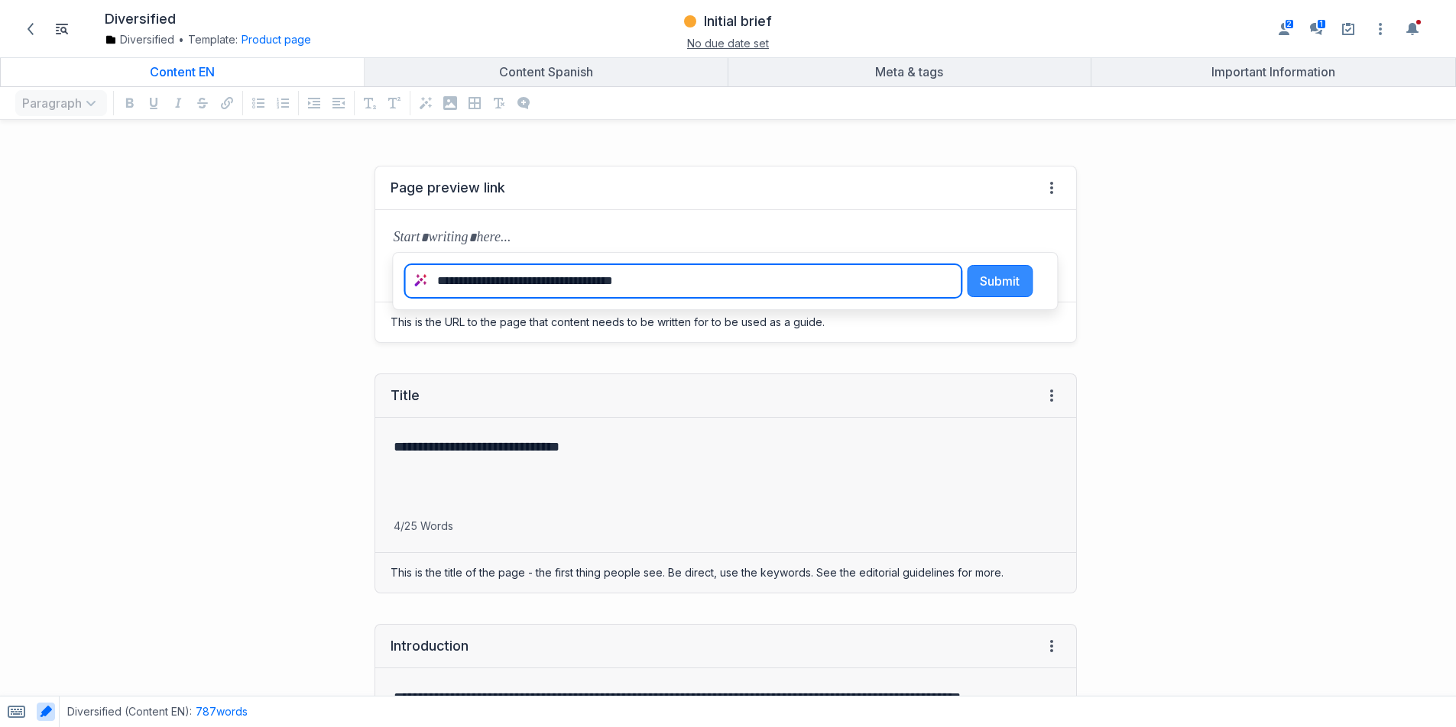
type textarea "**********"
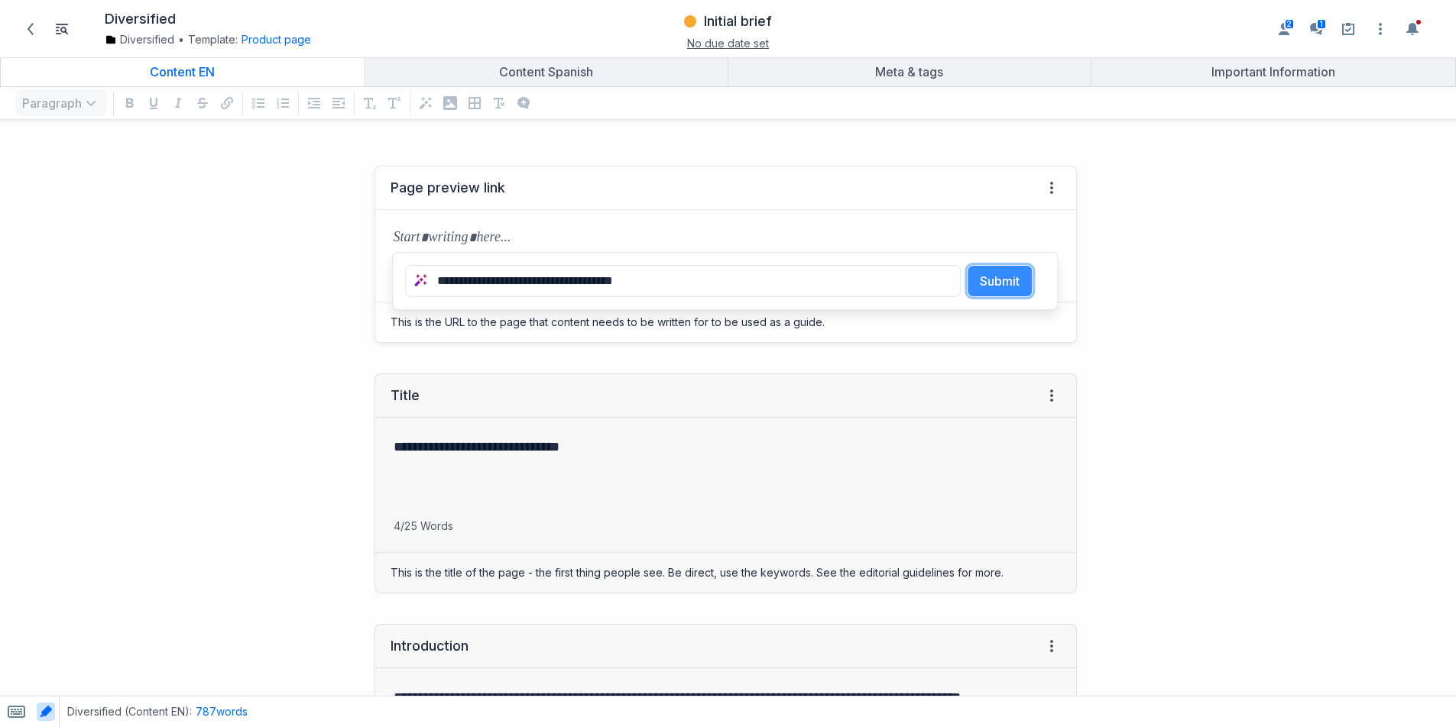
click at [1003, 278] on button "Submit" at bounding box center [1000, 281] width 66 height 32
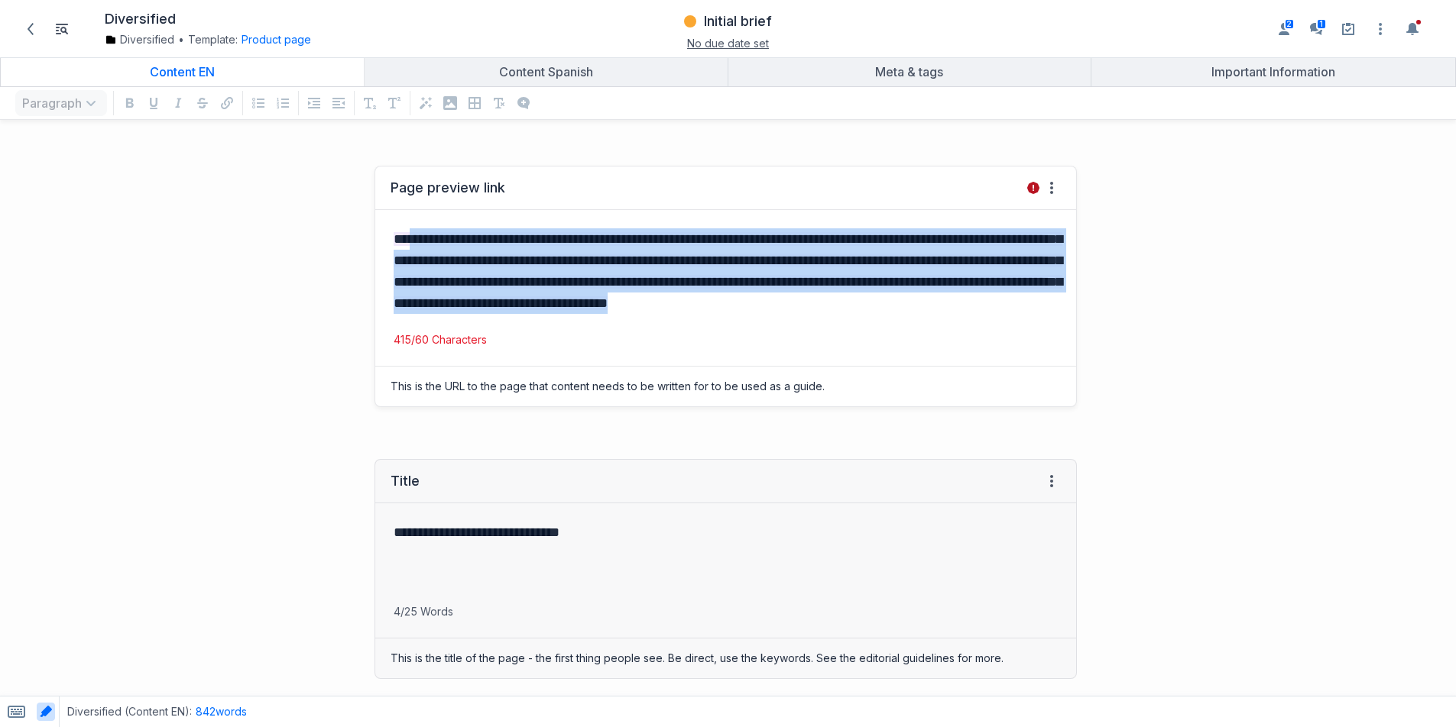
drag, startPoint x: 416, startPoint y: 232, endPoint x: 559, endPoint y: 355, distance: 189.0
click at [537, 314] on p "**********" at bounding box center [725, 271] width 664 height 86
click at [461, 314] on p "**********" at bounding box center [725, 271] width 664 height 86
drag, startPoint x: 478, startPoint y: 337, endPoint x: 346, endPoint y: 216, distance: 178.5
click at [346, 216] on div "**********" at bounding box center [546, 287] width 1077 height 272
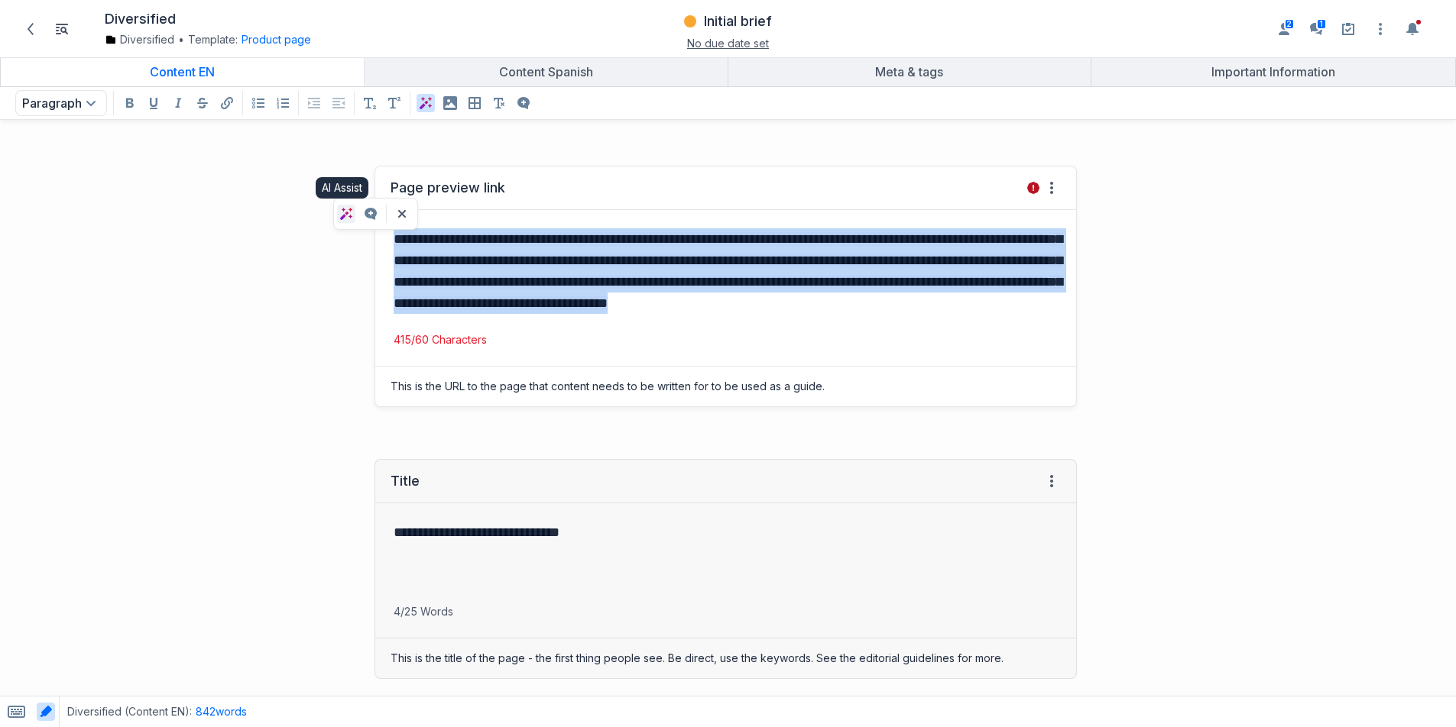
click at [344, 214] on icon "AI Assist on selected text" at bounding box center [346, 214] width 12 height 12
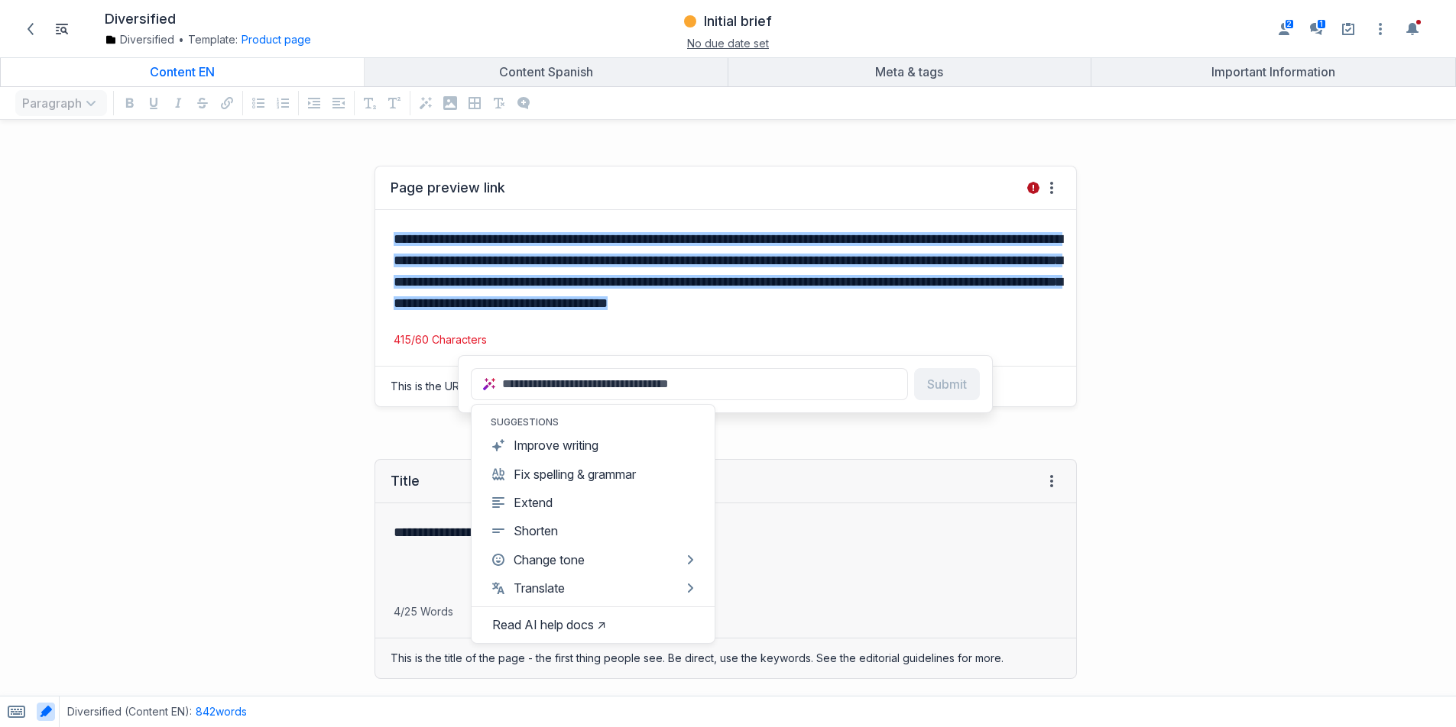
click at [736, 314] on p "**********" at bounding box center [725, 271] width 664 height 86
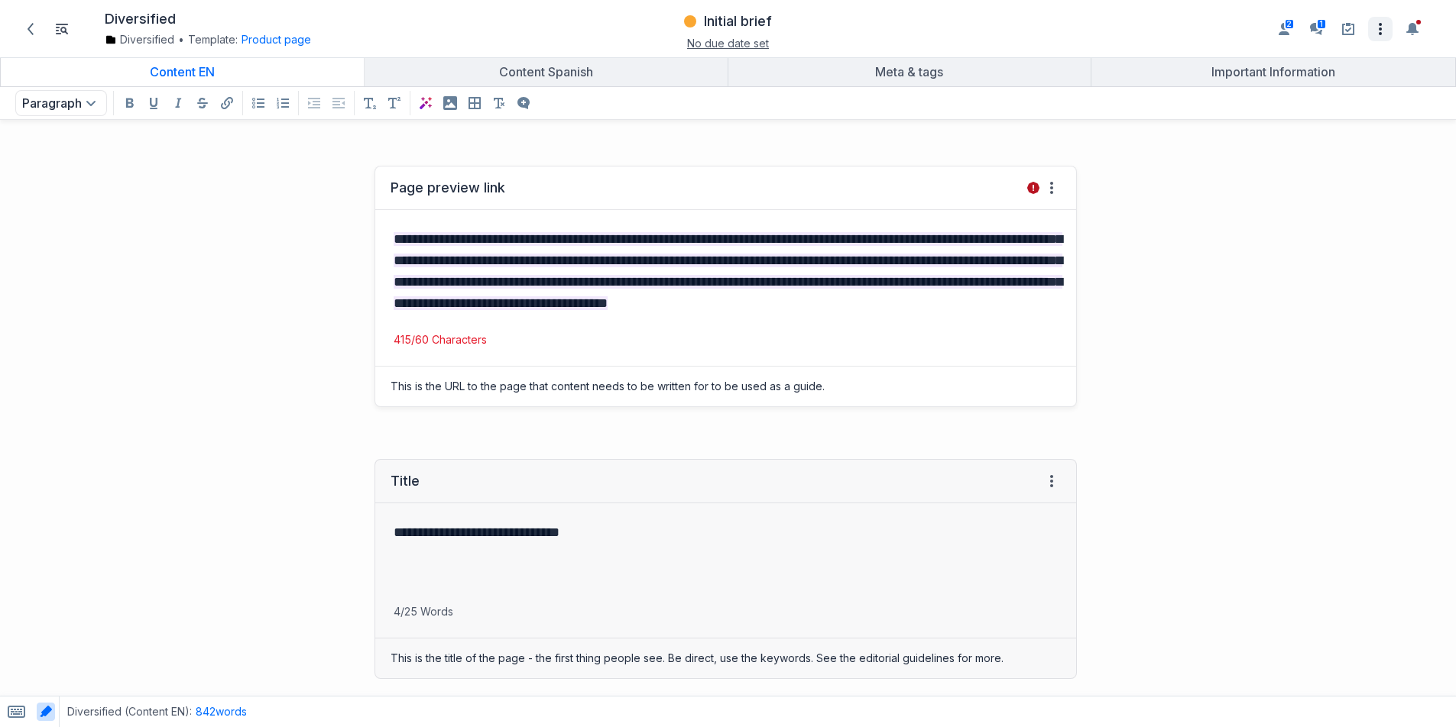
click at [1381, 31] on icon "Open item settings" at bounding box center [1380, 29] width 18 height 18
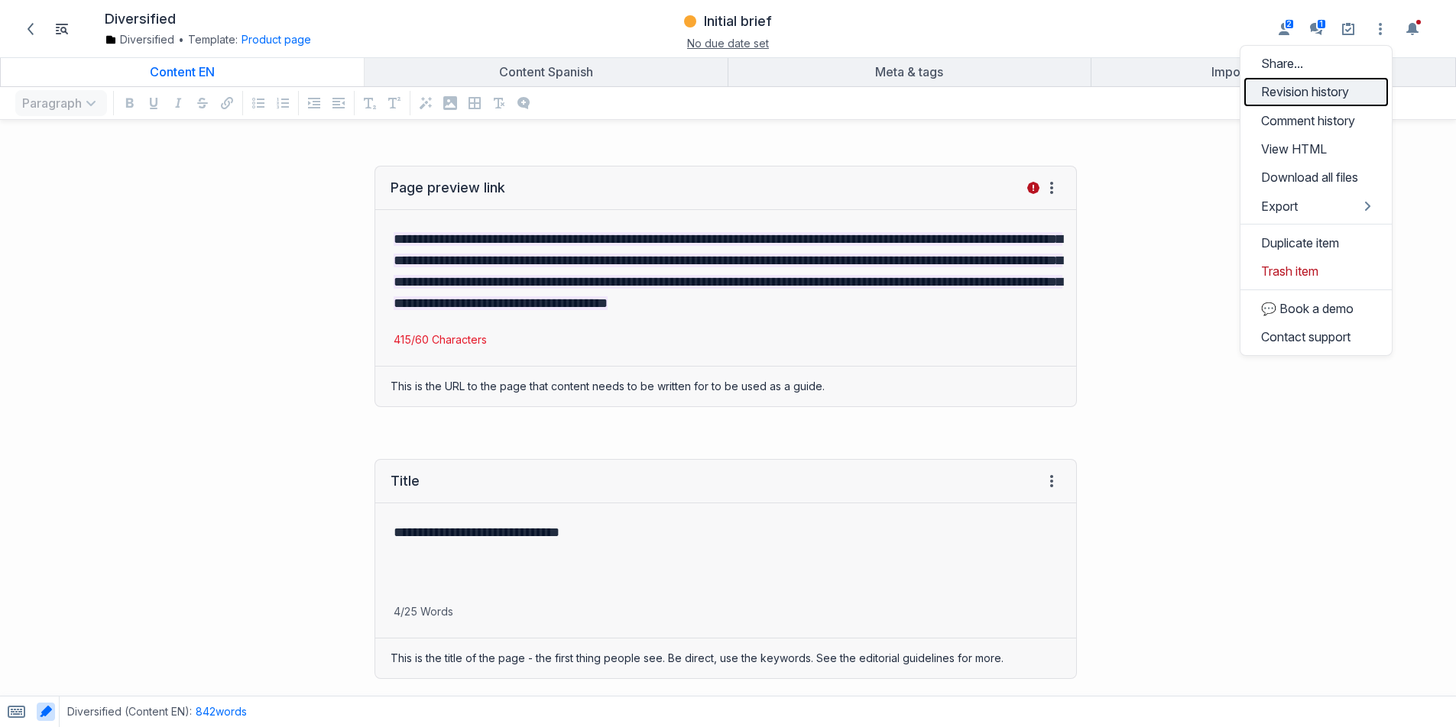
click at [1336, 94] on link "Revision history" at bounding box center [1316, 92] width 144 height 28
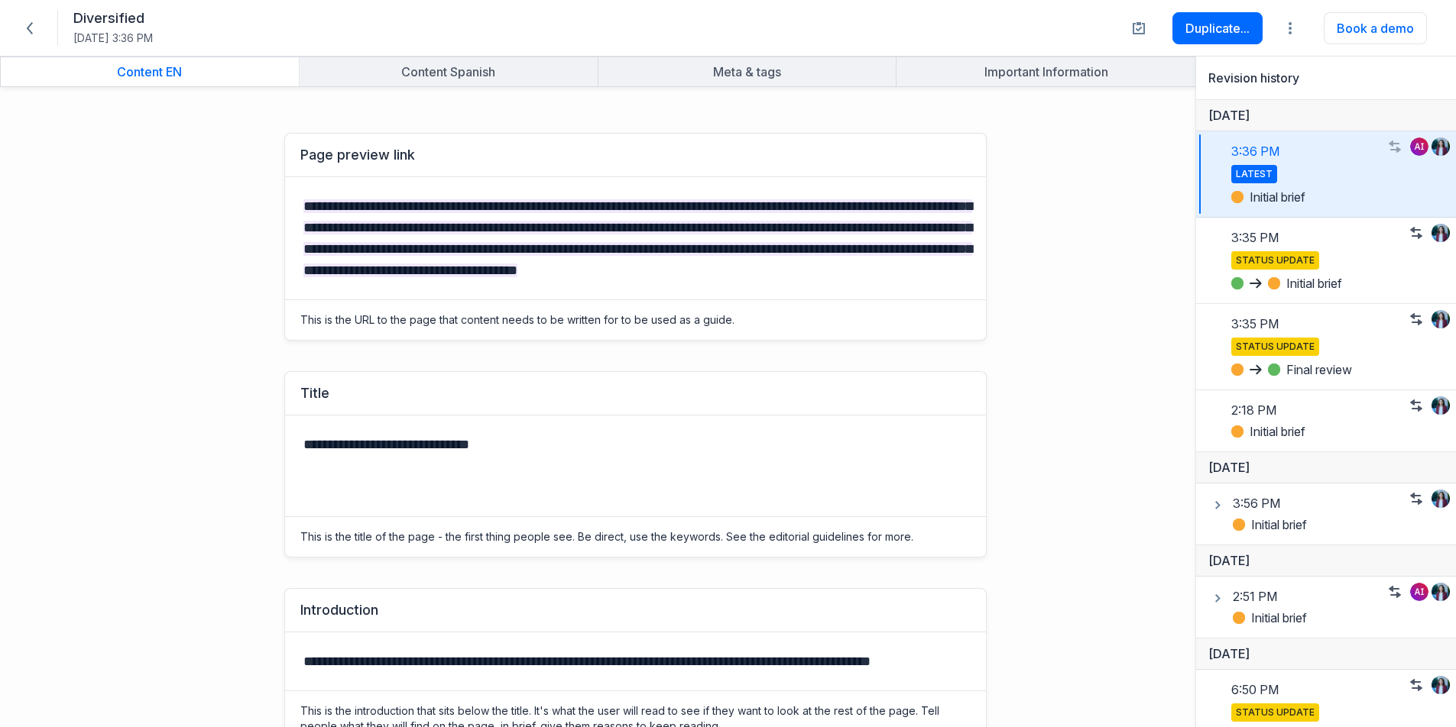
click at [701, 281] on p "**********" at bounding box center [635, 239] width 664 height 86
click at [21, 29] on span at bounding box center [30, 28] width 24 height 24
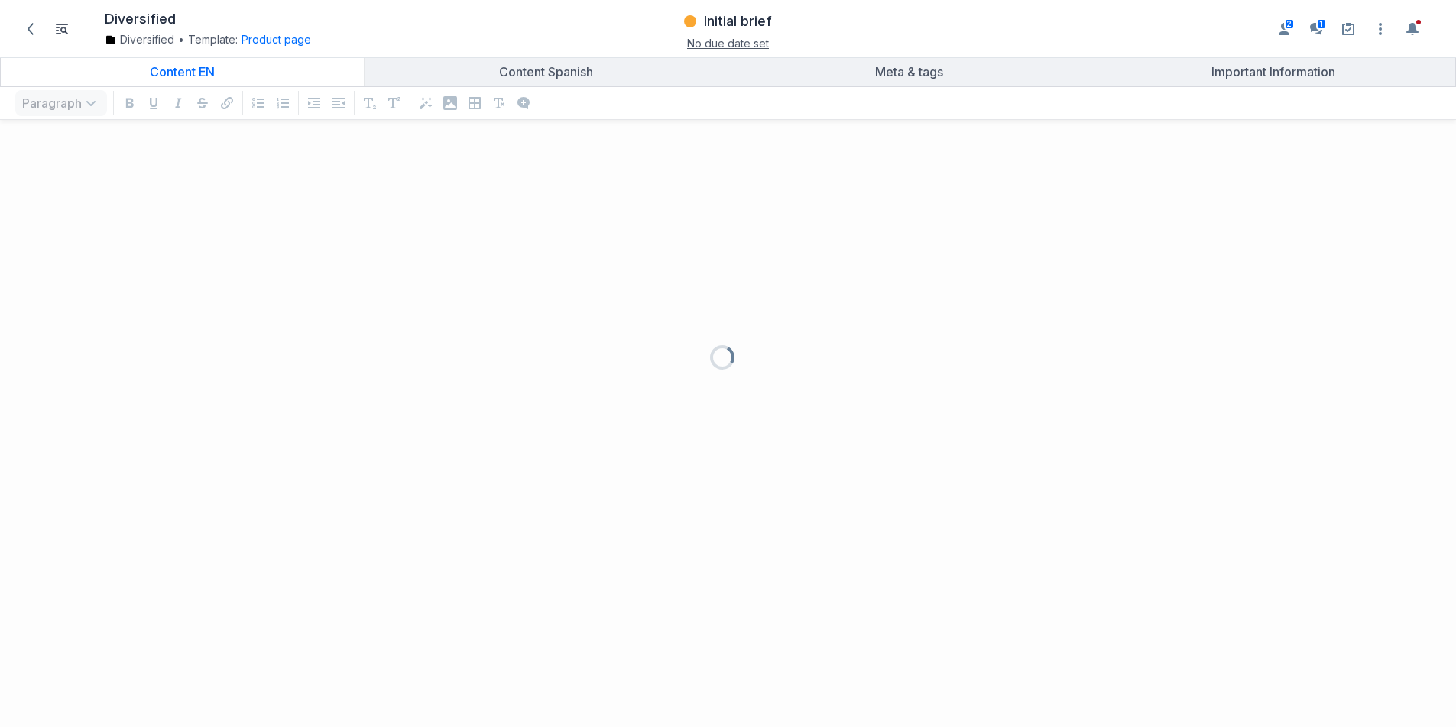
scroll to position [565, 1433]
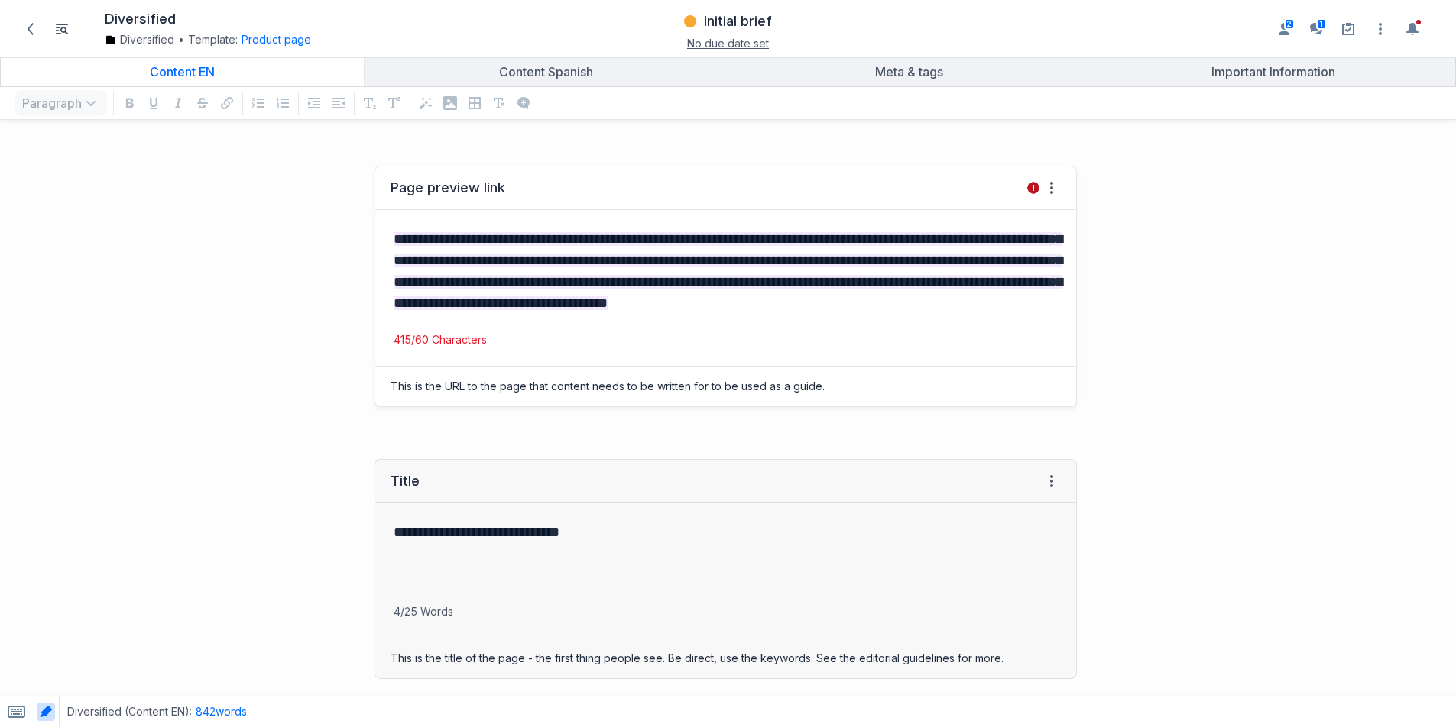
click at [521, 332] on div "**********" at bounding box center [725, 271] width 701 height 122
click at [293, 38] on button "Product page" at bounding box center [276, 39] width 70 height 15
click at [285, 142] on link "Edit template" at bounding box center [285, 138] width 71 height 15
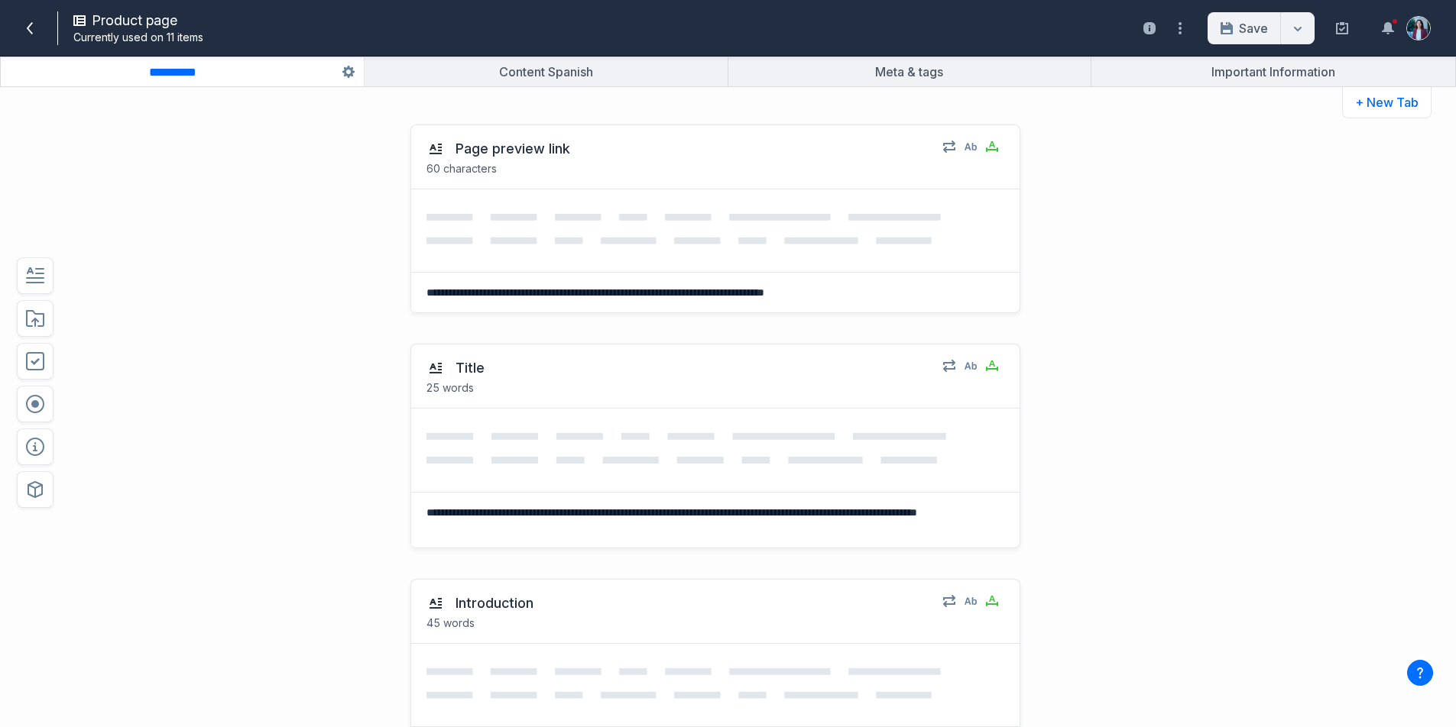
scroll to position [3, 0]
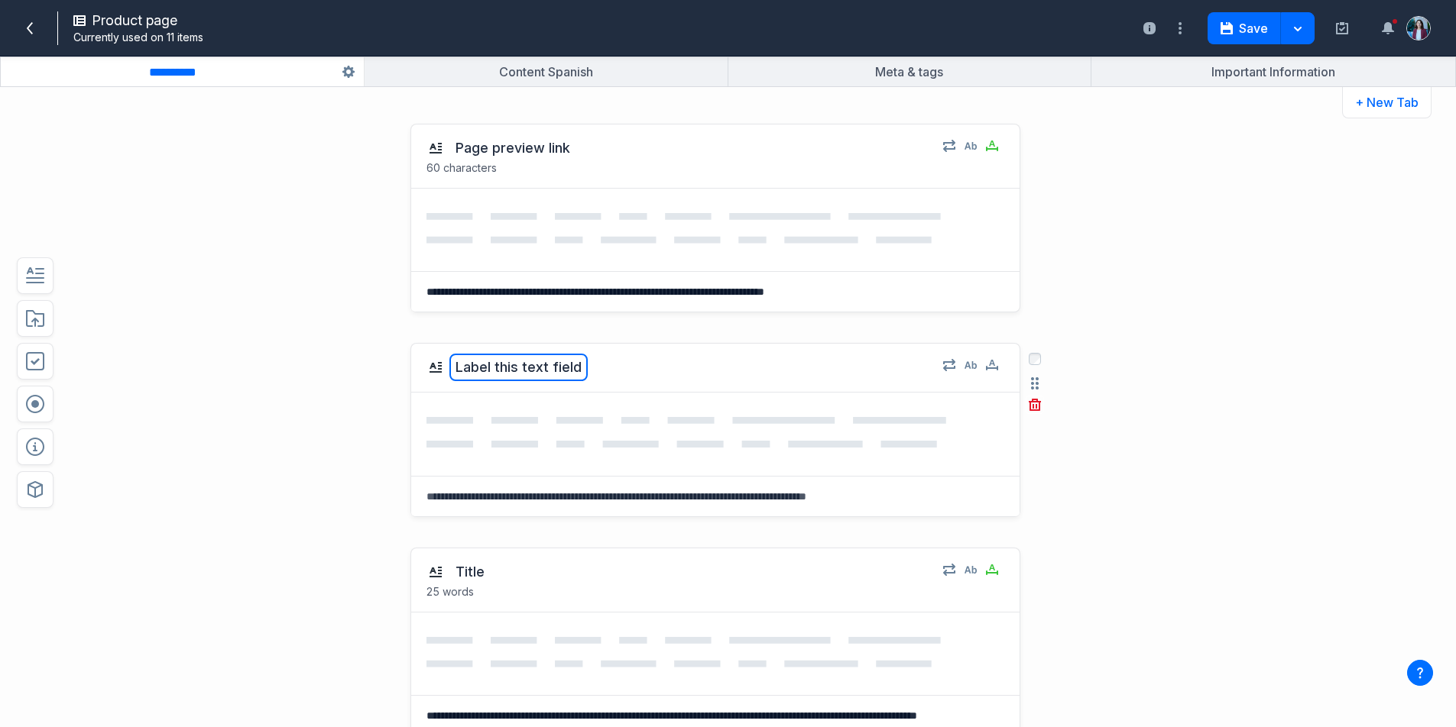
click at [472, 358] on button "Label this text field" at bounding box center [518, 368] width 138 height 28
type textarea "*******"
click at [1028, 403] on icon "button" at bounding box center [1034, 405] width 12 height 12
click at [1048, 474] on button "Delete" at bounding box center [1063, 472] width 49 height 23
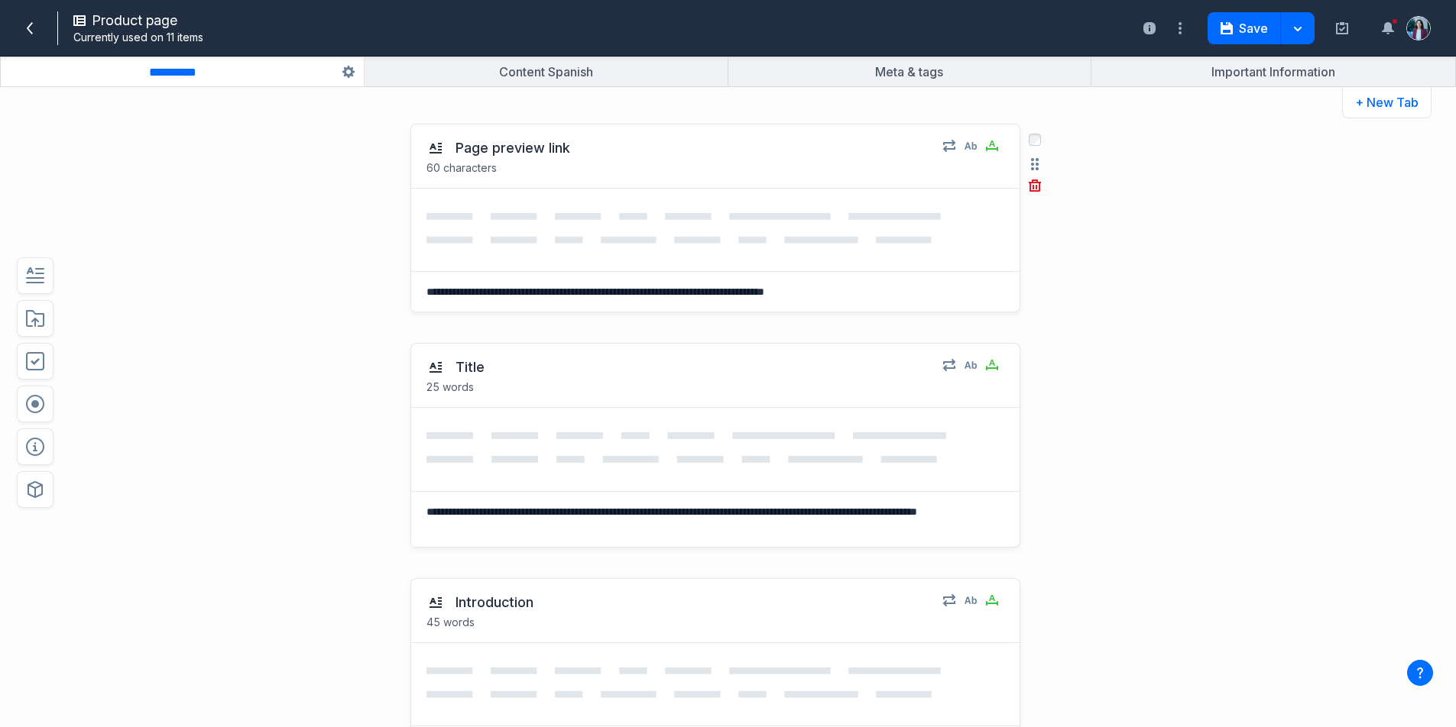
click at [581, 301] on textarea "**********" at bounding box center [713, 292] width 604 height 40
click at [30, 440] on icon "button" at bounding box center [35, 447] width 18 height 18
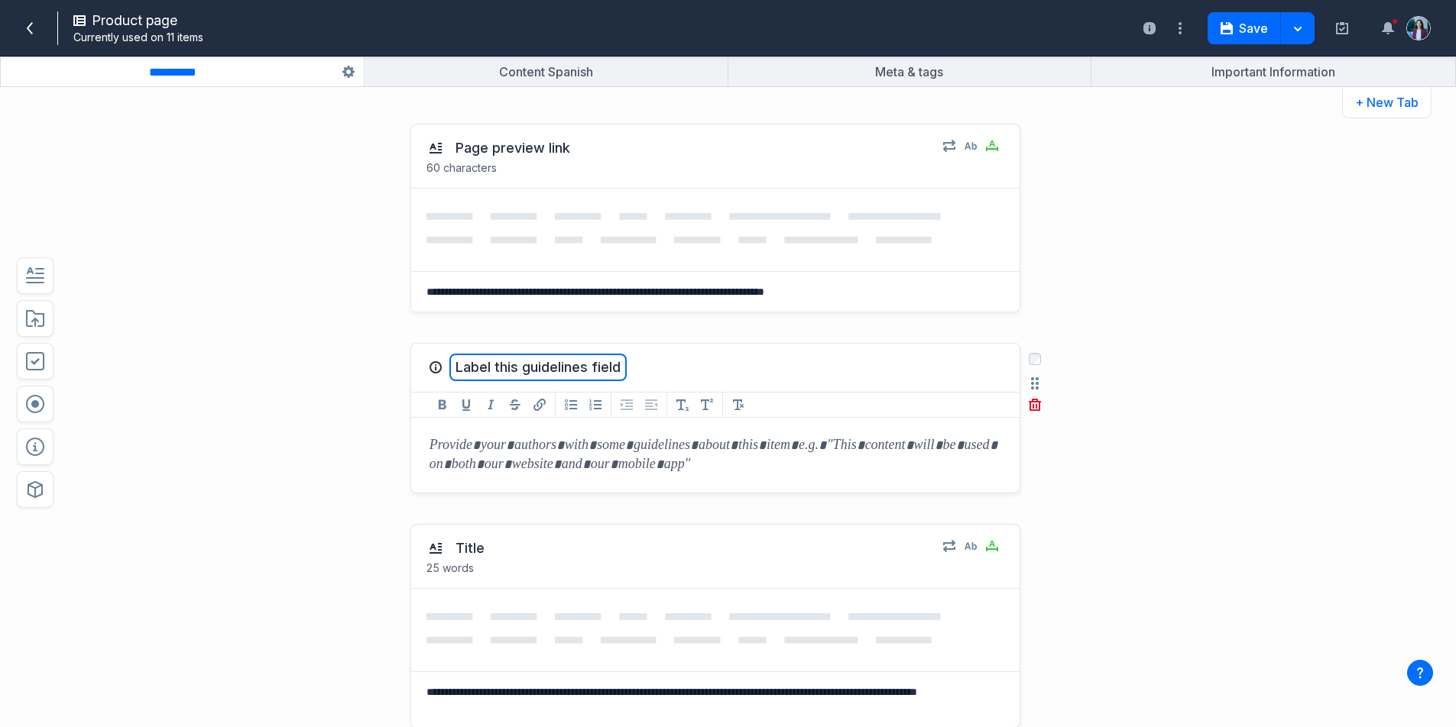
click at [520, 364] on button "Label this guidelines field" at bounding box center [537, 368] width 177 height 28
type textarea "**********"
click at [703, 438] on div at bounding box center [715, 455] width 608 height 74
click at [632, 455] on div at bounding box center [715, 455] width 608 height 74
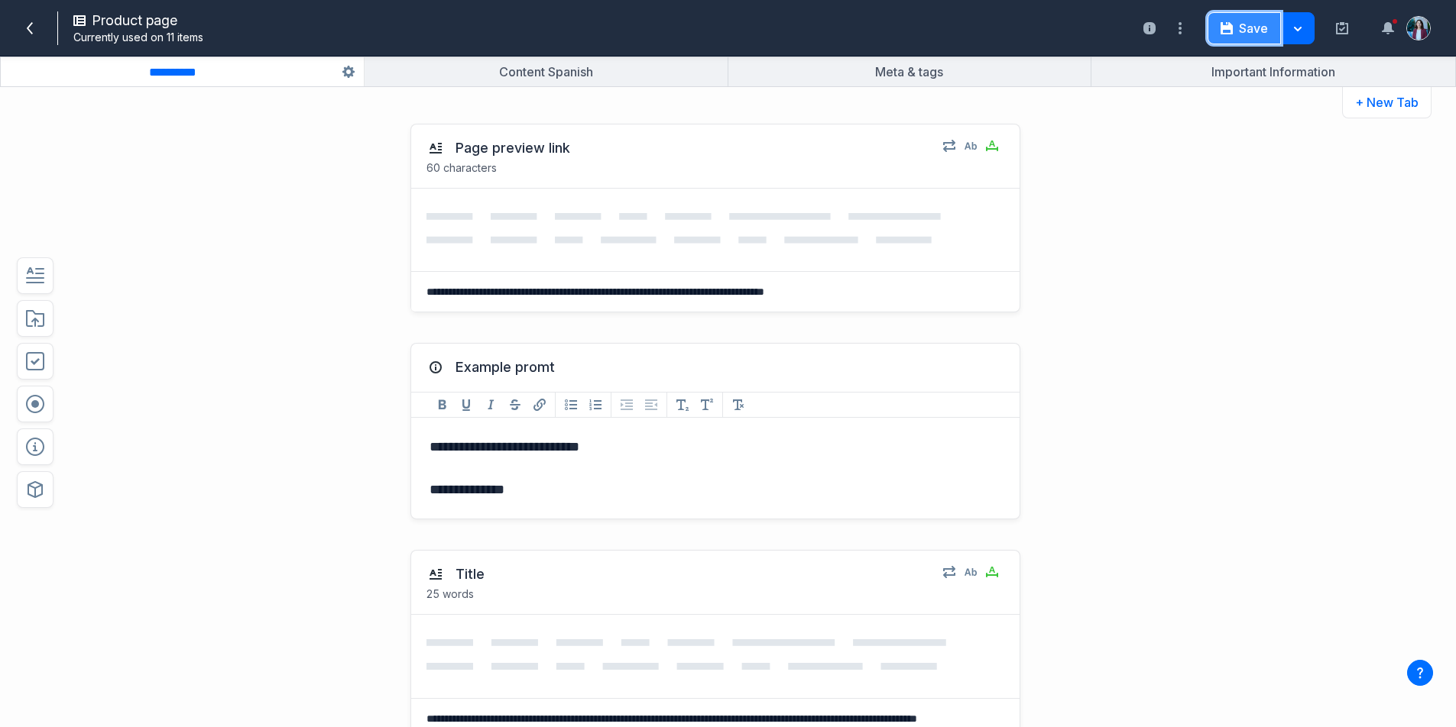
click at [1242, 24] on button "Save" at bounding box center [1243, 28] width 73 height 32
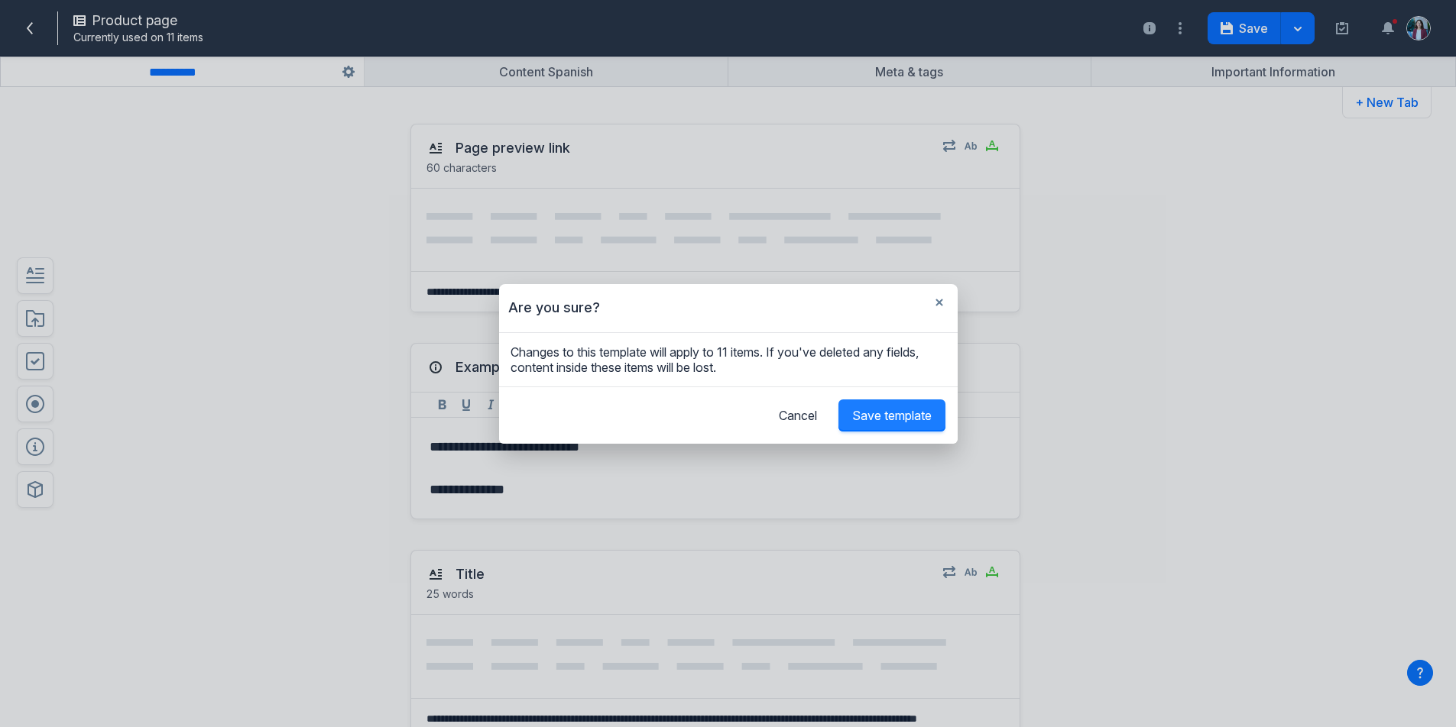
click at [862, 424] on button "Save template" at bounding box center [891, 416] width 107 height 32
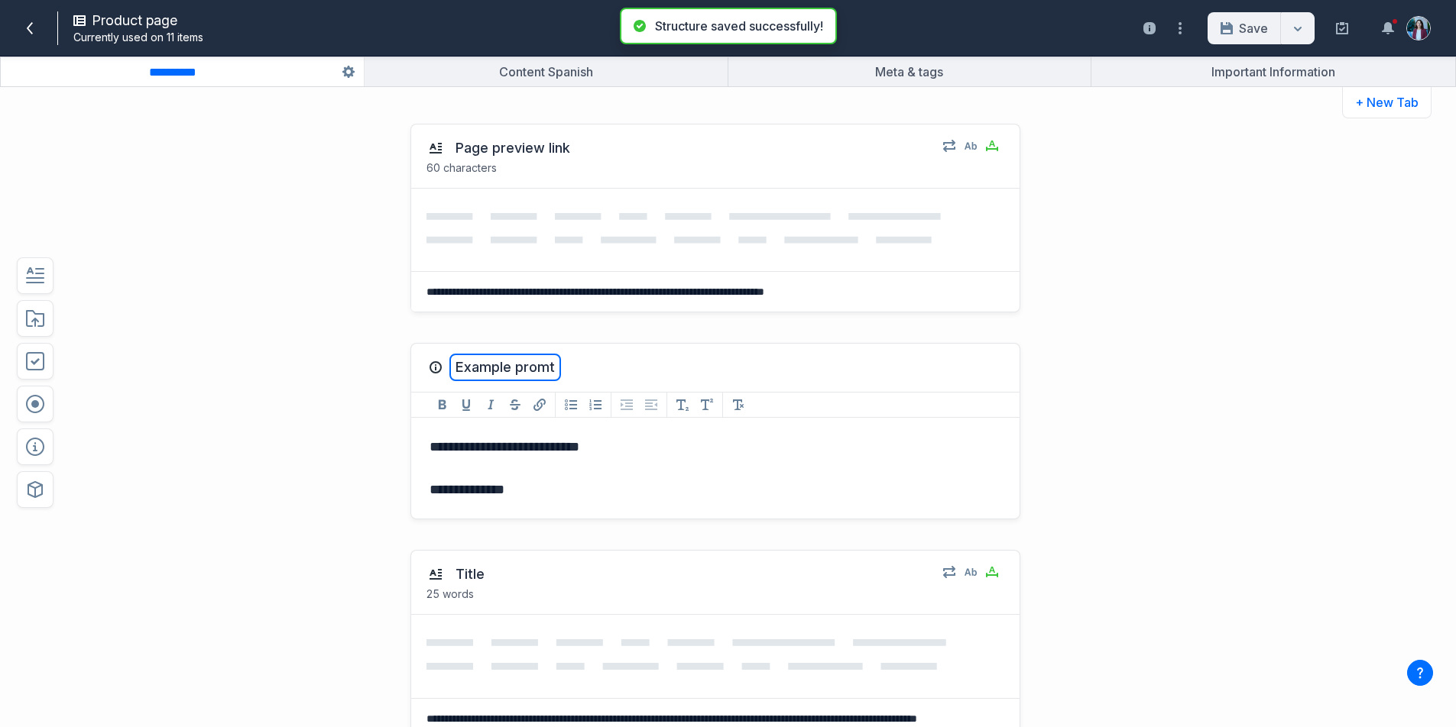
click at [546, 372] on button "Example promt" at bounding box center [505, 368] width 112 height 28
type textarea "**********"
drag, startPoint x: 568, startPoint y: 439, endPoint x: 598, endPoint y: 458, distance: 35.0
click at [569, 441] on p "**********" at bounding box center [712, 446] width 567 height 21
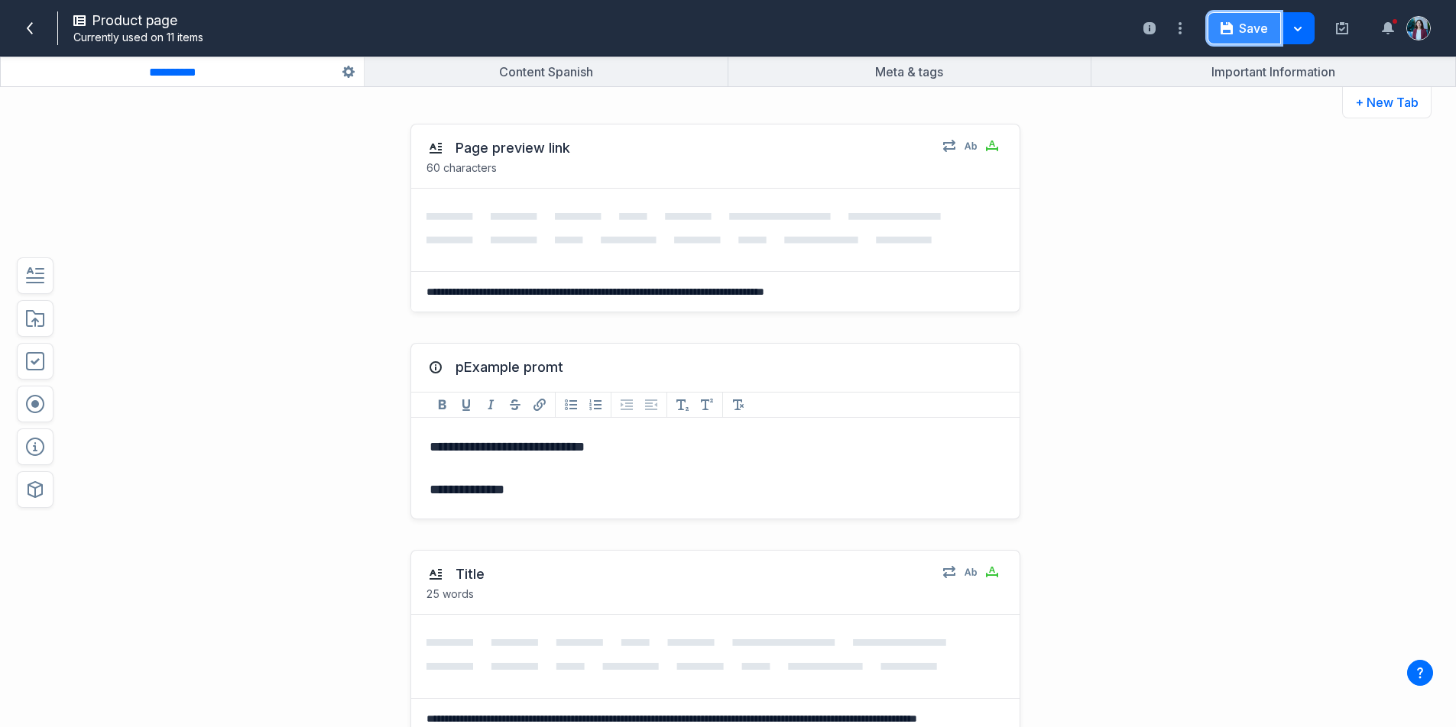
click at [1261, 34] on button "Save" at bounding box center [1243, 28] width 73 height 32
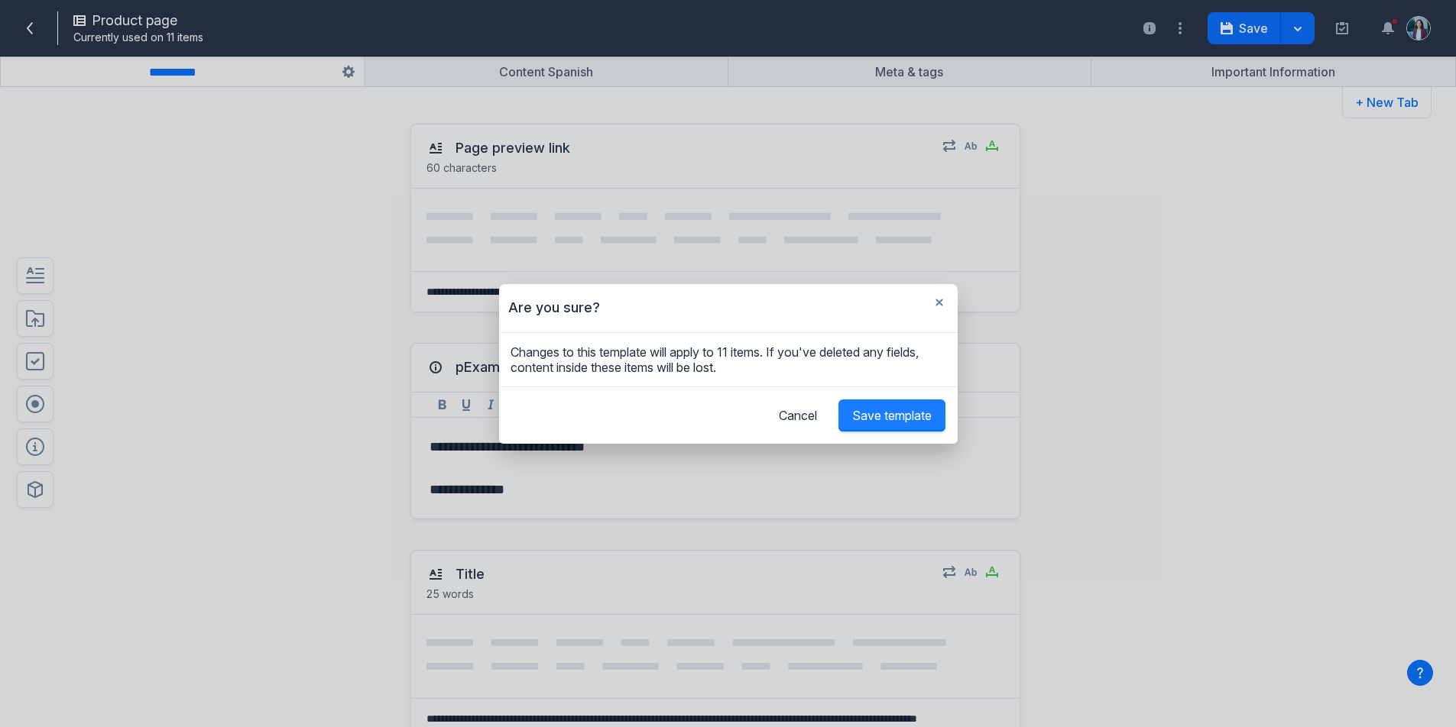
click at [905, 413] on span "Save template" at bounding box center [891, 415] width 79 height 15
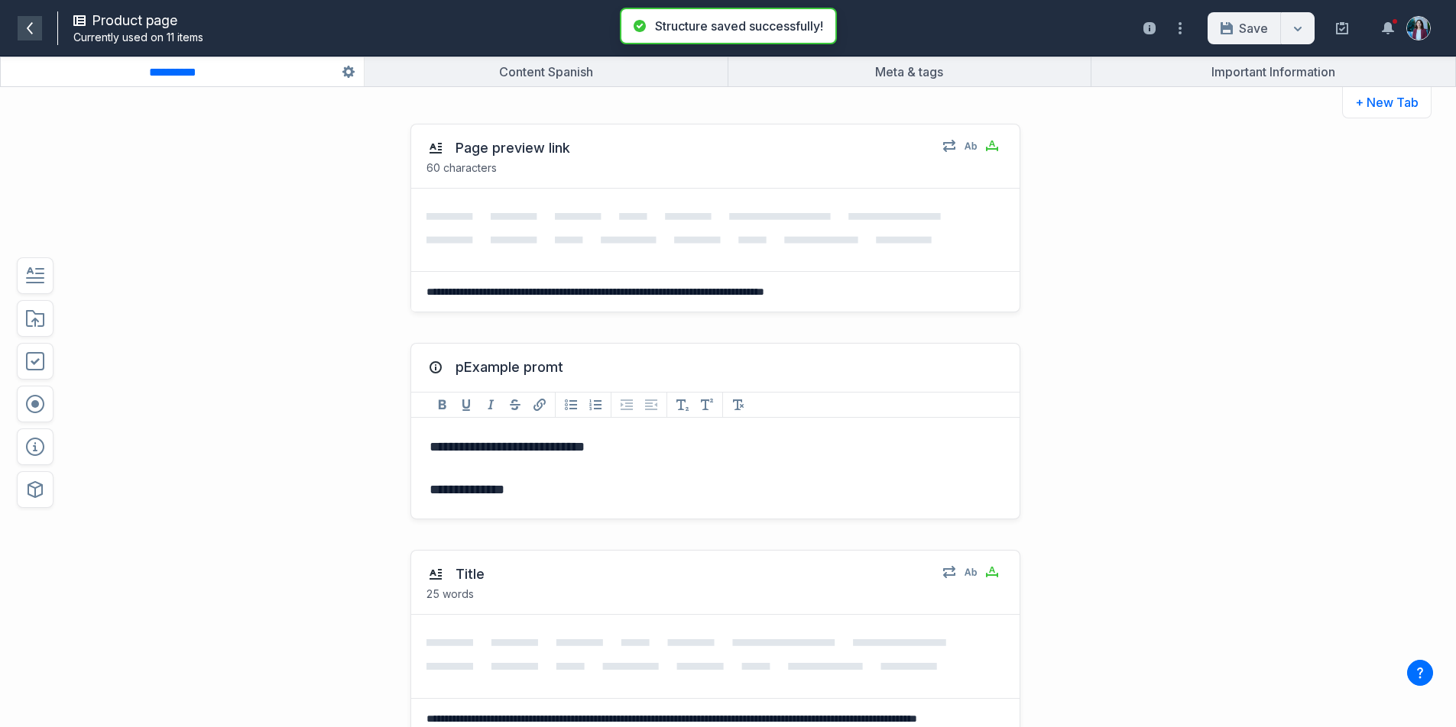
click at [31, 20] on span at bounding box center [30, 28] width 24 height 24
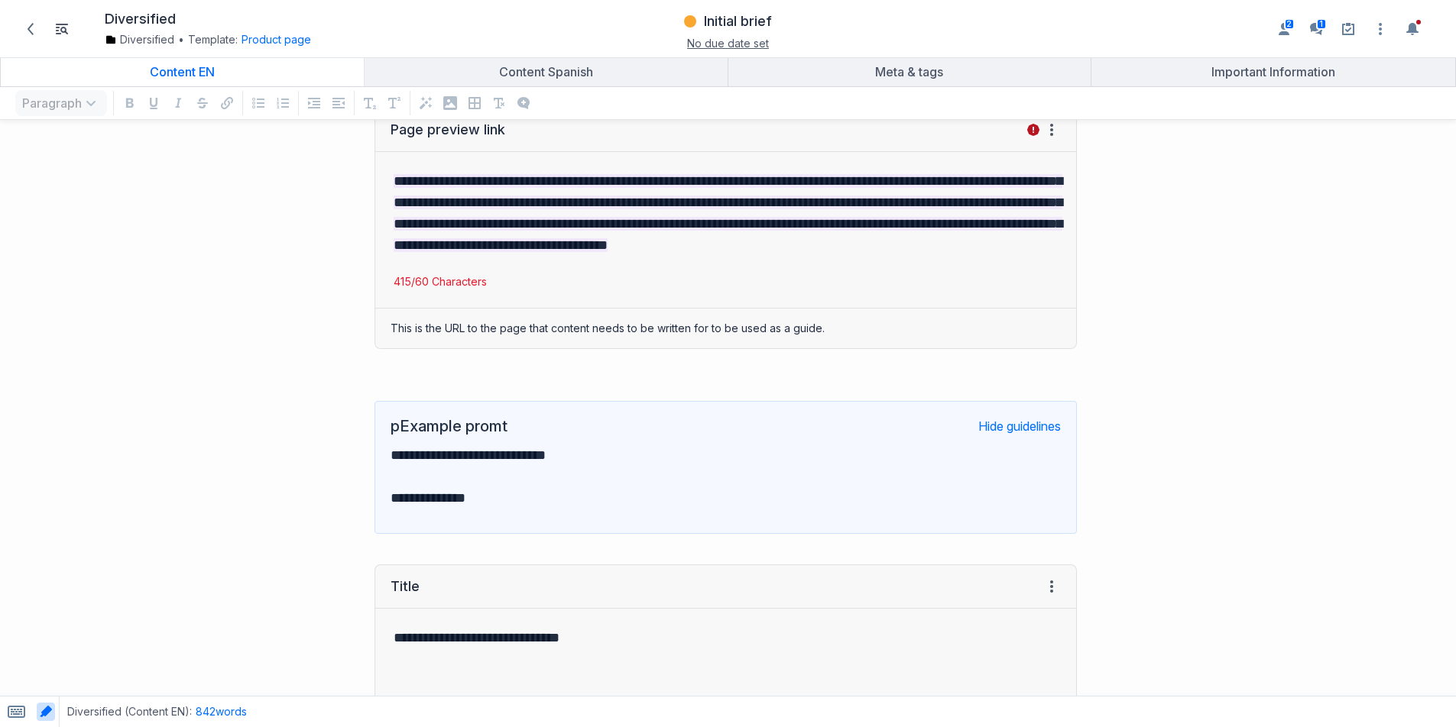
scroll to position [151, 0]
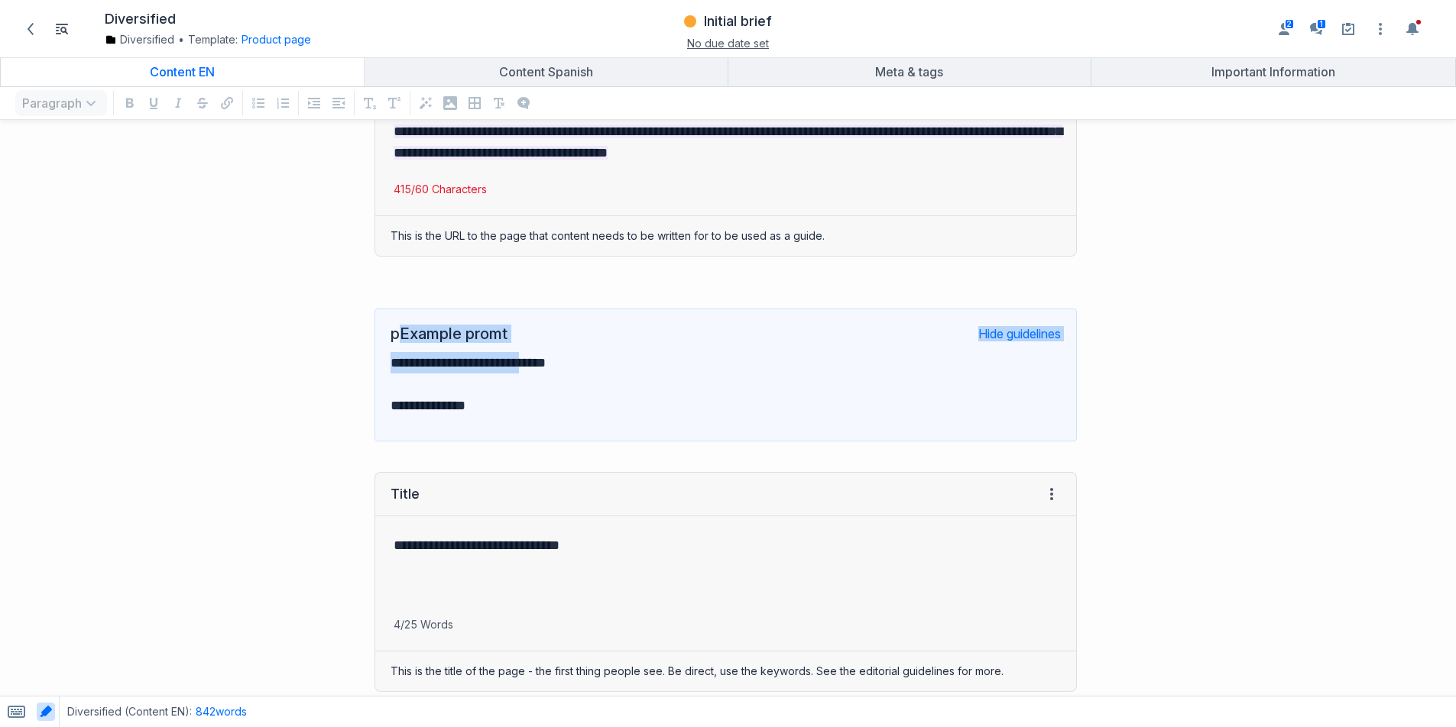
drag, startPoint x: 393, startPoint y: 338, endPoint x: 542, endPoint y: 357, distance: 149.5
click at [542, 357] on div "**********" at bounding box center [725, 375] width 702 height 133
drag, startPoint x: 199, startPoint y: 39, endPoint x: 211, endPoint y: 42, distance: 11.9
click at [211, 42] on div "Diversified • Template: Product page Change template Product page Down icon Pro…" at bounding box center [293, 39] width 376 height 15
drag, startPoint x: 856, startPoint y: 366, endPoint x: 941, endPoint y: 356, distance: 86.2
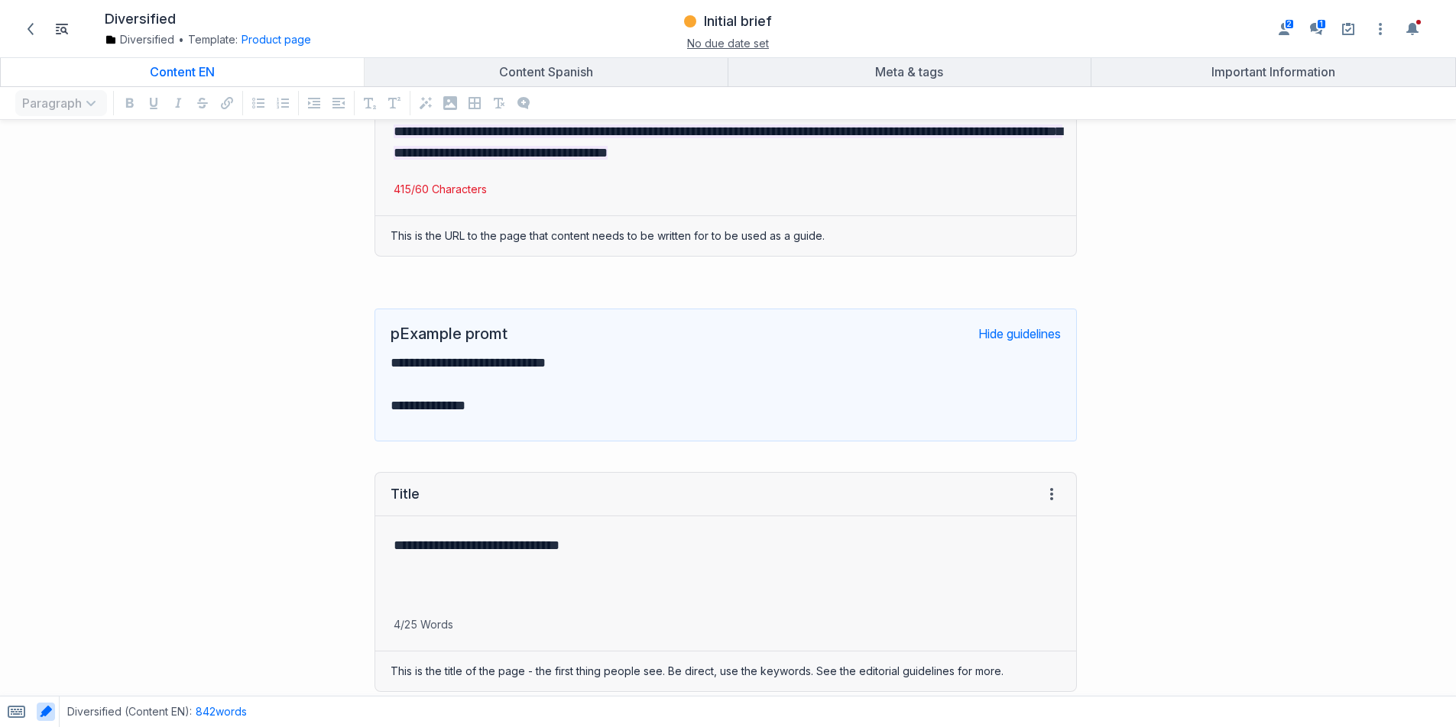
click at [856, 366] on p "**********" at bounding box center [716, 362] width 653 height 21
drag, startPoint x: 459, startPoint y: 361, endPoint x: 611, endPoint y: 381, distance: 153.3
click at [611, 381] on div "**********" at bounding box center [725, 384] width 670 height 83
drag, startPoint x: 432, startPoint y: 395, endPoint x: 492, endPoint y: 414, distance: 62.6
click at [492, 414] on p "**********" at bounding box center [716, 405] width 653 height 21
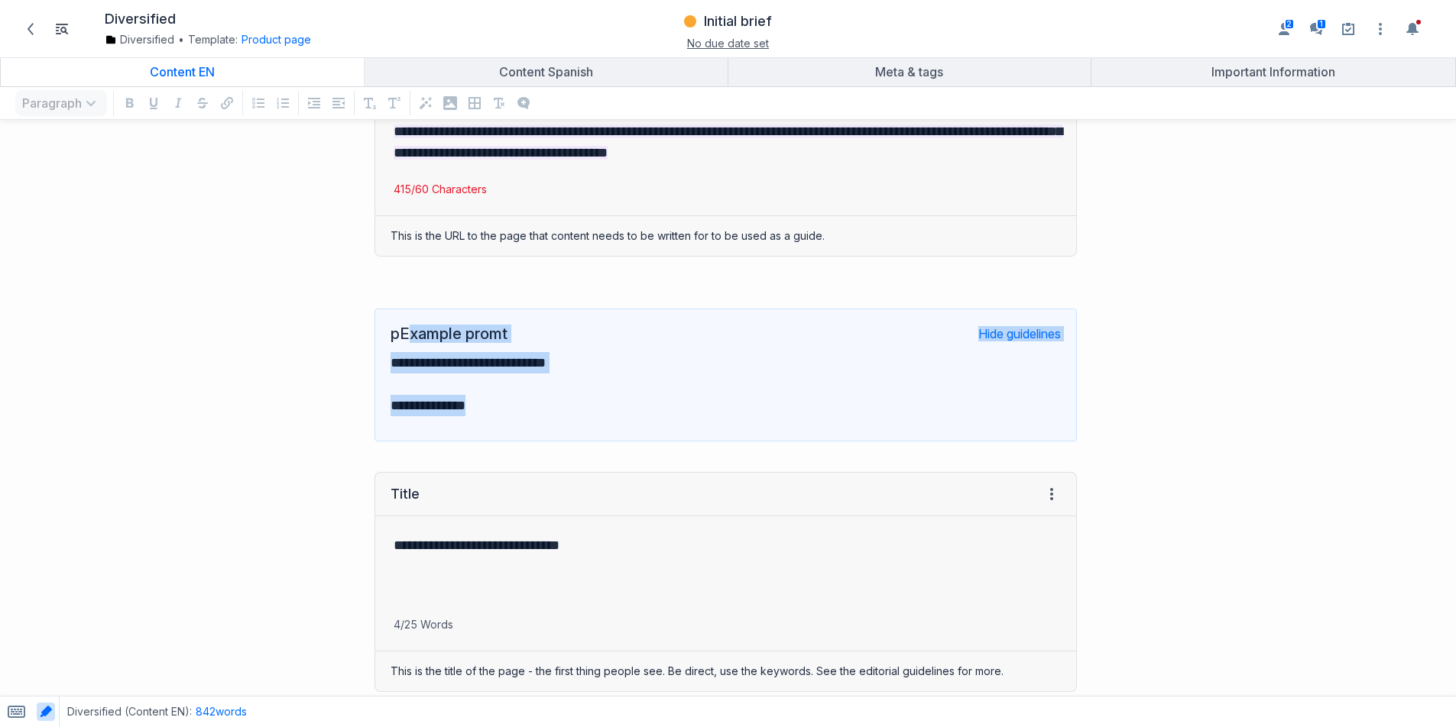
drag, startPoint x: 408, startPoint y: 341, endPoint x: 523, endPoint y: 408, distance: 133.5
click at [523, 408] on div "**********" at bounding box center [725, 375] width 702 height 133
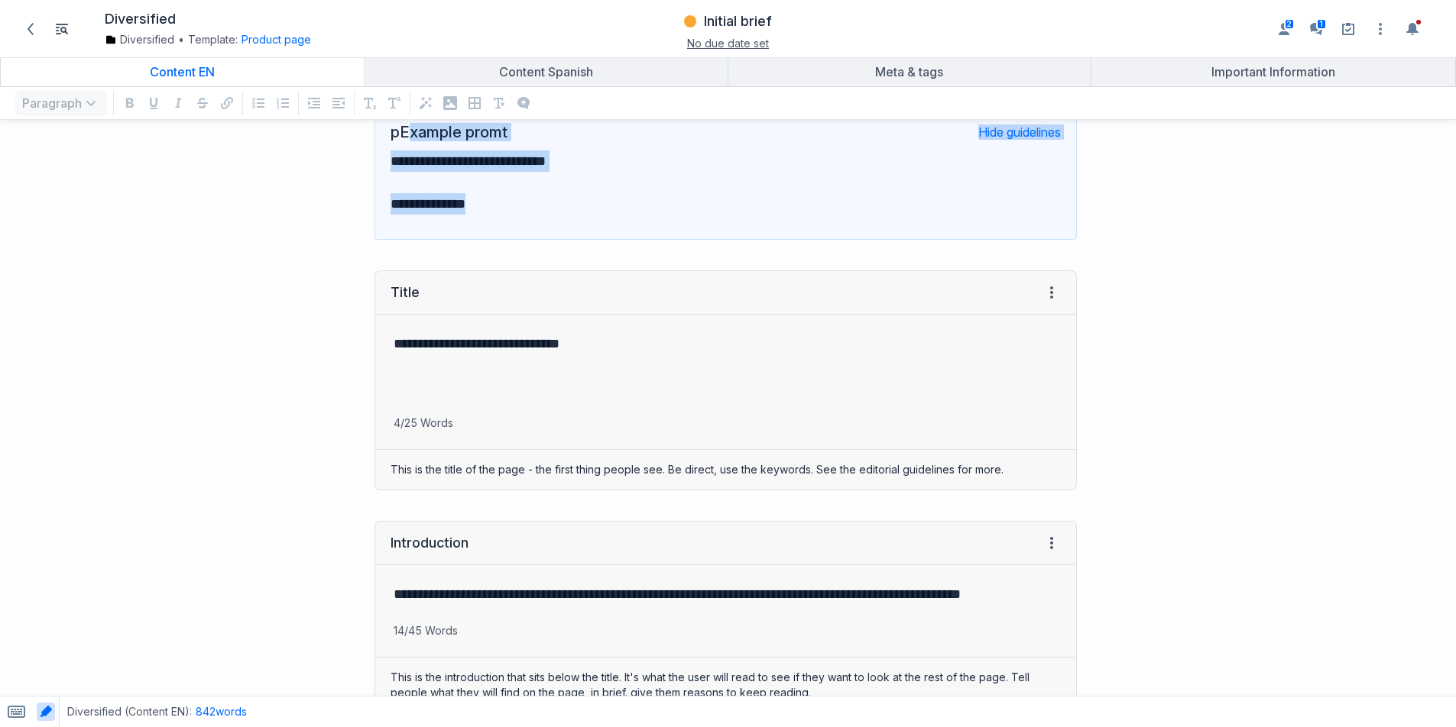
scroll to position [360, 0]
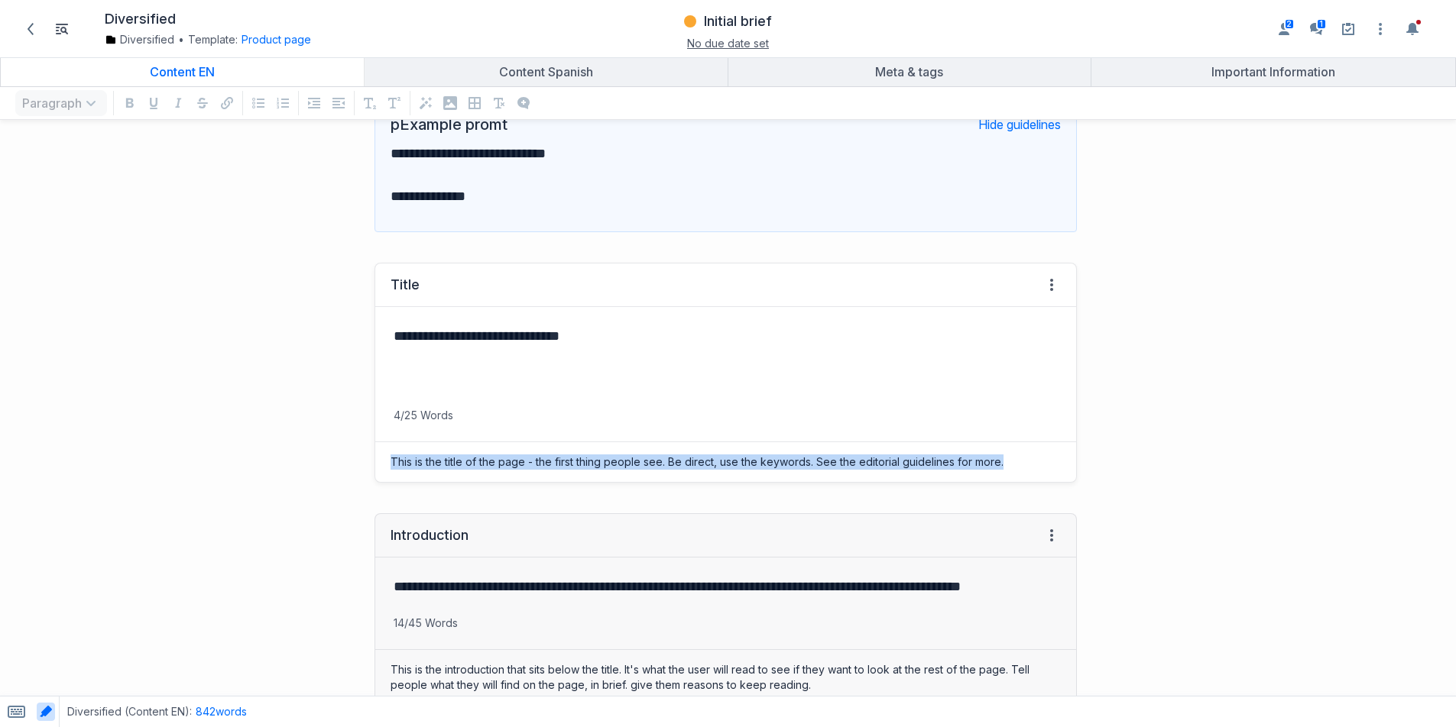
drag, startPoint x: 387, startPoint y: 458, endPoint x: 849, endPoint y: 474, distance: 461.8
click at [849, 474] on div "This is the title of the page - the first thing people see. Be direct, use the …" at bounding box center [725, 462] width 701 height 40
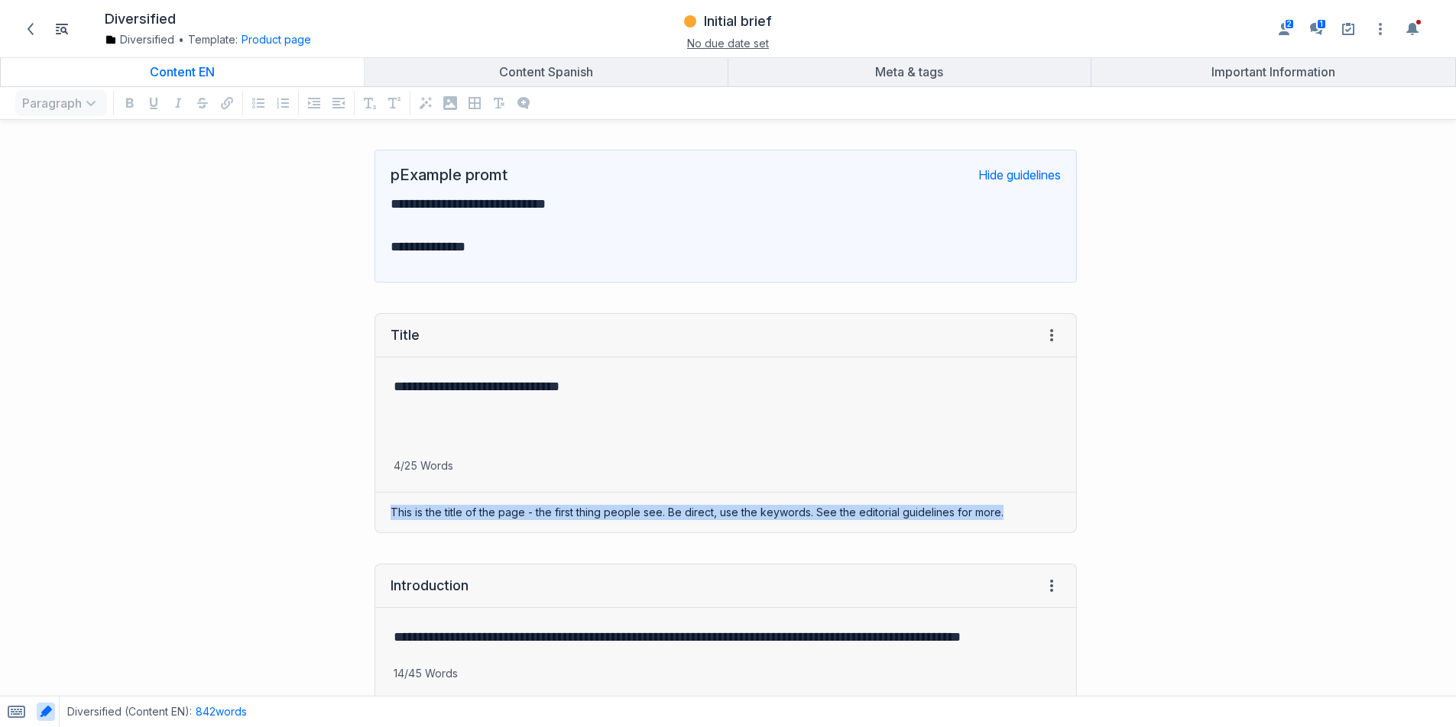
scroll to position [241, 0]
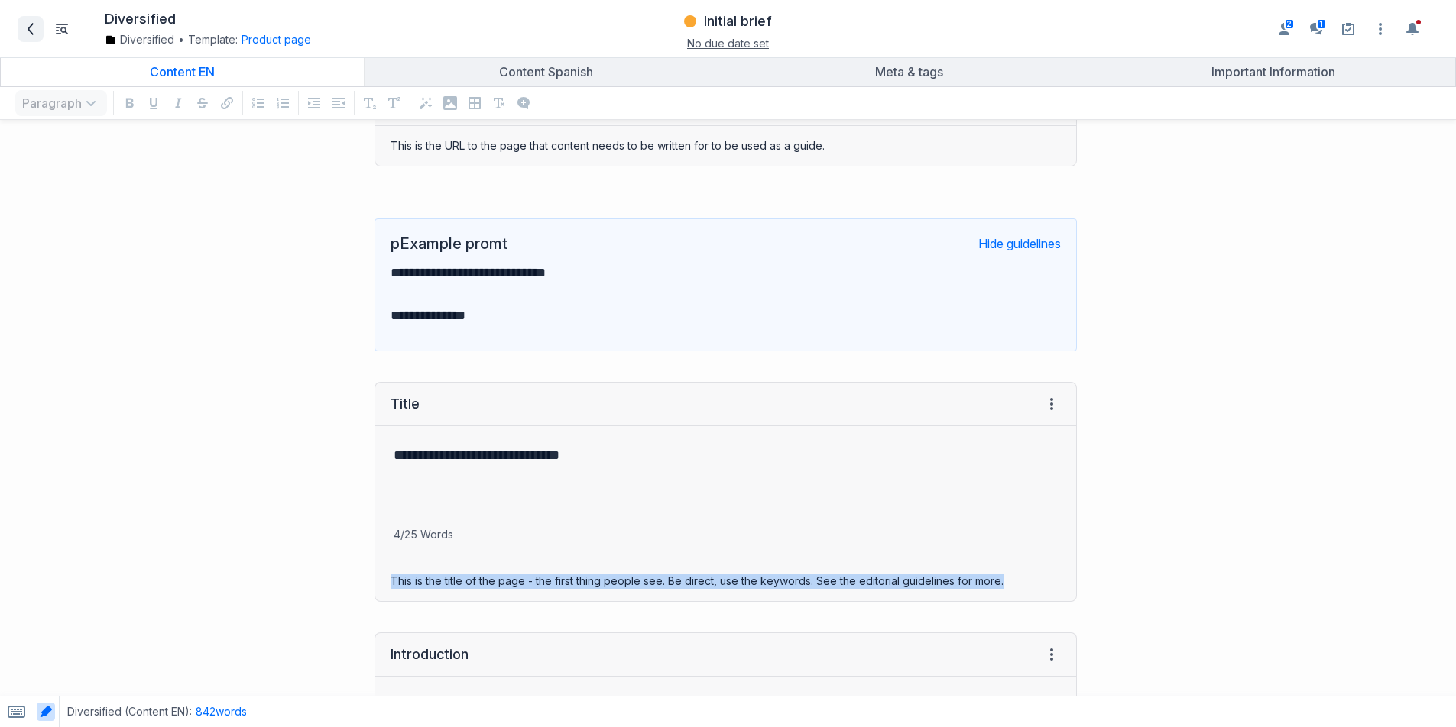
click at [34, 28] on icon at bounding box center [30, 29] width 12 height 12
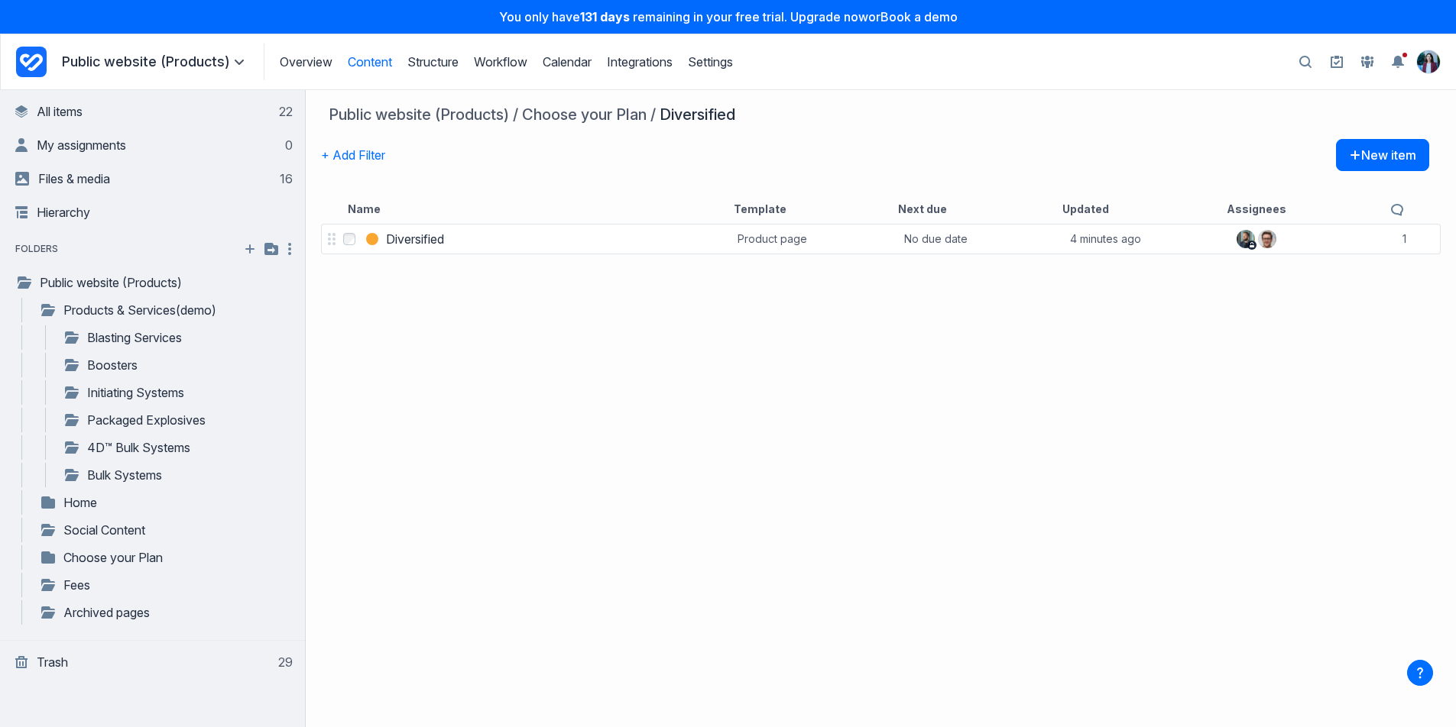
click at [37, 48] on icon "Project Dashboard" at bounding box center [31, 62] width 31 height 31
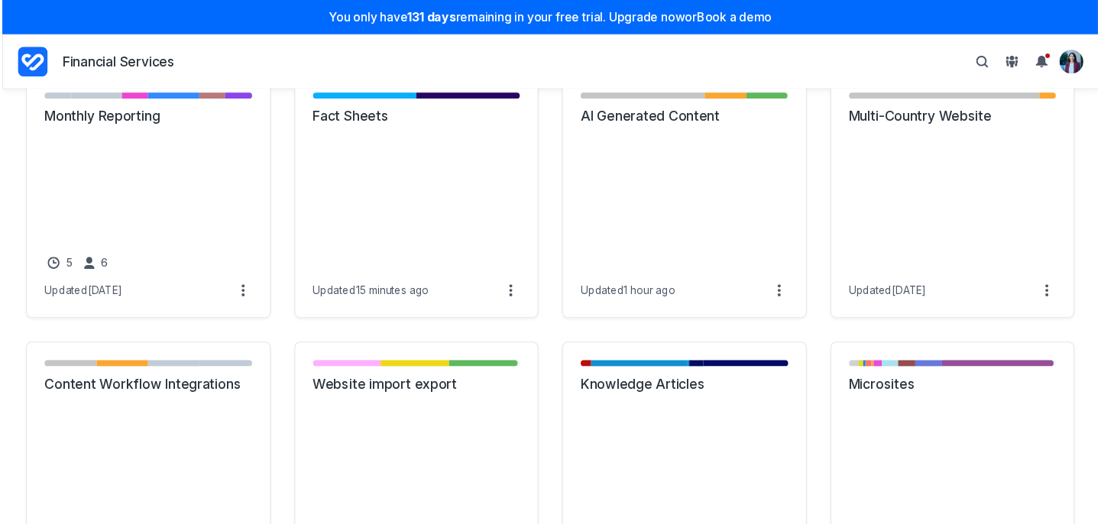
scroll to position [549, 0]
